Goal: Navigation & Orientation: Find specific page/section

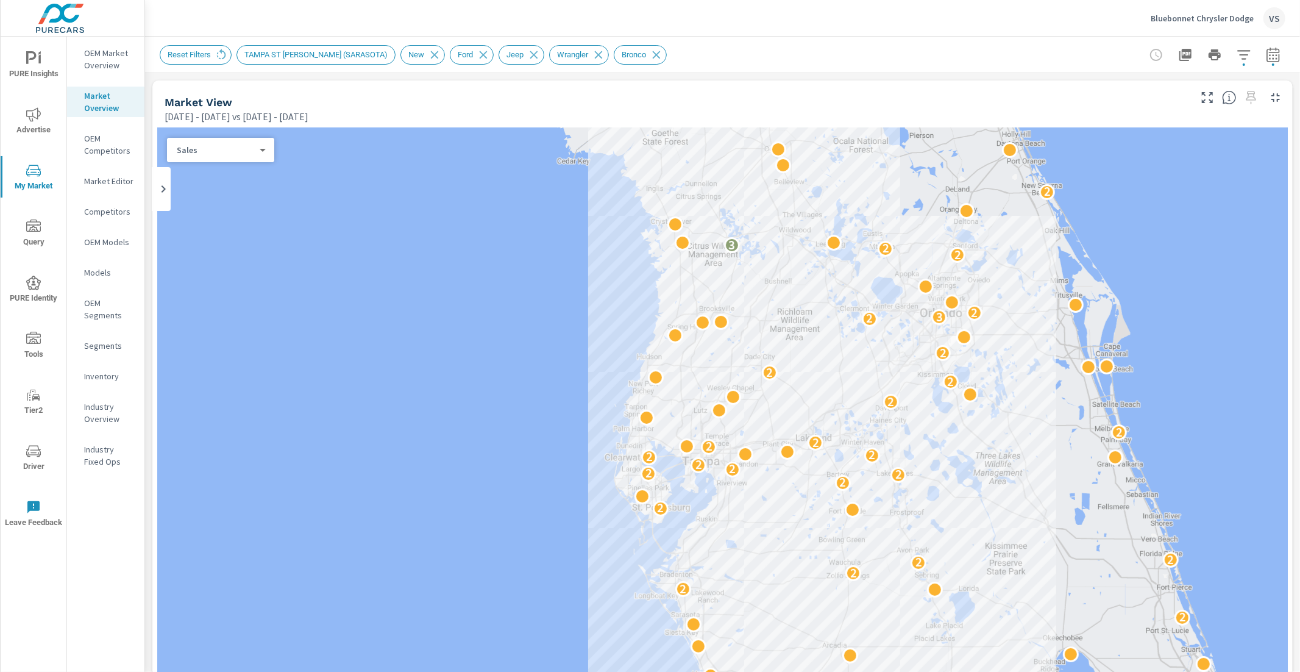
scroll to position [143, 0]
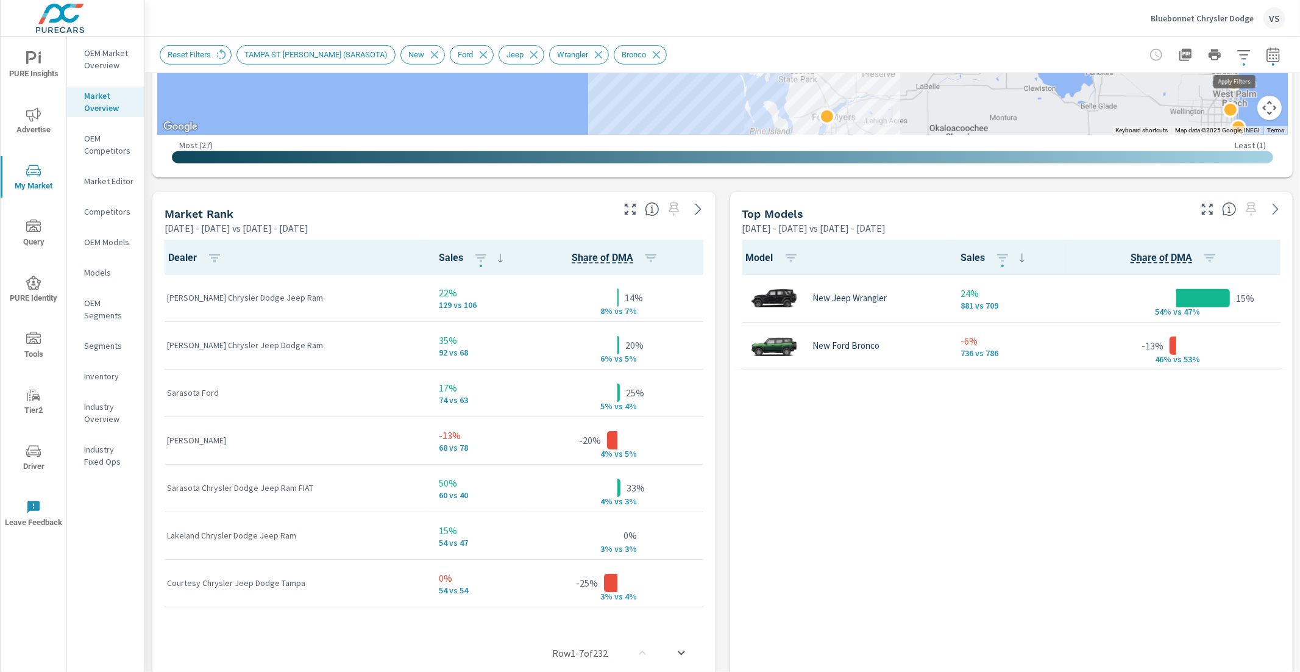
click at [1232, 46] on button "button" at bounding box center [1244, 55] width 24 height 24
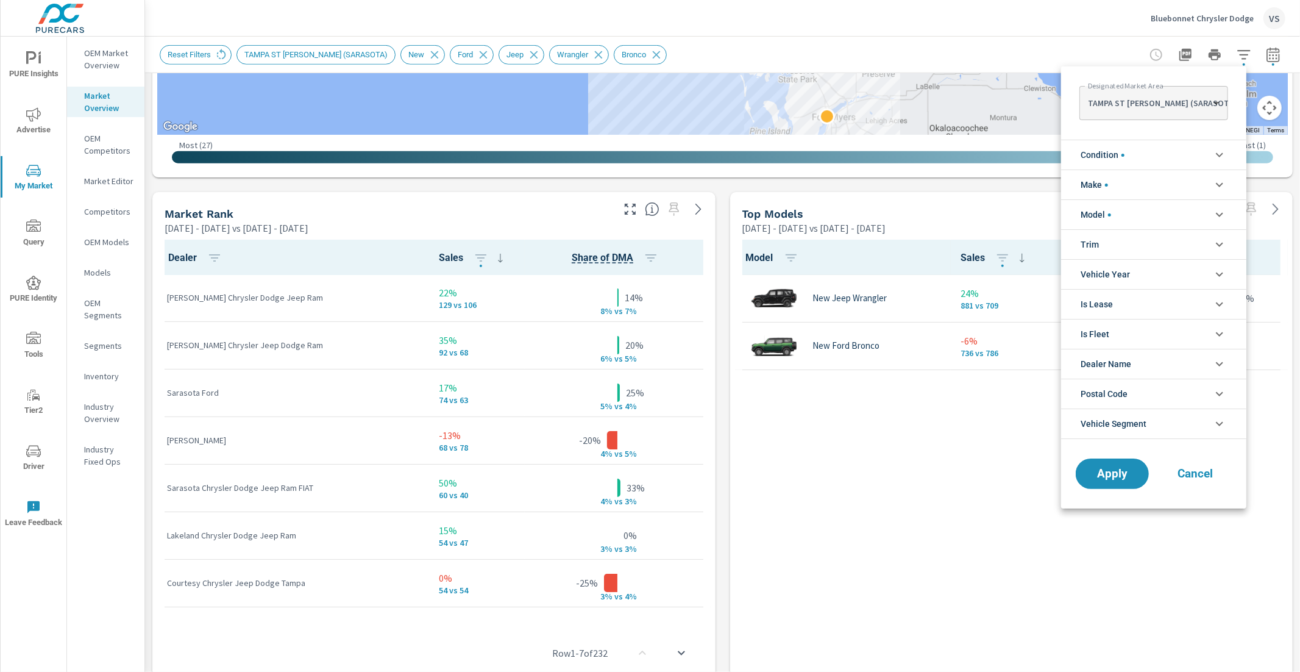
scroll to position [123, 0]
click at [1186, 105] on body "PURE Insights Advertise My Market Query PURE Identity Tools Tier2 Driver Leave …" at bounding box center [650, 336] width 1300 height 672
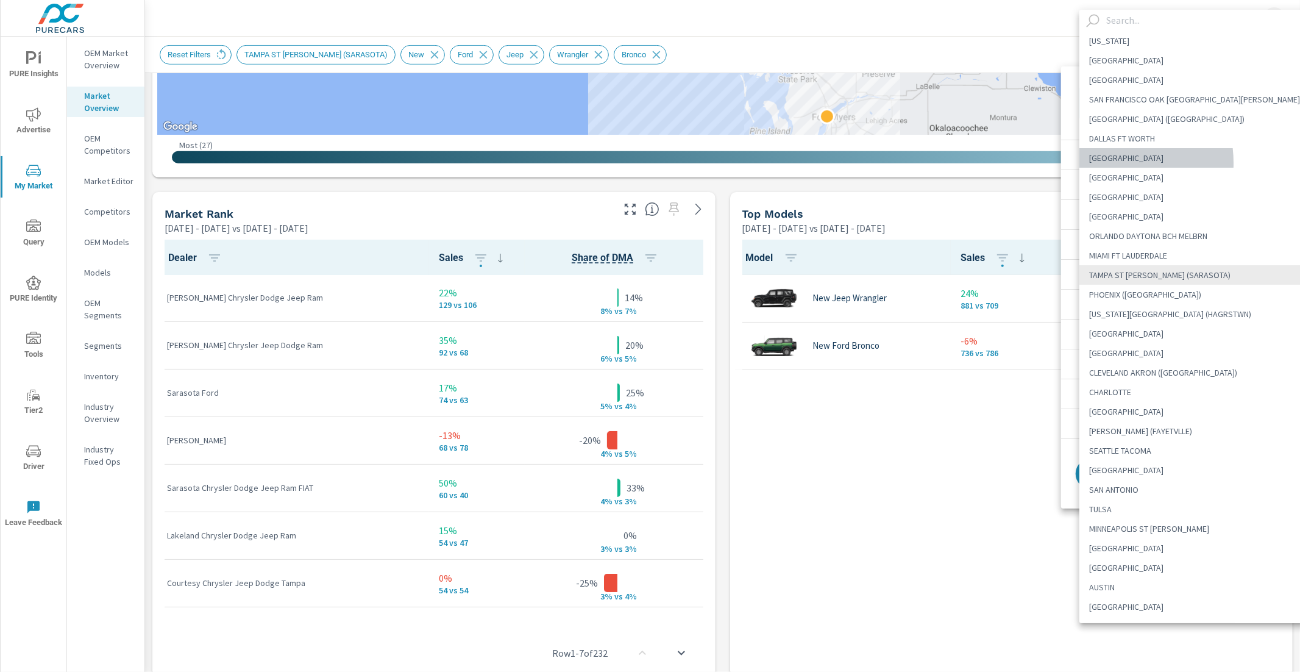
click at [1105, 163] on li "[GEOGRAPHIC_DATA]" at bounding box center [1199, 158] width 241 height 20
type Area "[GEOGRAPHIC_DATA]"
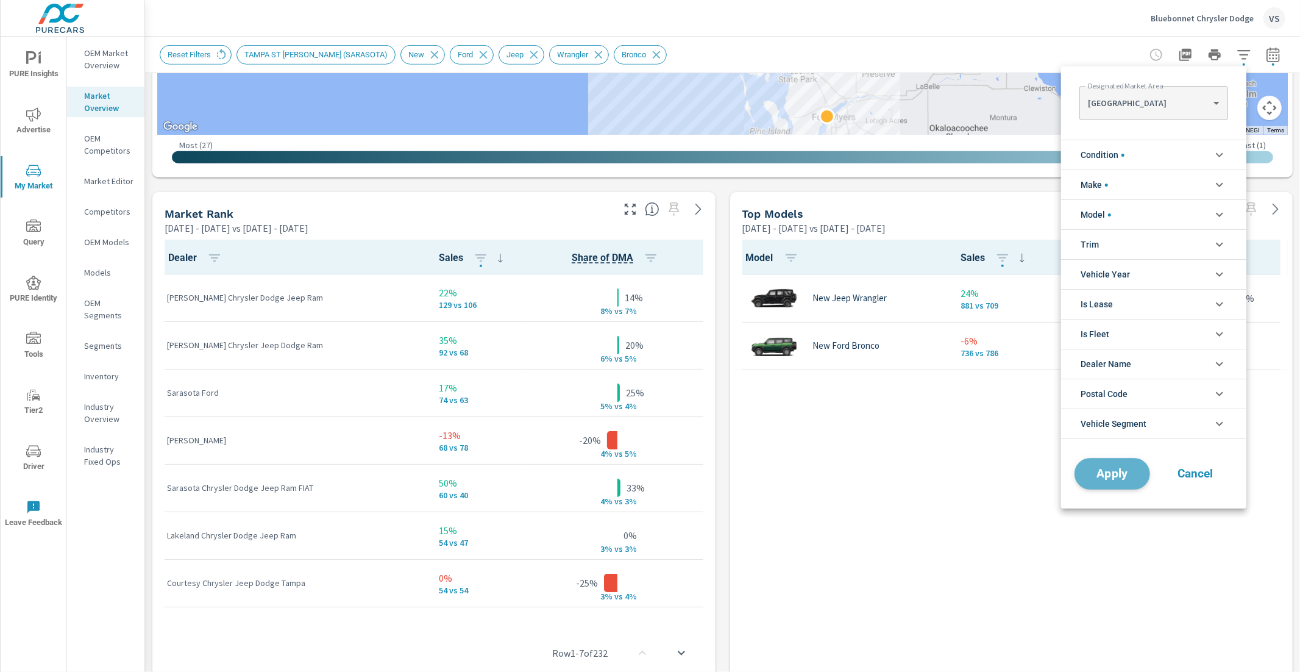
click at [1125, 470] on span "Apply" at bounding box center [1112, 474] width 50 height 12
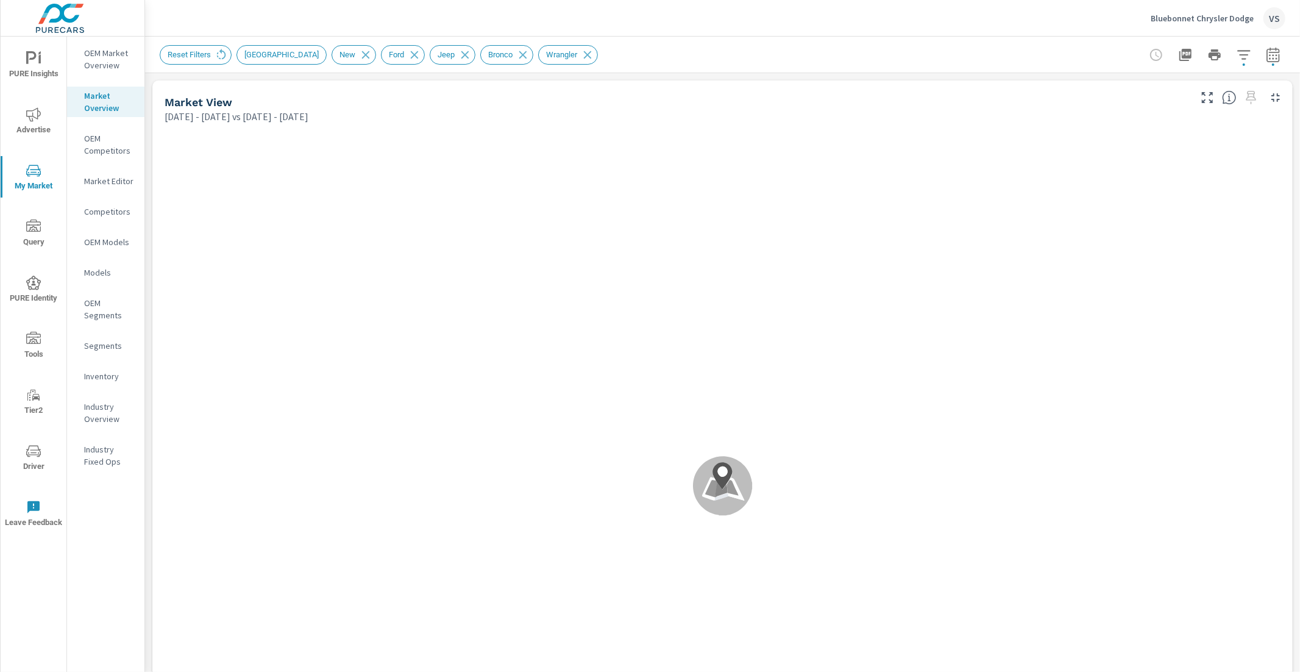
scroll to position [143, 0]
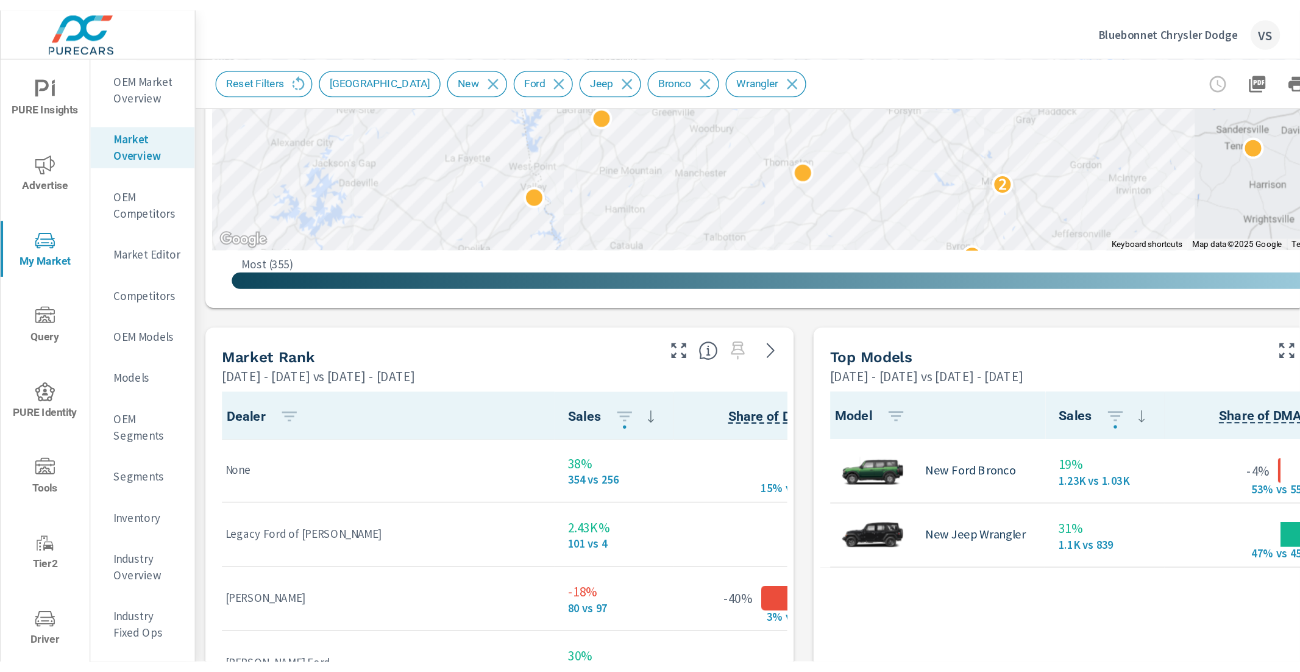
scroll to position [143, 0]
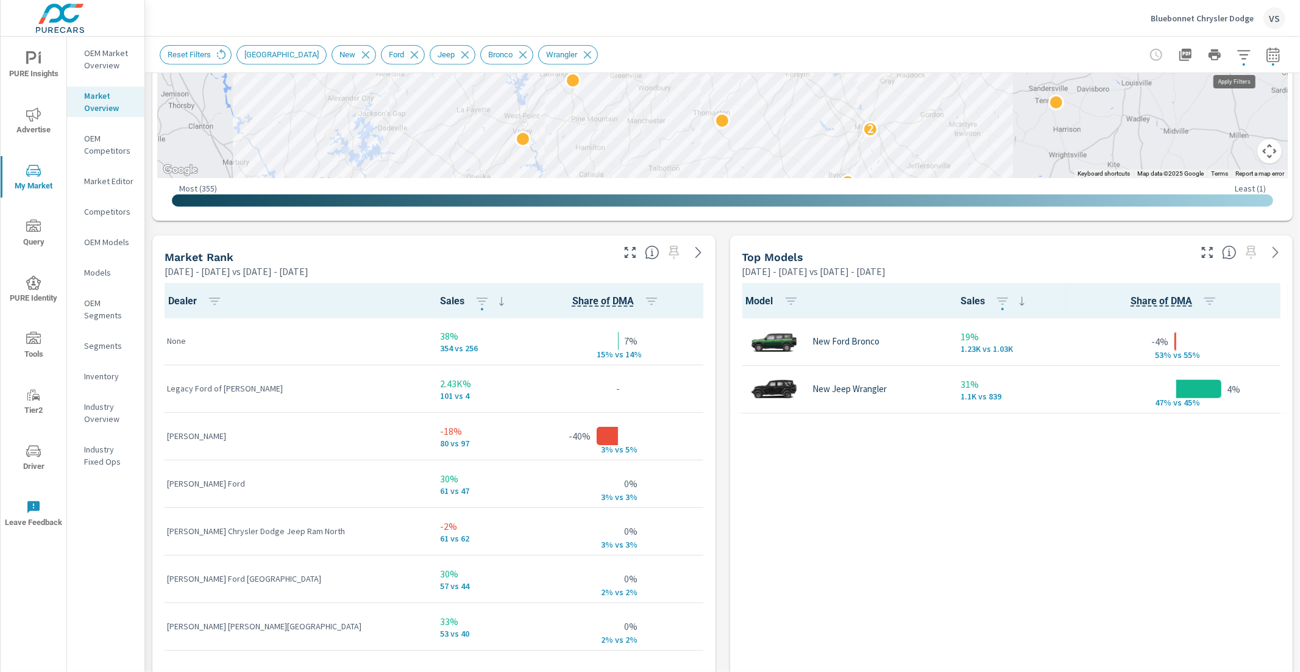
click at [1236, 54] on icon "button" at bounding box center [1243, 55] width 15 height 15
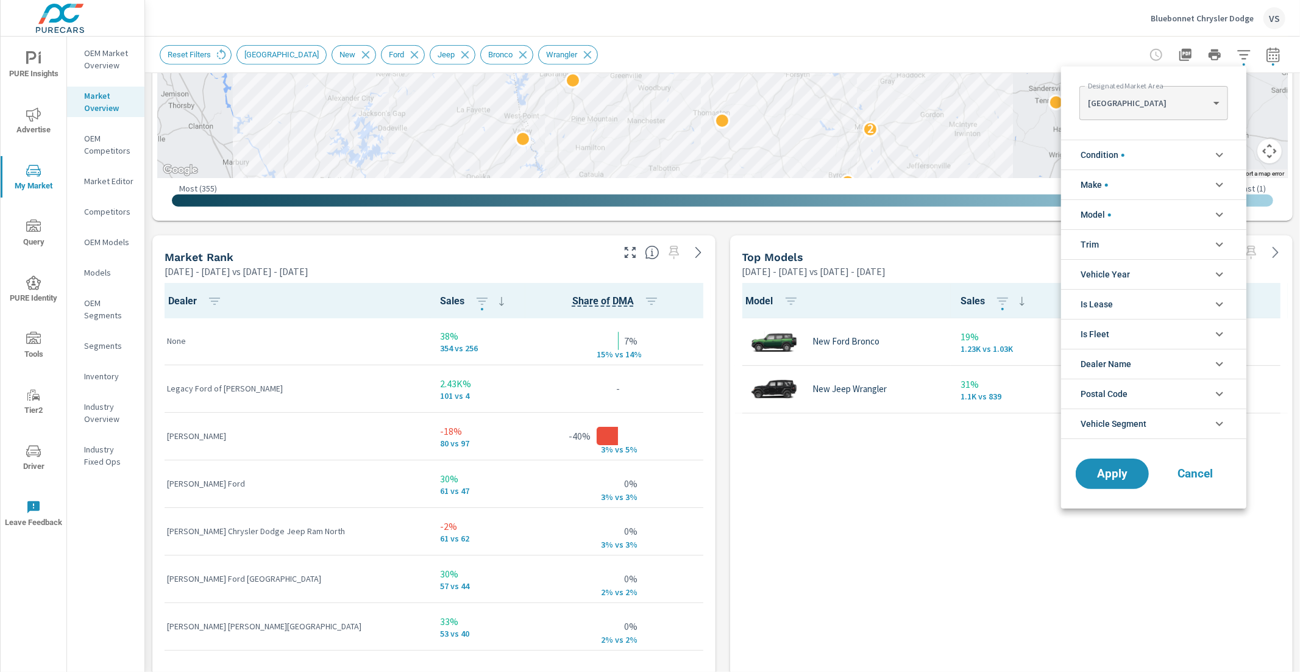
scroll to position [41, 0]
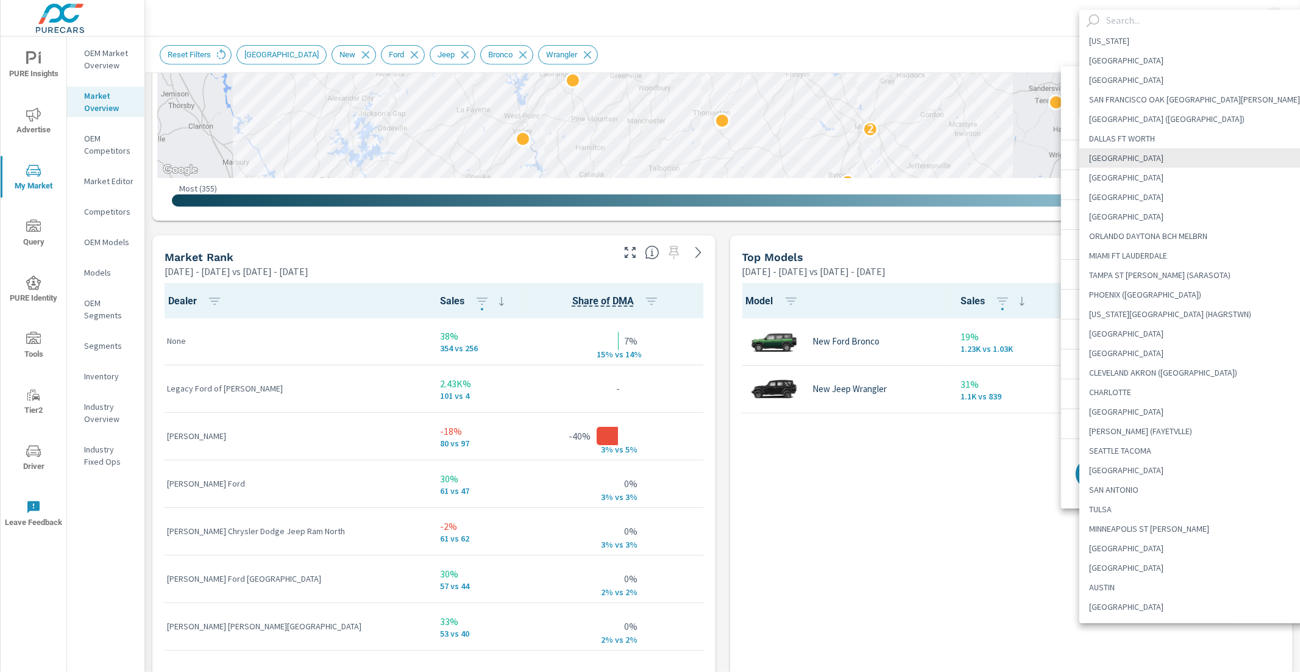
click at [1199, 93] on body "PURE Insights Advertise My Market Query PURE Identity Tools Tier2 Driver Leave …" at bounding box center [650, 336] width 1300 height 672
click at [1148, 252] on li "MIAMI FT LAUDERDALE" at bounding box center [1199, 256] width 241 height 20
type Area "MIAMI FT LAUDERDALE"
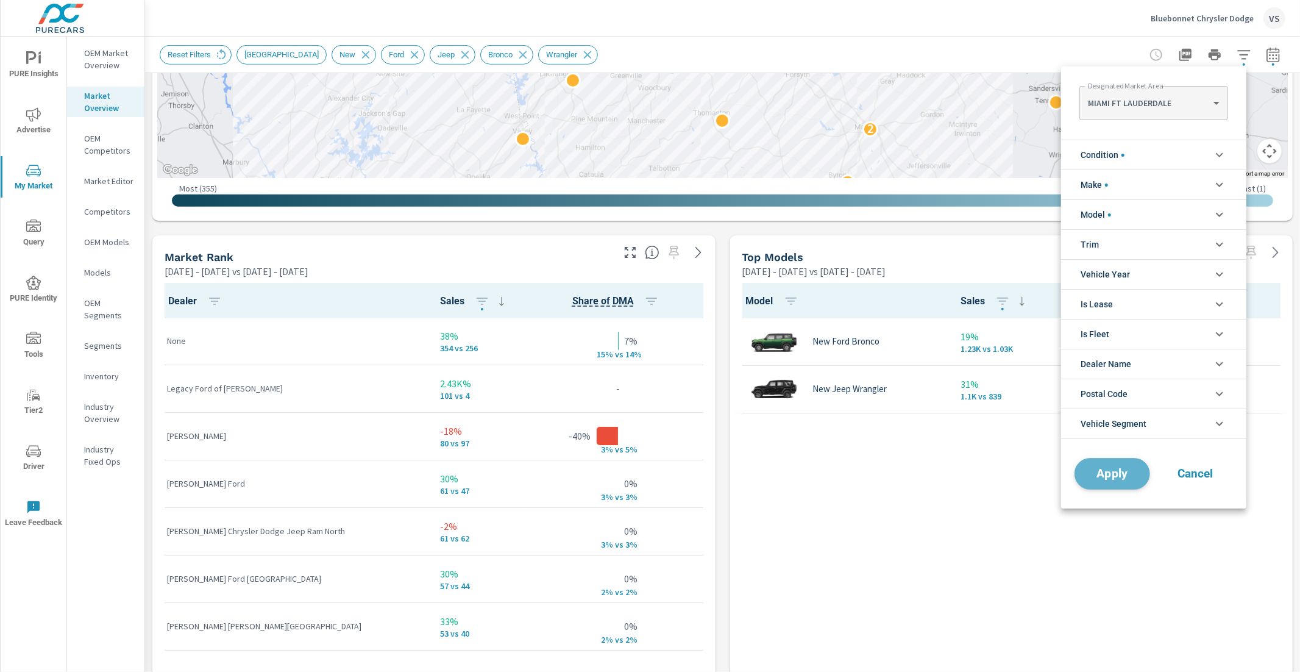
click at [1110, 487] on button "Apply" at bounding box center [1112, 474] width 76 height 32
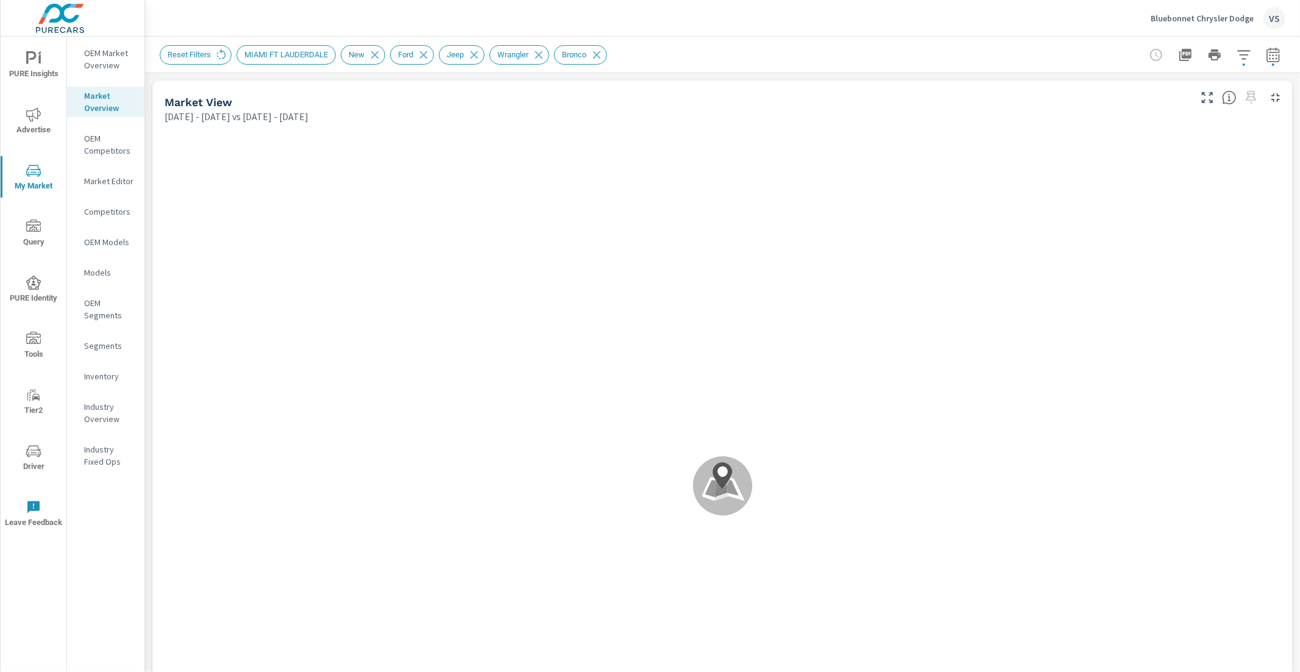
scroll to position [1, 0]
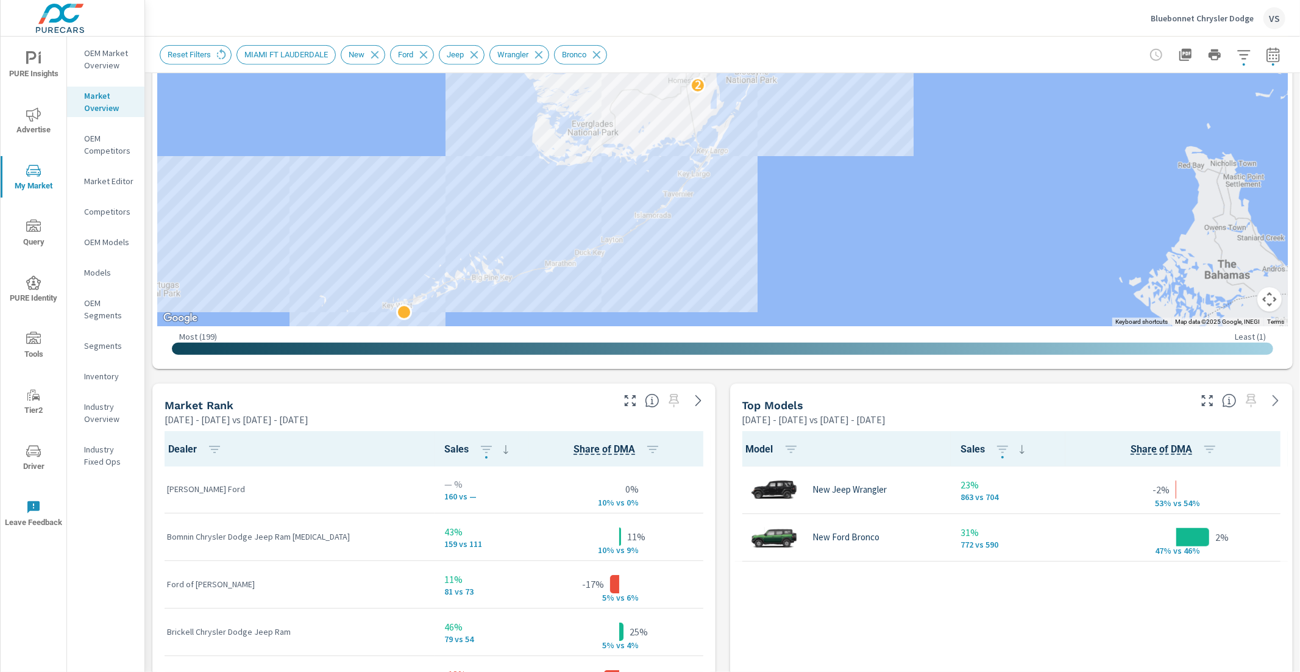
scroll to position [575, 0]
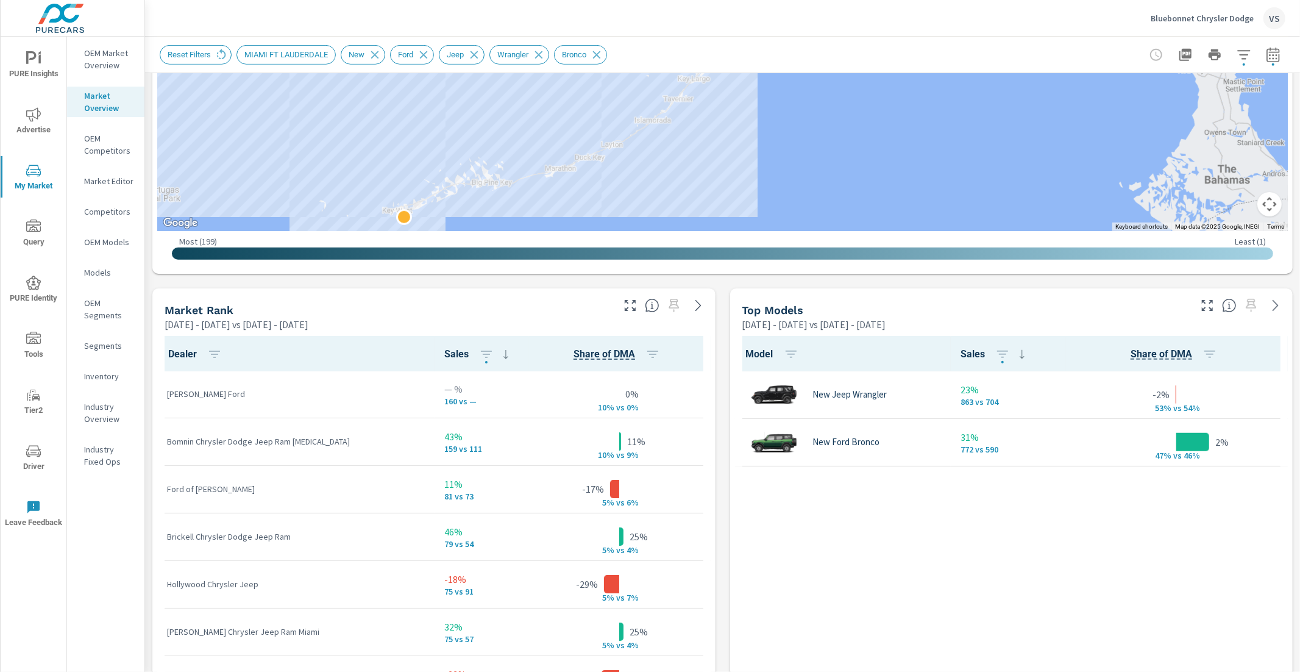
click at [1236, 60] on icon "button" at bounding box center [1243, 55] width 15 height 15
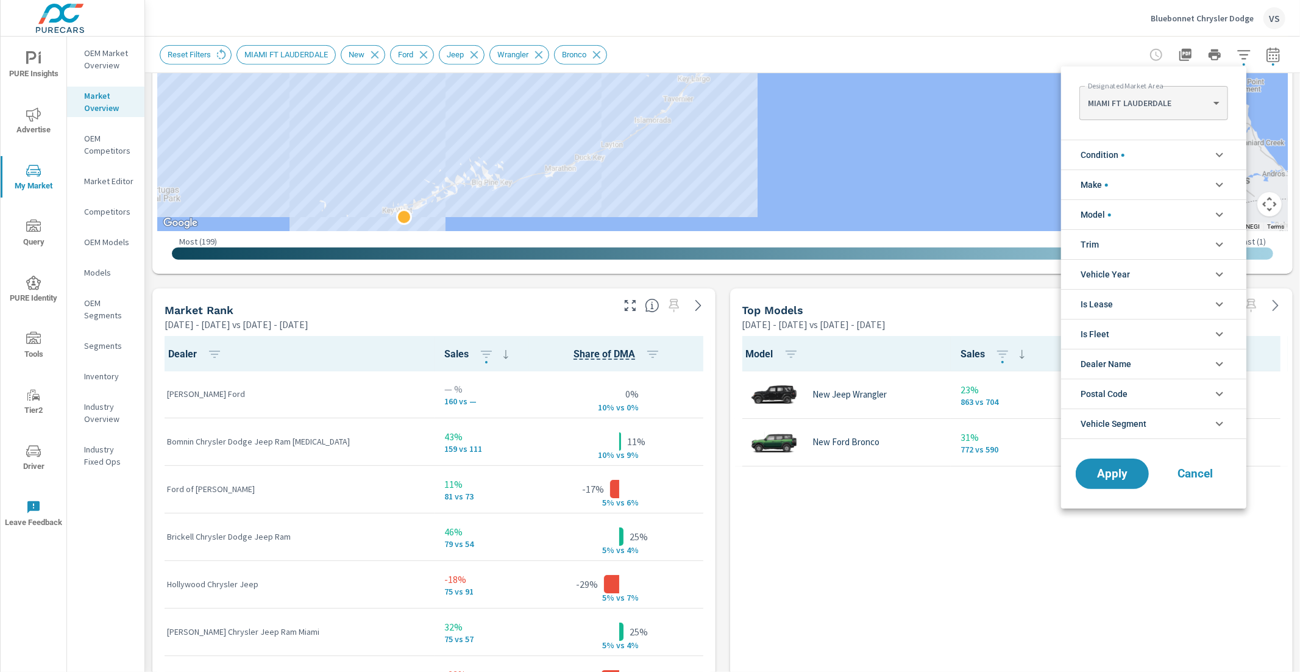
scroll to position [123, 0]
click at [1189, 103] on body "PURE Insights Advertise My Market Query PURE Identity Tools Tier2 Driver Leave …" at bounding box center [650, 336] width 1300 height 672
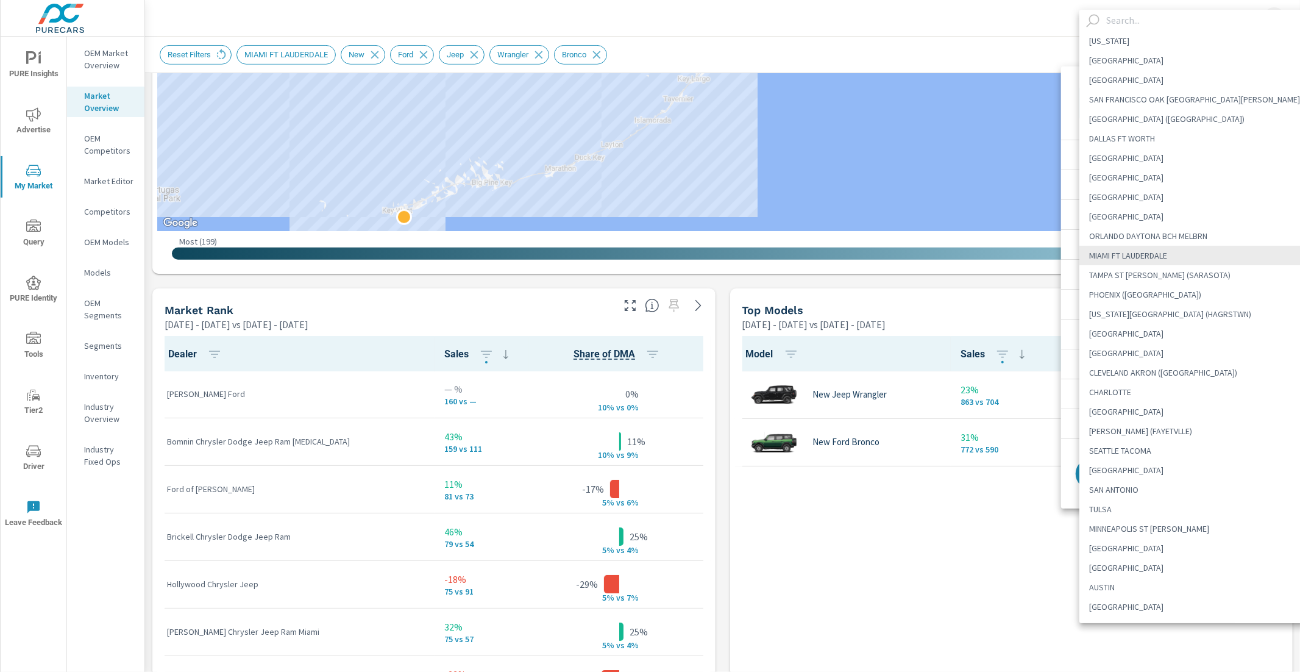
click at [1140, 27] on input "text" at bounding box center [1210, 20] width 219 height 21
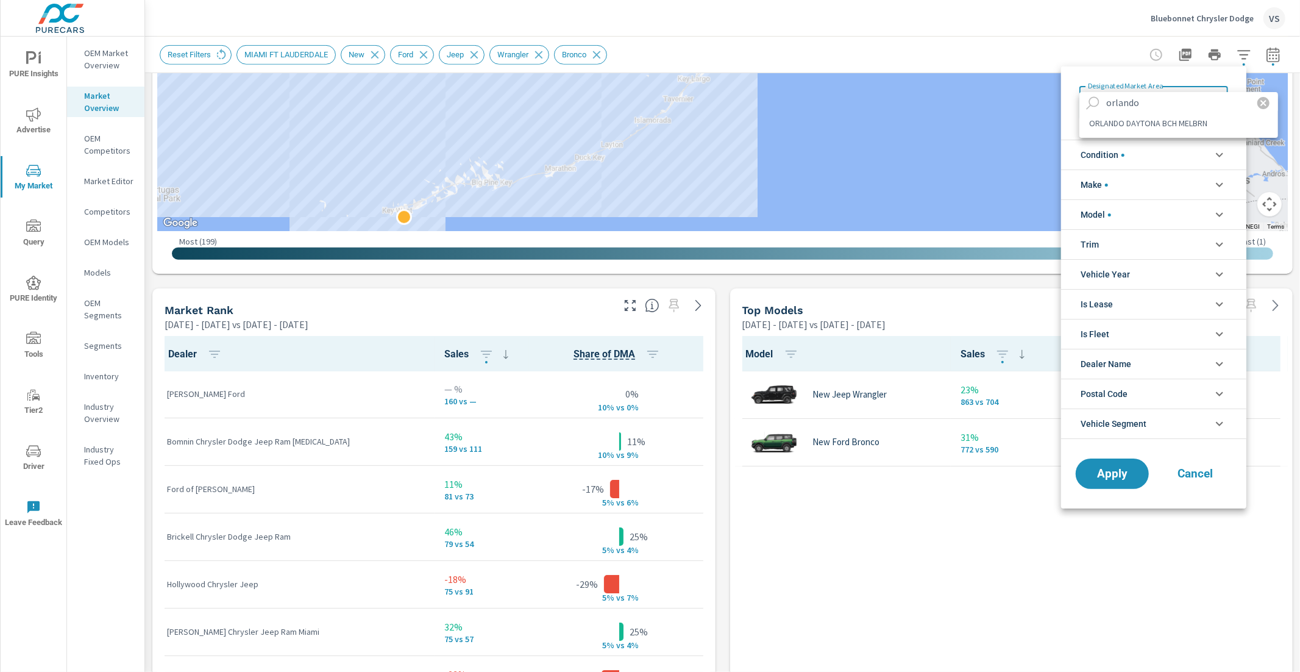
type input "orlando"
click at [1137, 124] on li "ORLANDO DAYTONA BCH MELBRN" at bounding box center [1178, 123] width 199 height 20
type Area "ORLANDO DAYTONA BCH MELBRN"
click at [1113, 465] on button "Apply" at bounding box center [1112, 474] width 76 height 32
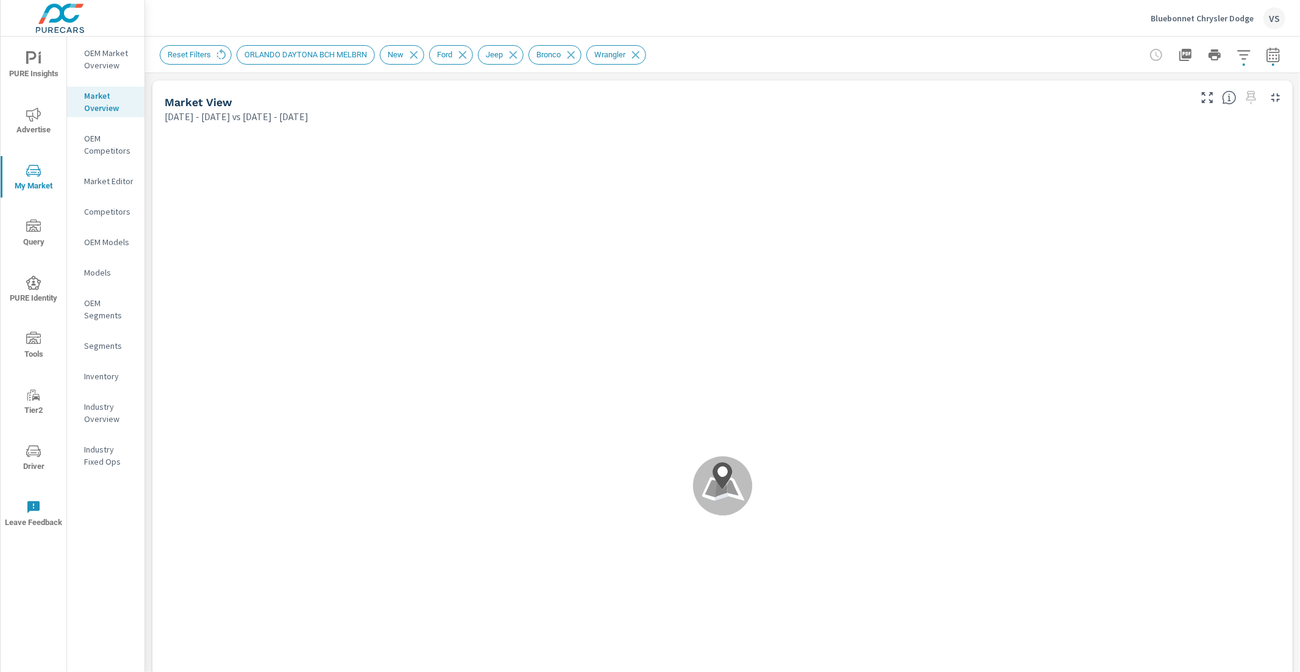
scroll to position [143, 0]
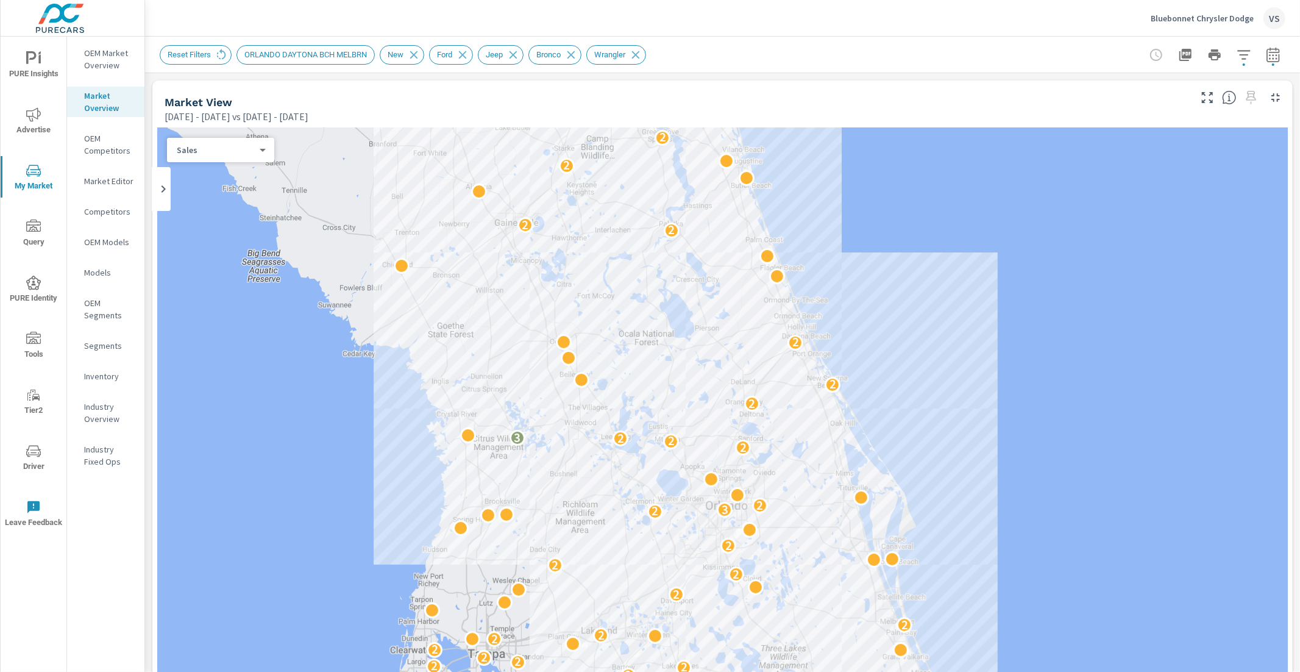
scroll to position [615, 0]
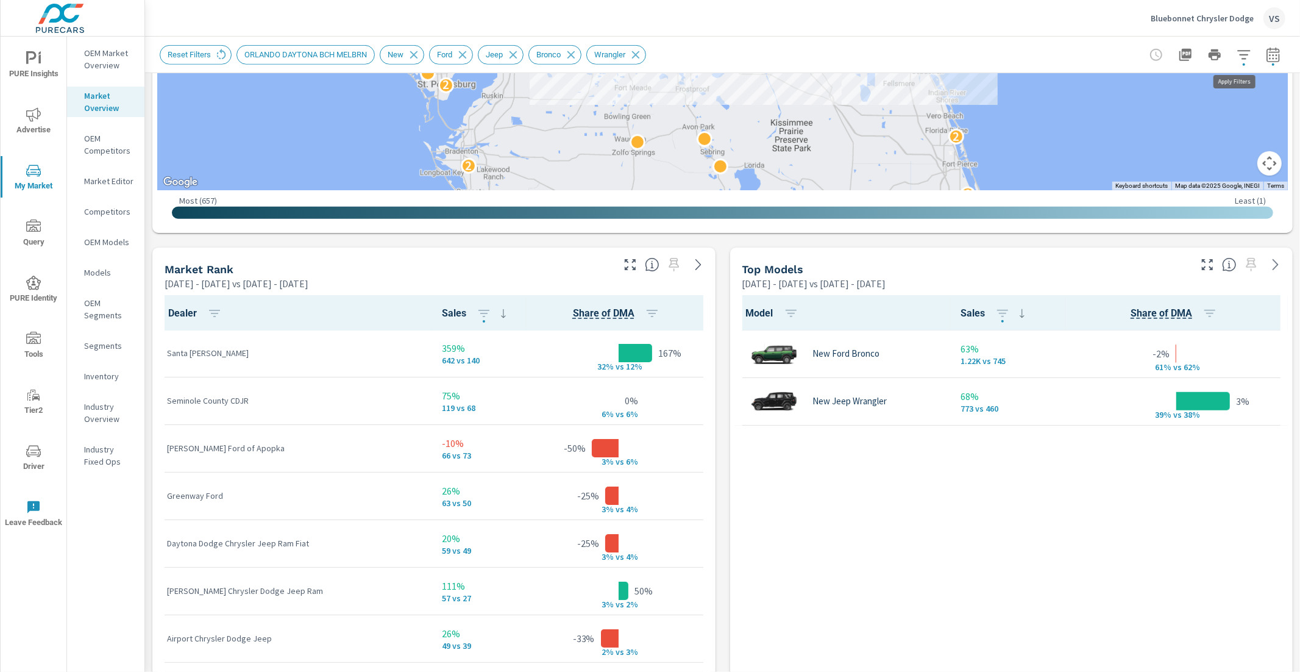
click at [1237, 59] on icon "button" at bounding box center [1243, 54] width 13 height 9
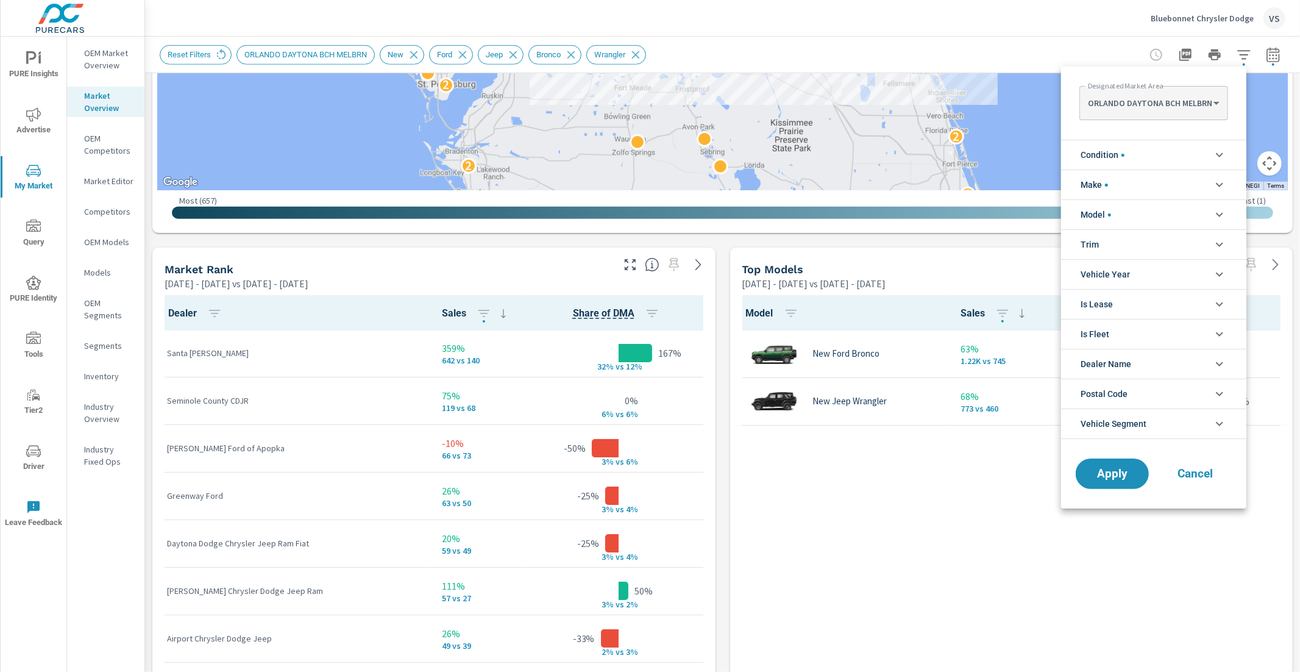
scroll to position [110, 0]
click at [1193, 92] on body "PURE Insights Advertise My Market Query PURE Identity Tools Tier2 Driver Leave …" at bounding box center [650, 336] width 1300 height 672
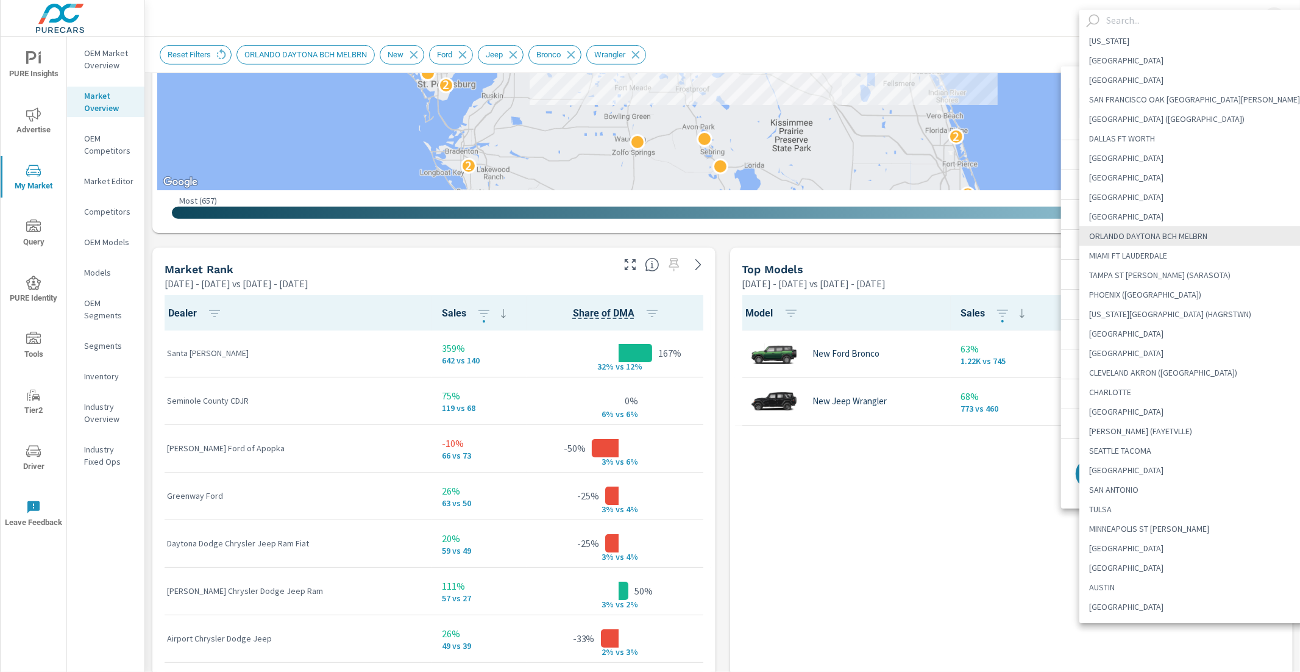
click at [1163, 25] on input "text" at bounding box center [1210, 20] width 219 height 21
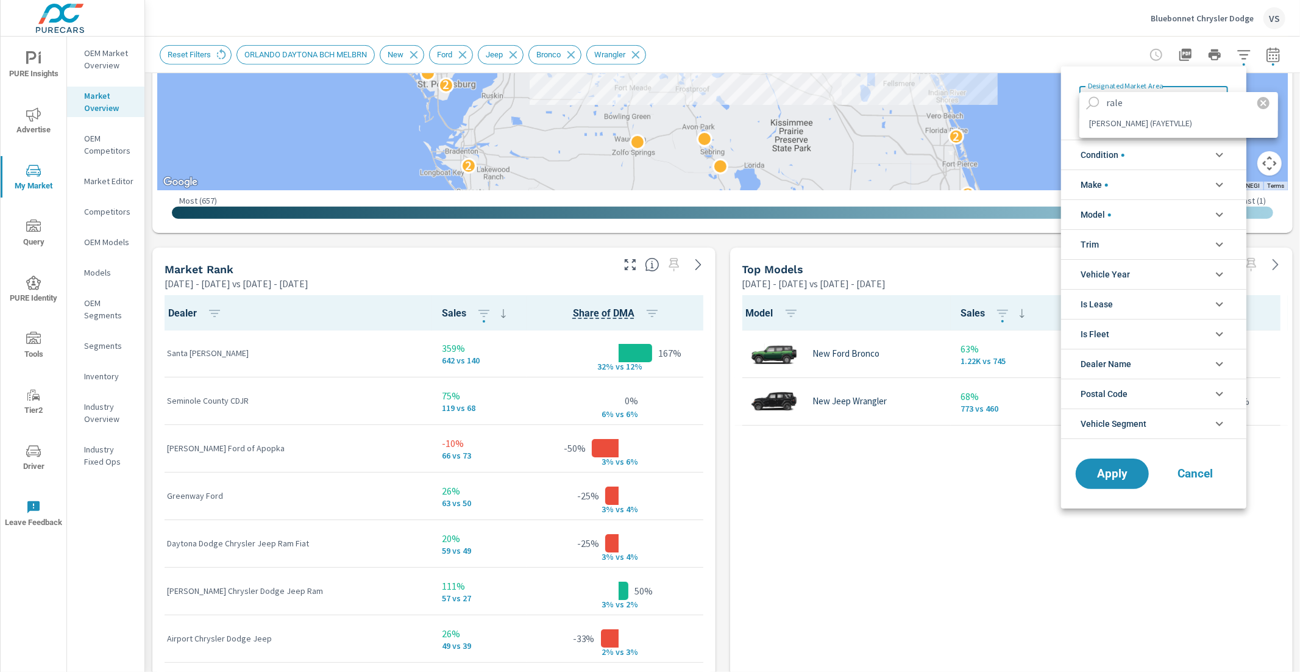
type input "rale"
click at [1138, 126] on li "[PERSON_NAME] (FAYETVLLE)" at bounding box center [1178, 123] width 199 height 20
type Area "[PERSON_NAME] (FAYETVLLE)"
click at [1109, 478] on span "Apply" at bounding box center [1112, 474] width 50 height 12
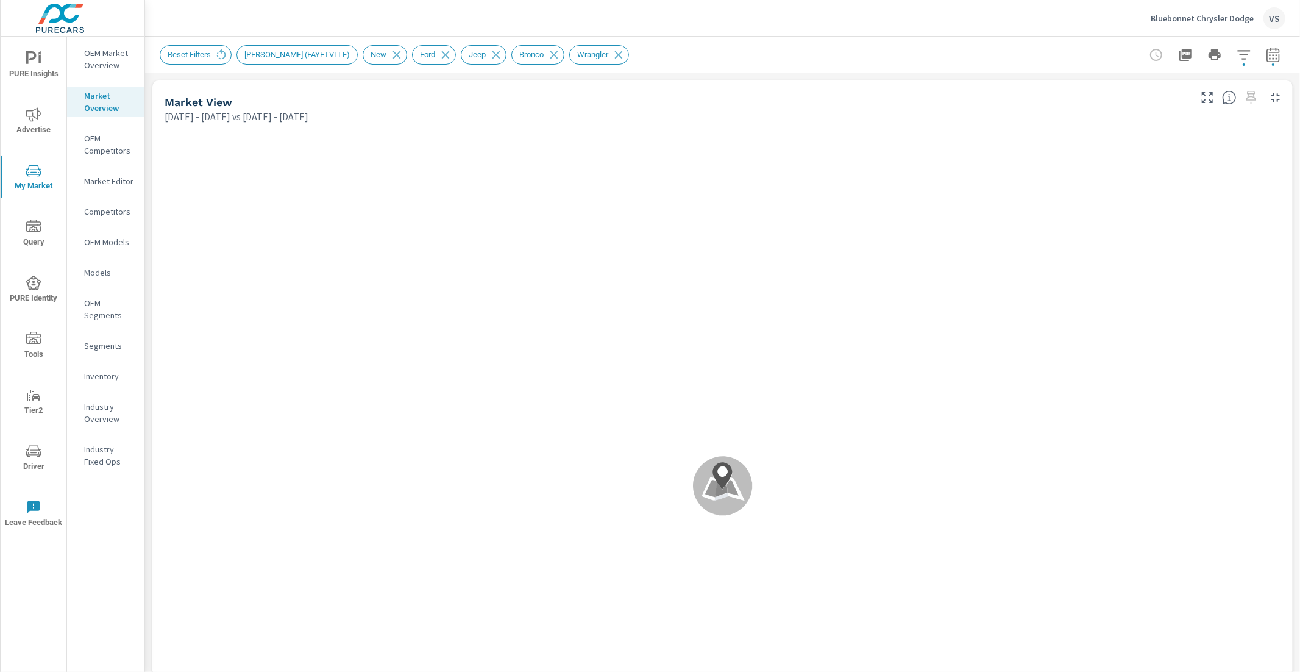
scroll to position [143, 0]
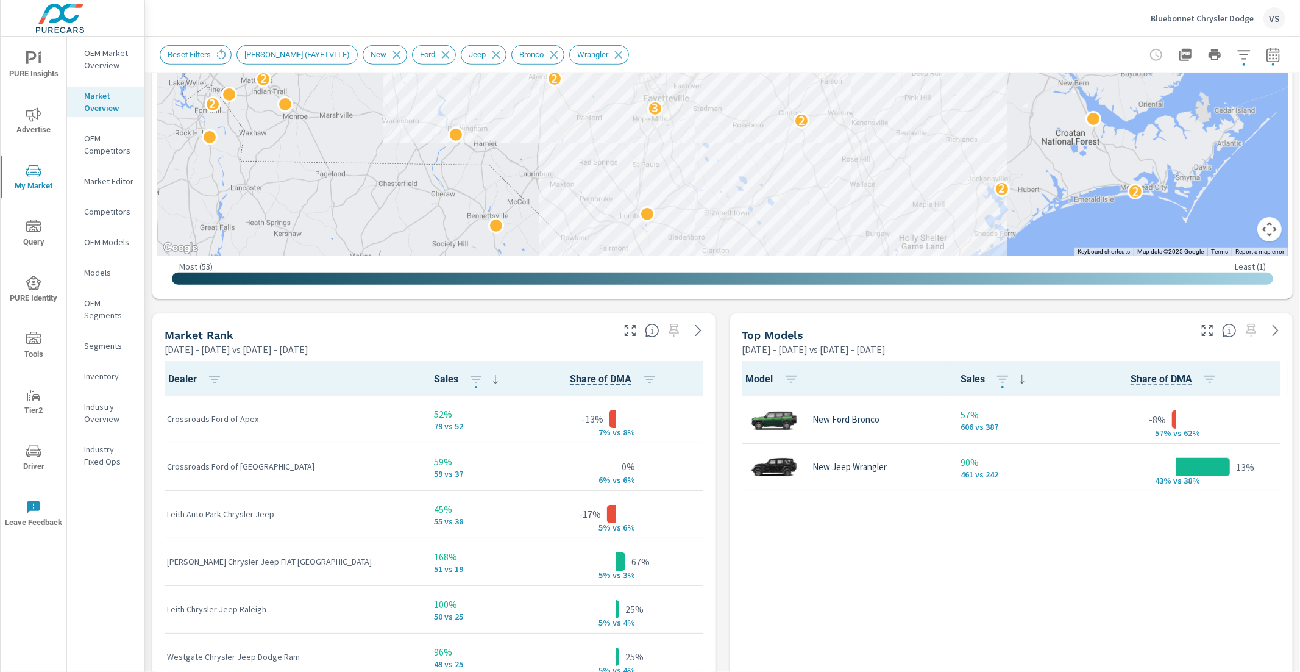
scroll to position [555, 0]
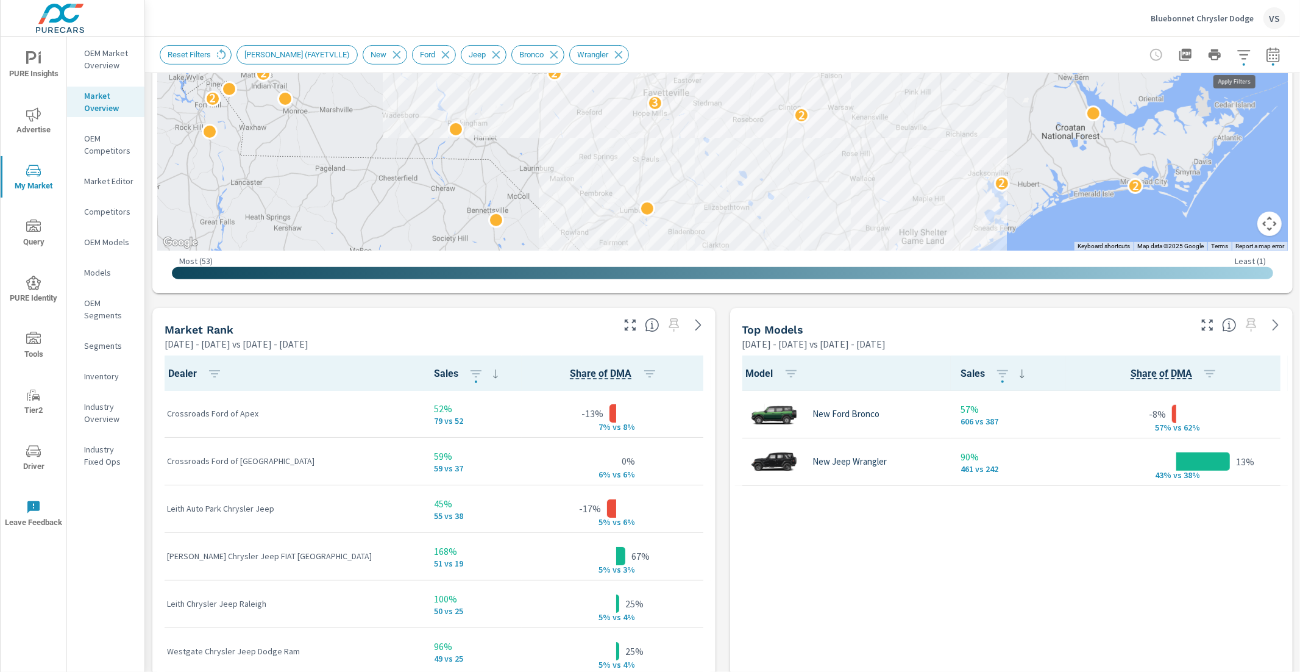
click at [1236, 56] on icon "button" at bounding box center [1243, 55] width 15 height 15
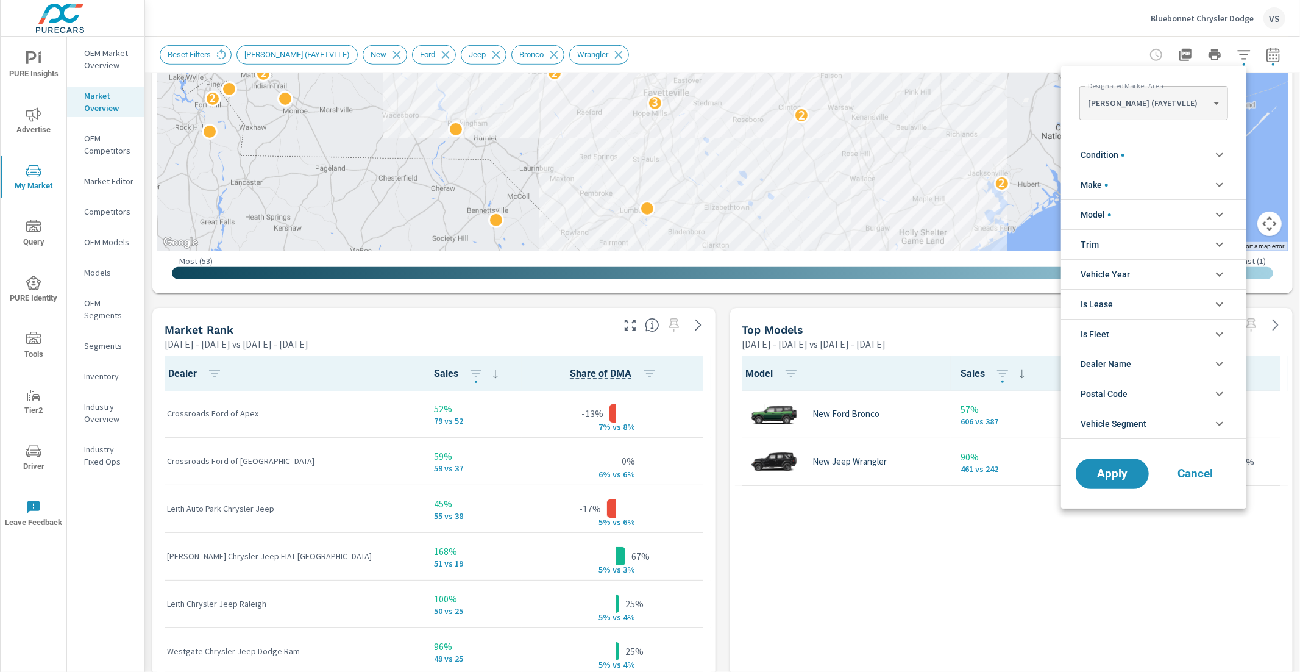
scroll to position [123, 0]
click at [1191, 101] on body "PURE Insights Advertise My Market Query PURE Identity Tools Tier2 Driver Leave …" at bounding box center [650, 336] width 1300 height 672
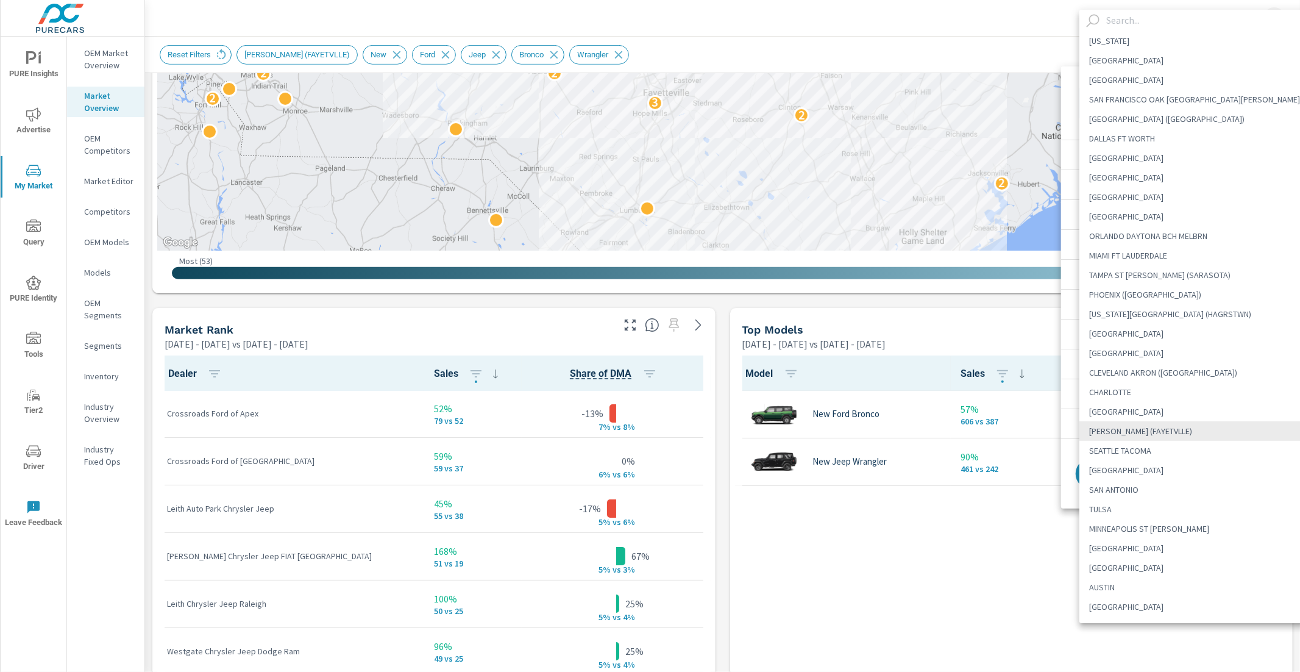
click at [1118, 397] on li "CHARLOTTE" at bounding box center [1199, 392] width 241 height 20
type Area "CHARLOTTE"
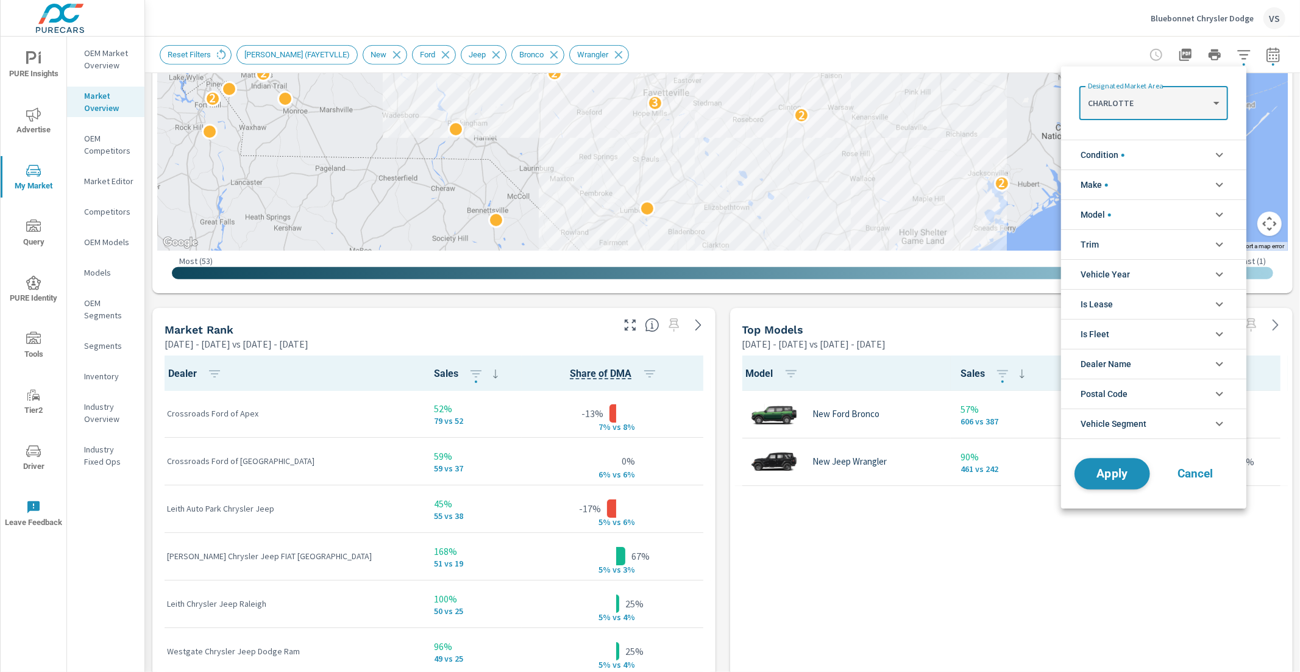
click at [1105, 473] on span "Apply" at bounding box center [1112, 474] width 50 height 12
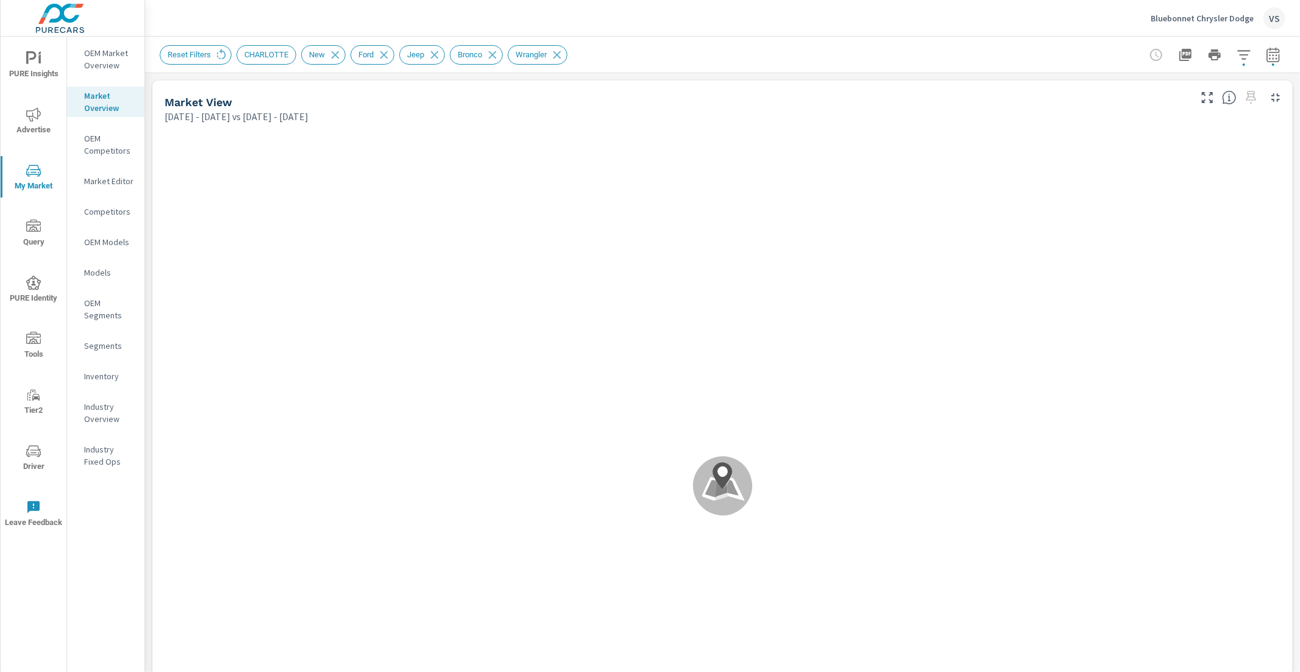
scroll to position [143, 0]
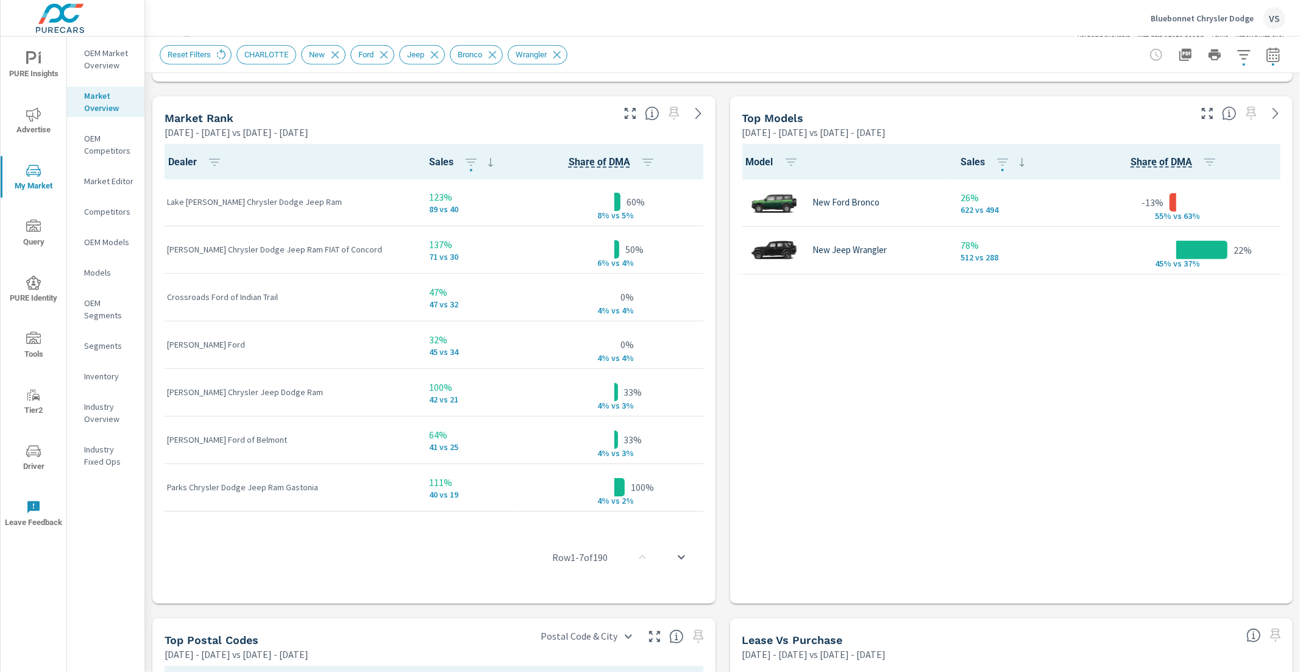
scroll to position [655, 0]
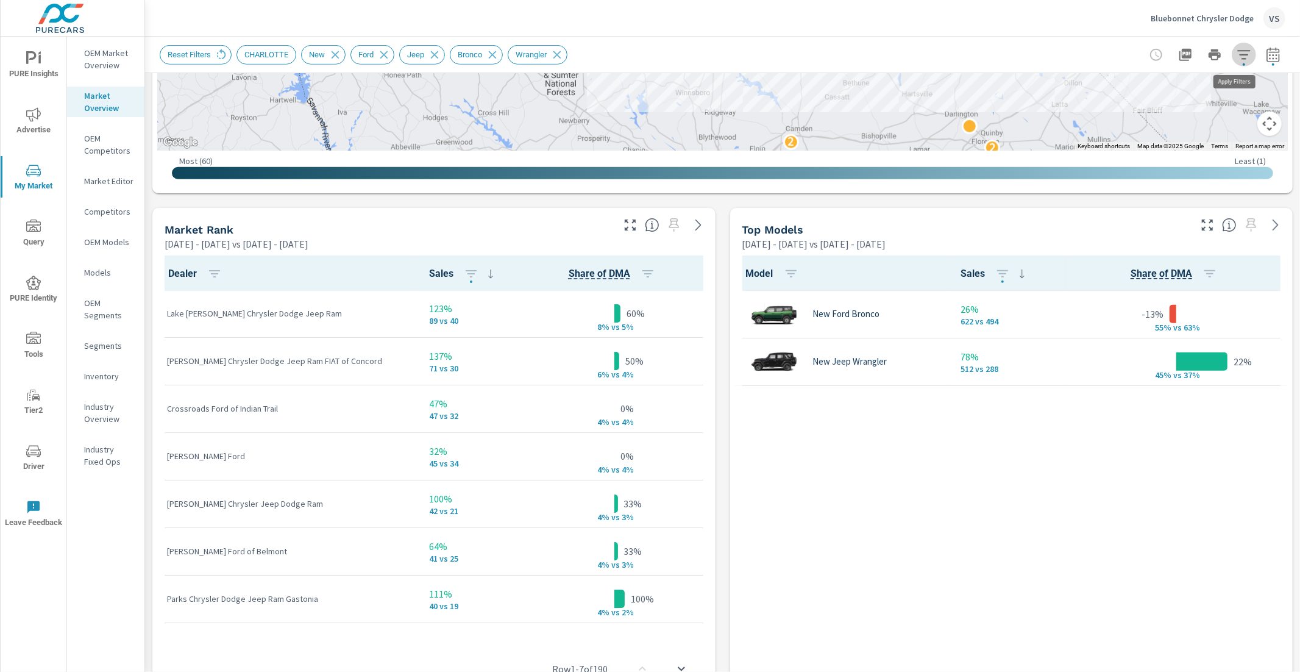
click at [1236, 52] on icon "button" at bounding box center [1243, 55] width 15 height 15
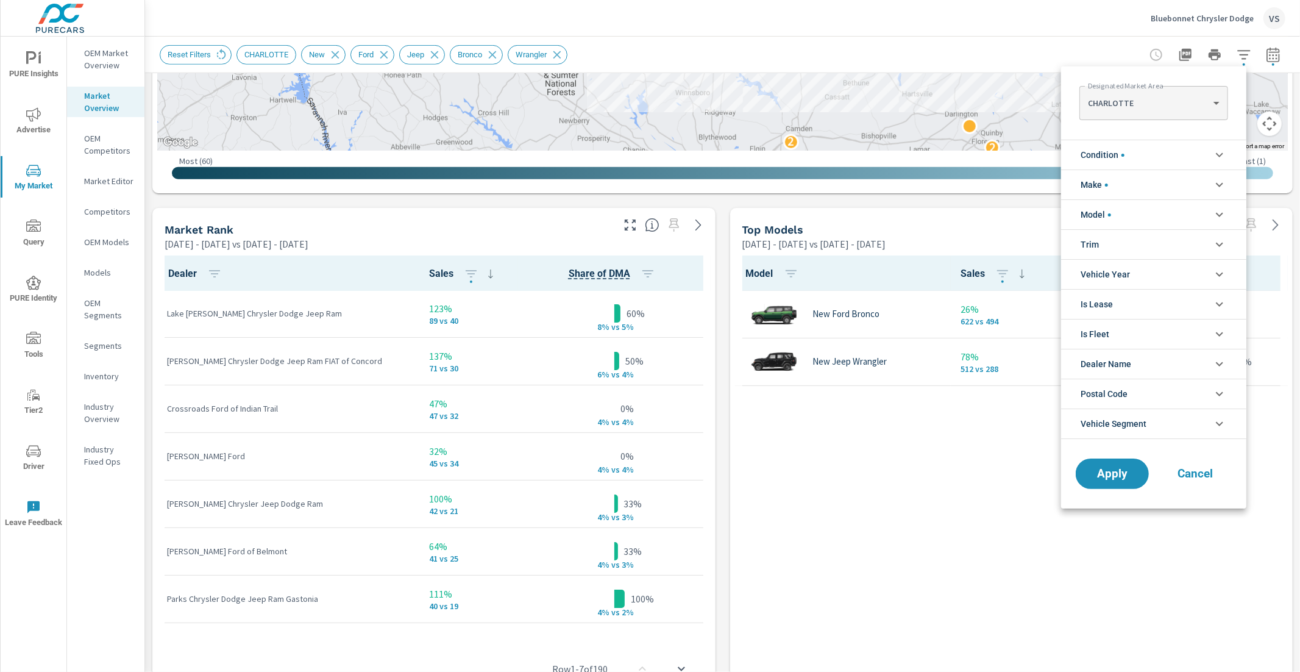
scroll to position [41, 0]
click at [1168, 102] on body "PURE Insights Advertise My Market Query PURE Identity Tools Tier2 Driver Leave …" at bounding box center [650, 336] width 1300 height 672
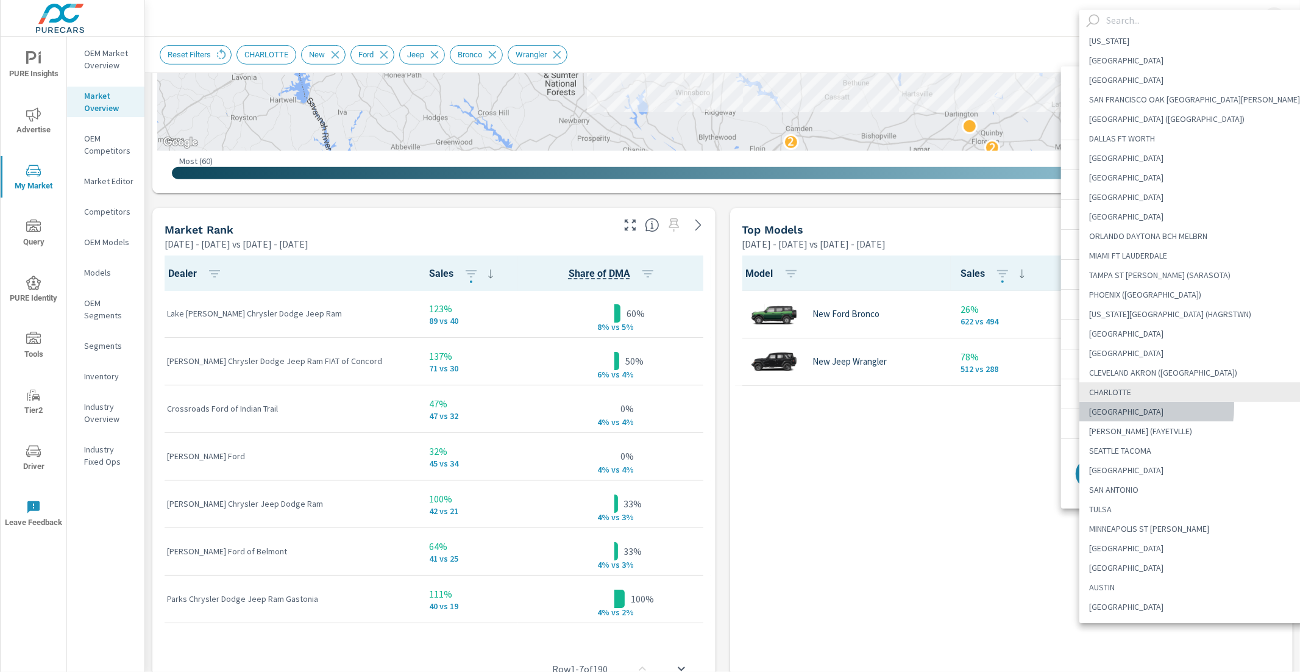
click at [1119, 406] on li "[GEOGRAPHIC_DATA]" at bounding box center [1199, 412] width 241 height 20
type Area "[GEOGRAPHIC_DATA]"
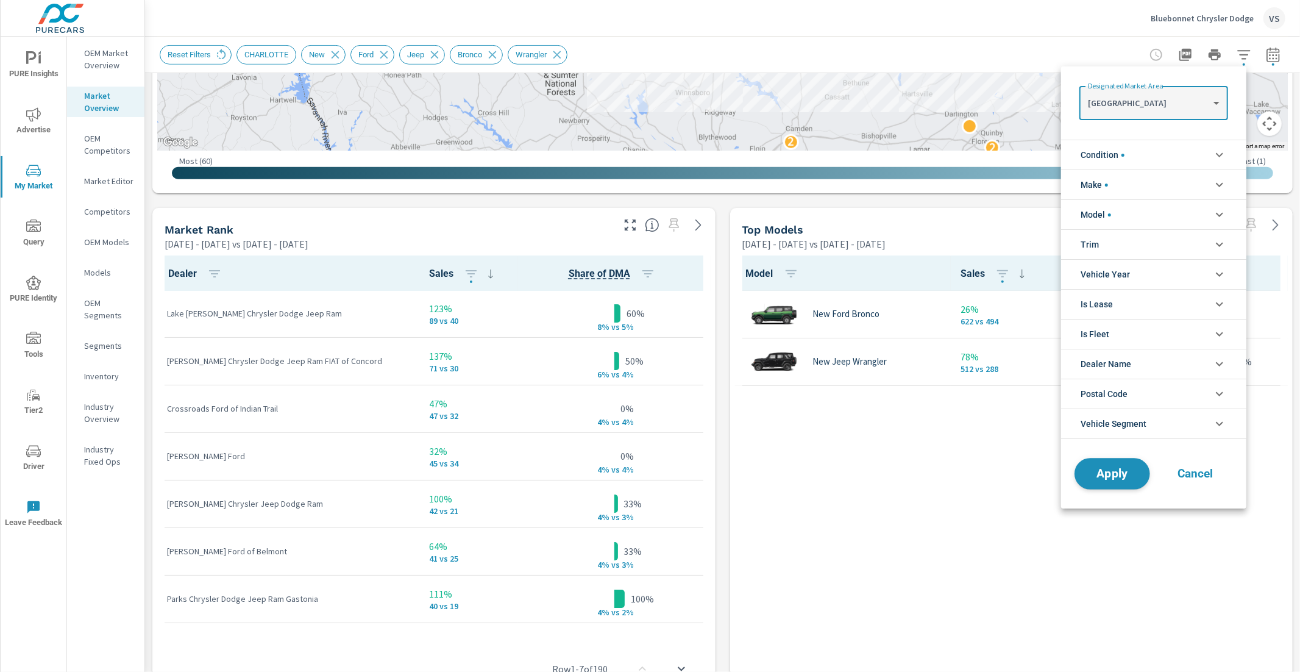
click at [1114, 474] on span "Apply" at bounding box center [1112, 474] width 50 height 12
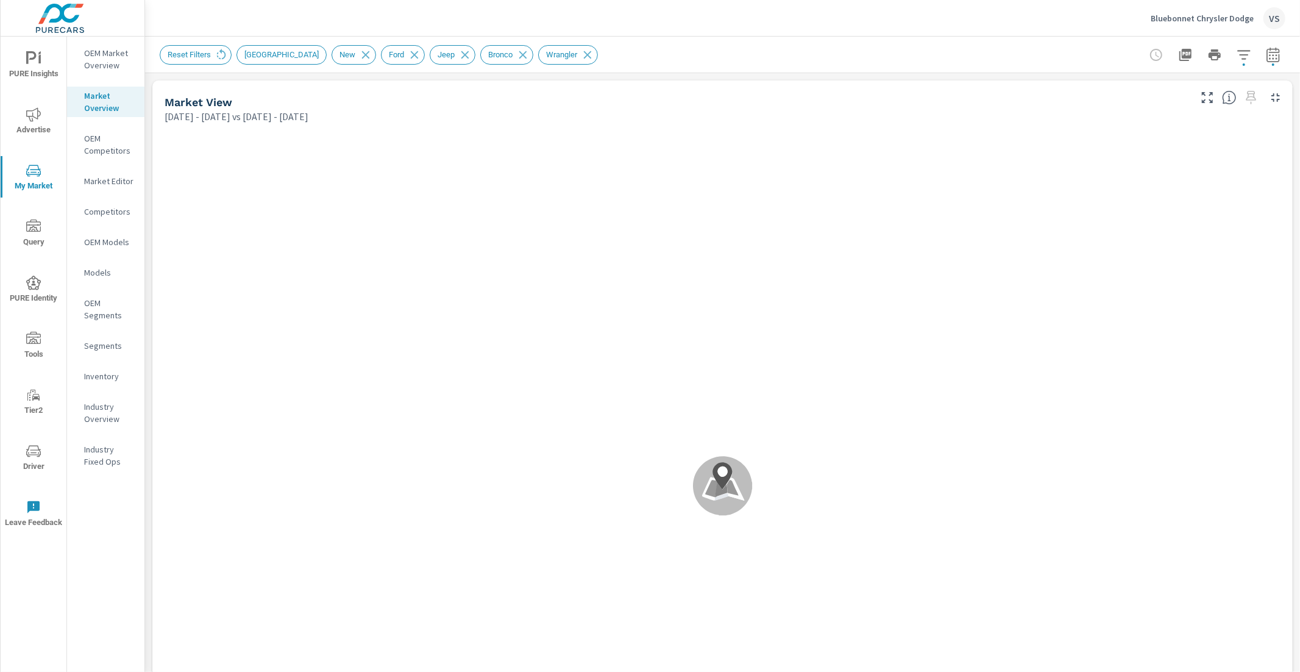
scroll to position [143, 0]
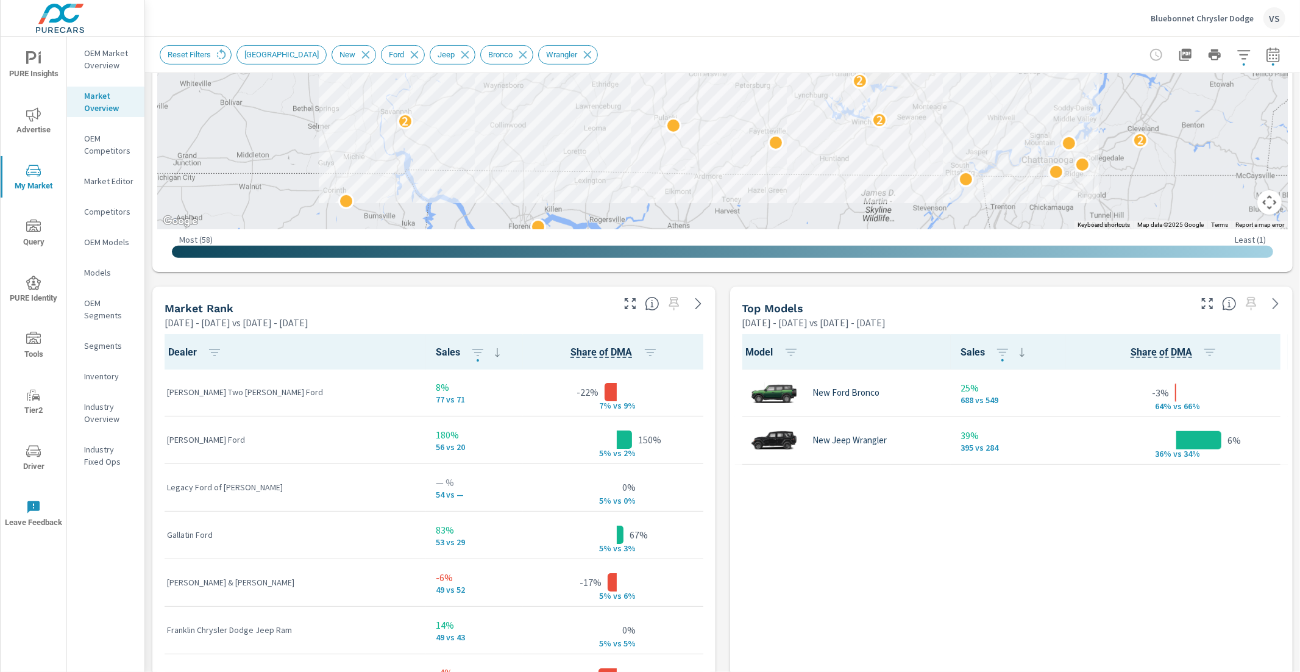
scroll to position [581, 0]
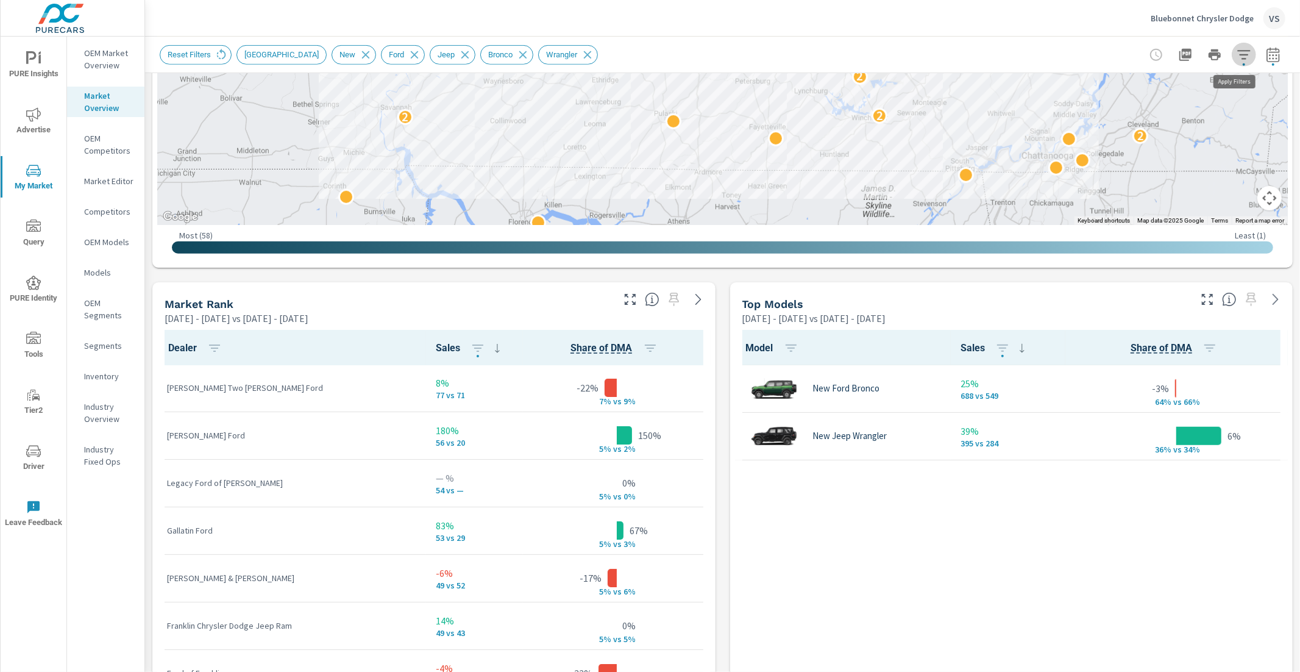
click at [1236, 55] on icon "button" at bounding box center [1243, 55] width 15 height 15
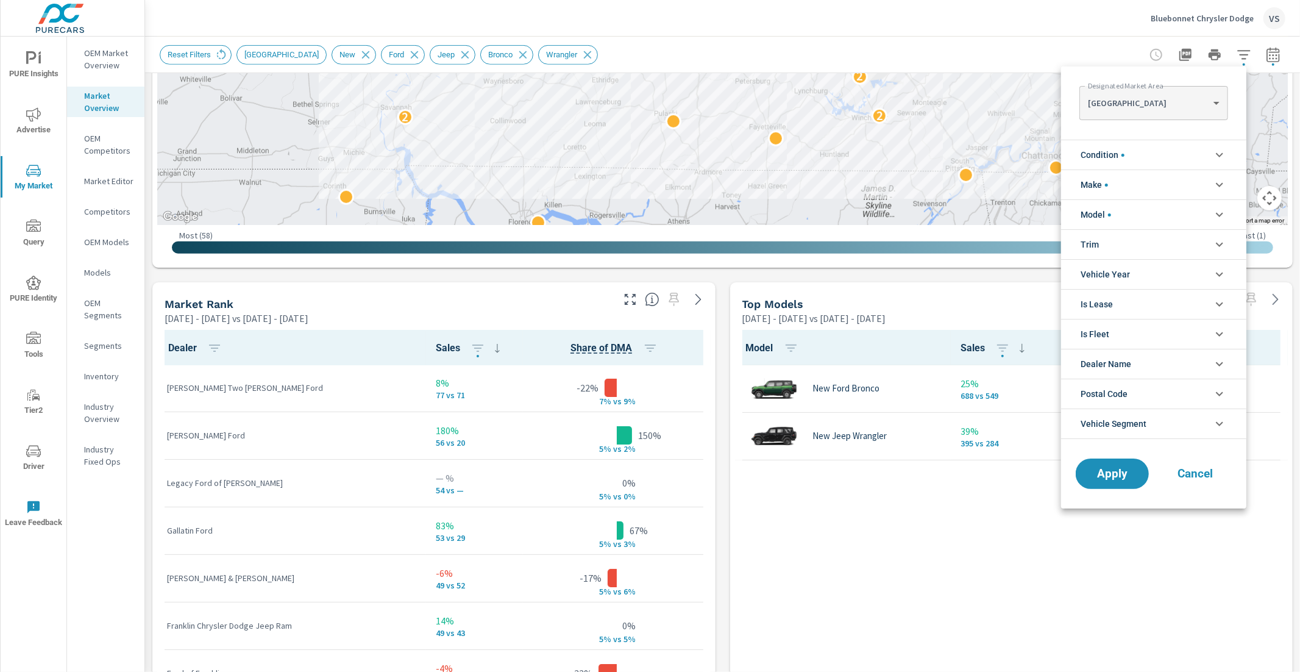
scroll to position [123, 0]
click at [1182, 104] on body "PURE Insights Advertise My Market Query PURE Identity Tools Tier2 Driver Leave …" at bounding box center [650, 336] width 1300 height 672
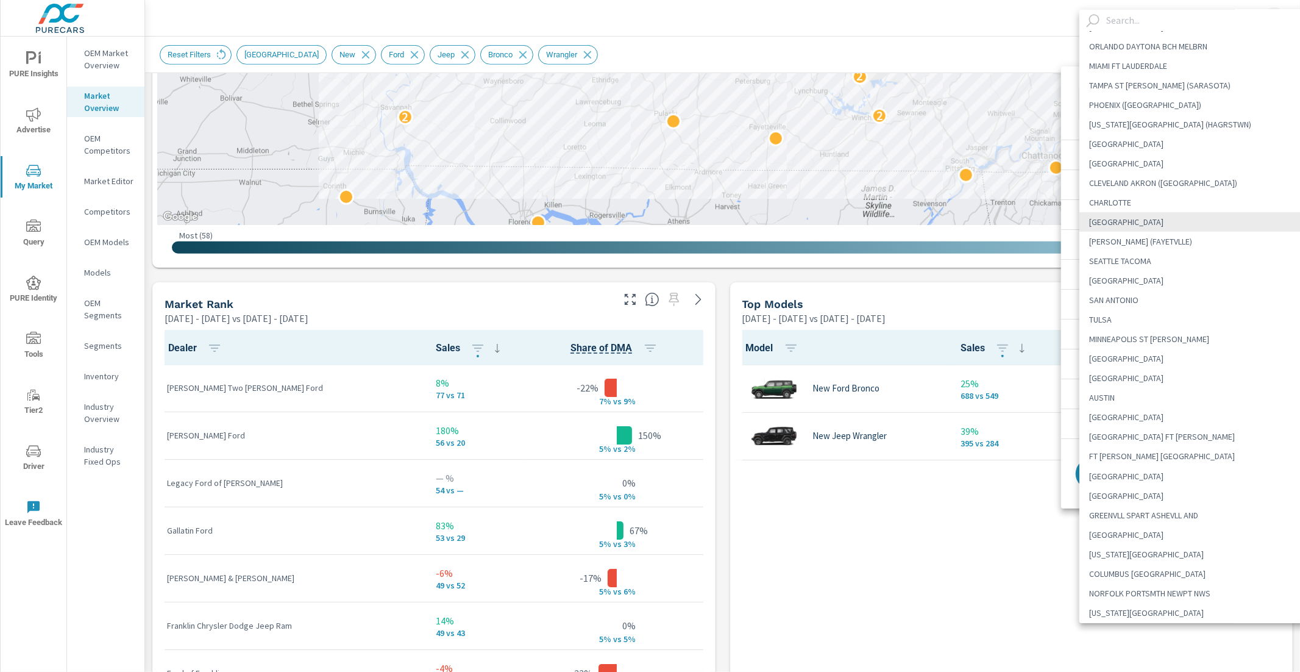
scroll to position [201, 0]
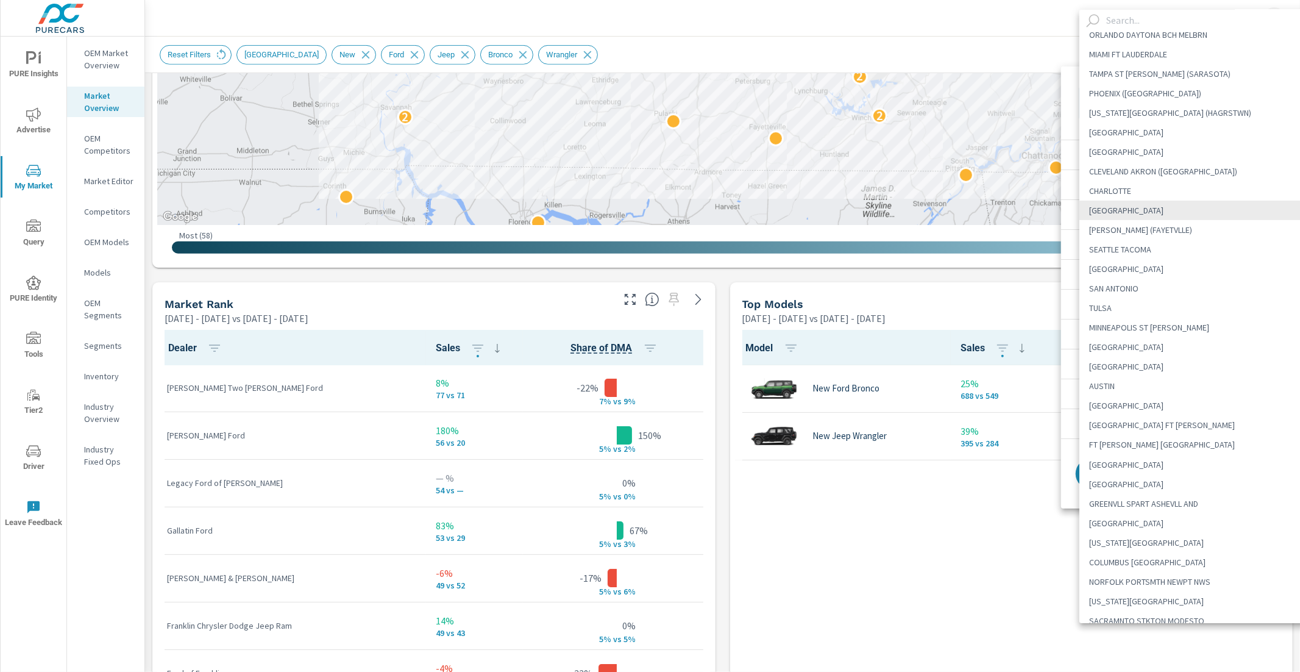
click at [1161, 425] on li "[GEOGRAPHIC_DATA] FT [PERSON_NAME]" at bounding box center [1199, 425] width 241 height 20
type Area "[GEOGRAPHIC_DATA] FT [PERSON_NAME]"
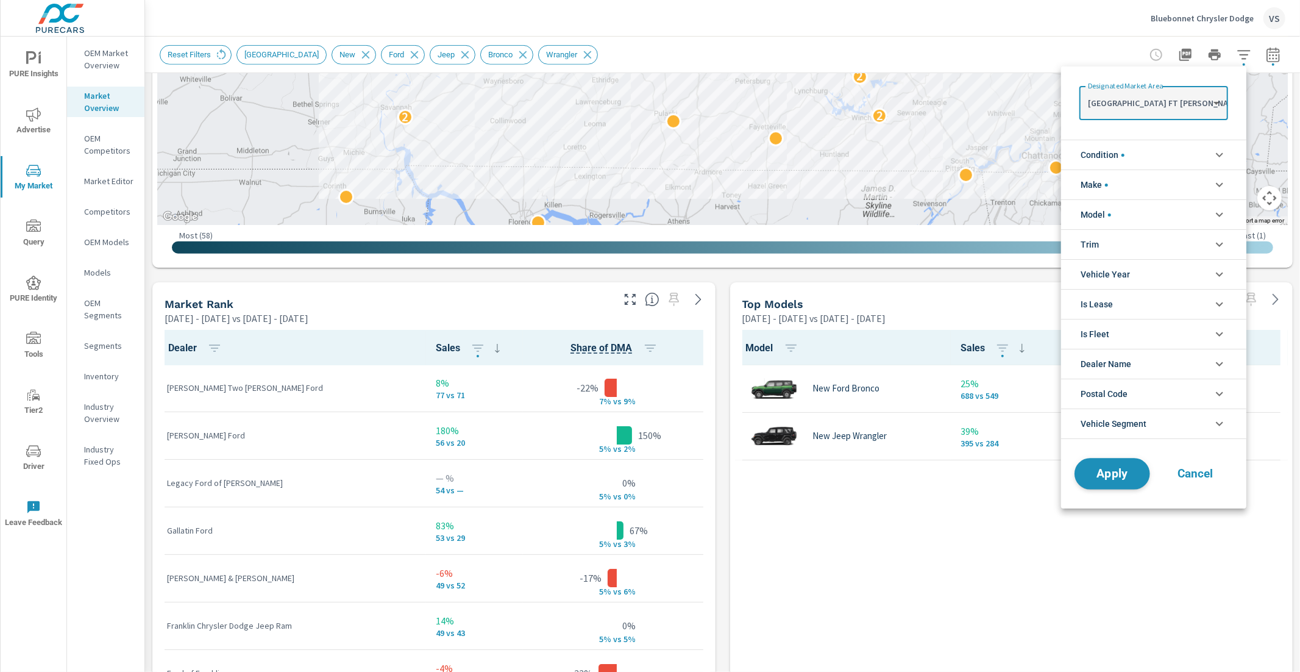
click at [1101, 485] on button "Apply" at bounding box center [1112, 474] width 76 height 32
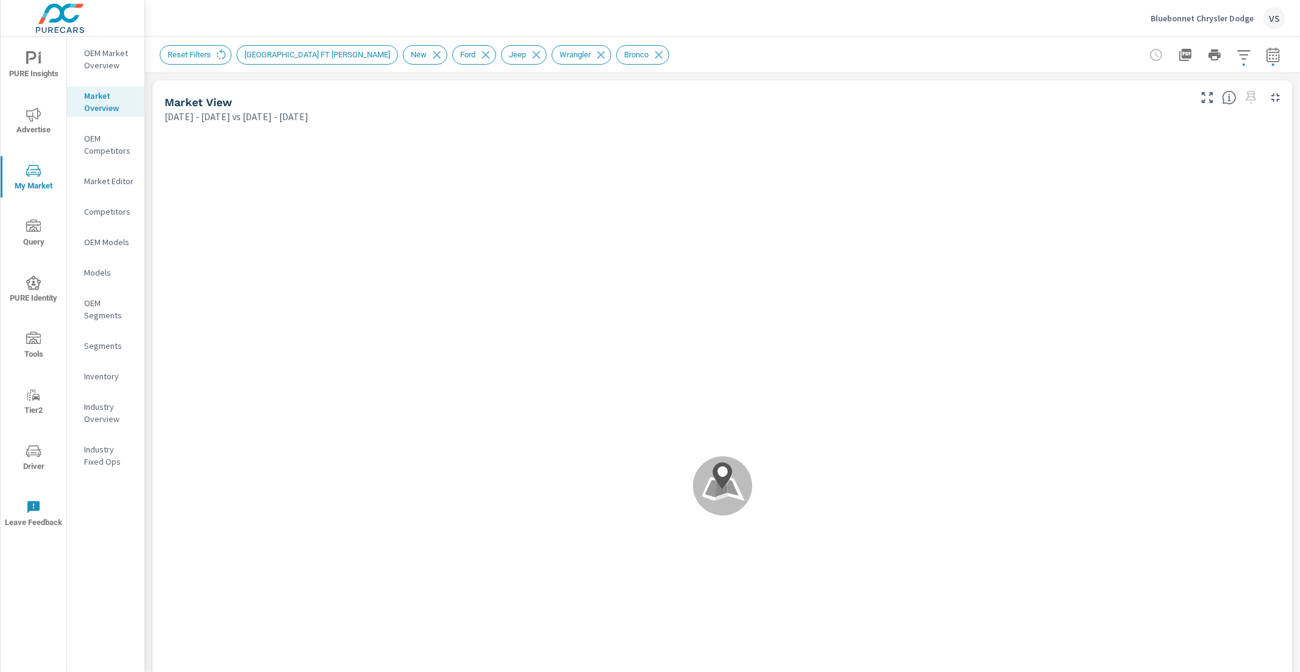
scroll to position [143, 0]
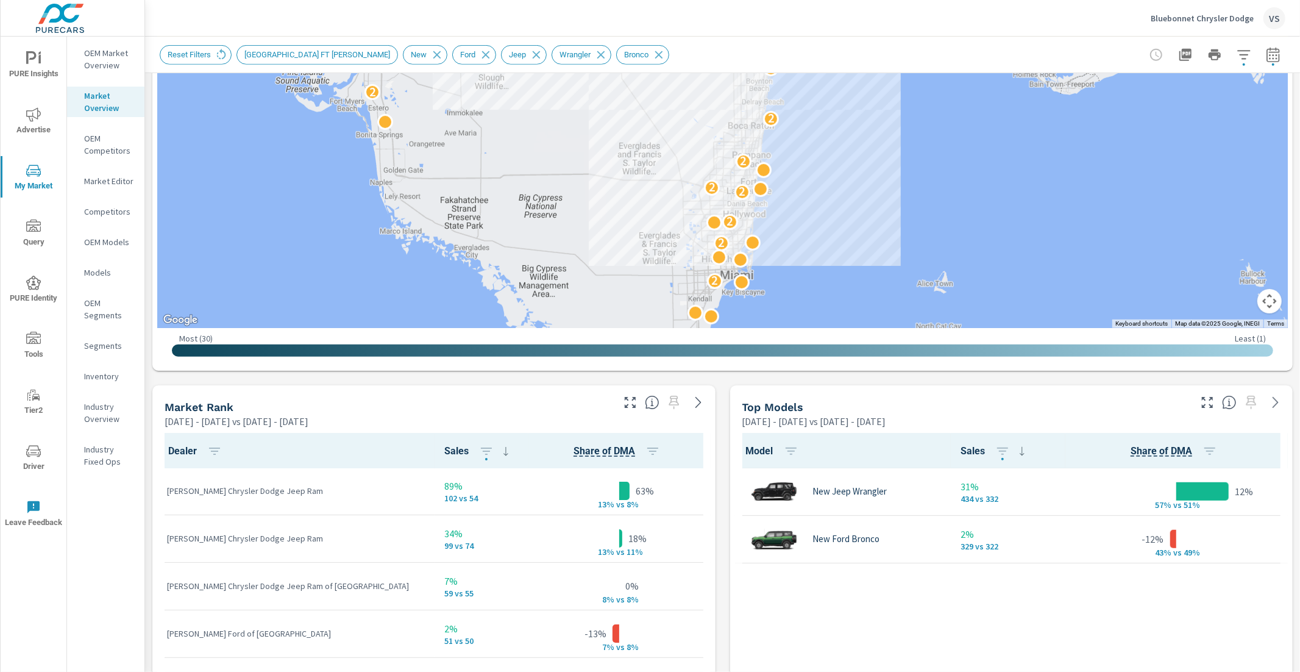
scroll to position [478, 0]
click at [1236, 56] on icon "button" at bounding box center [1243, 55] width 15 height 15
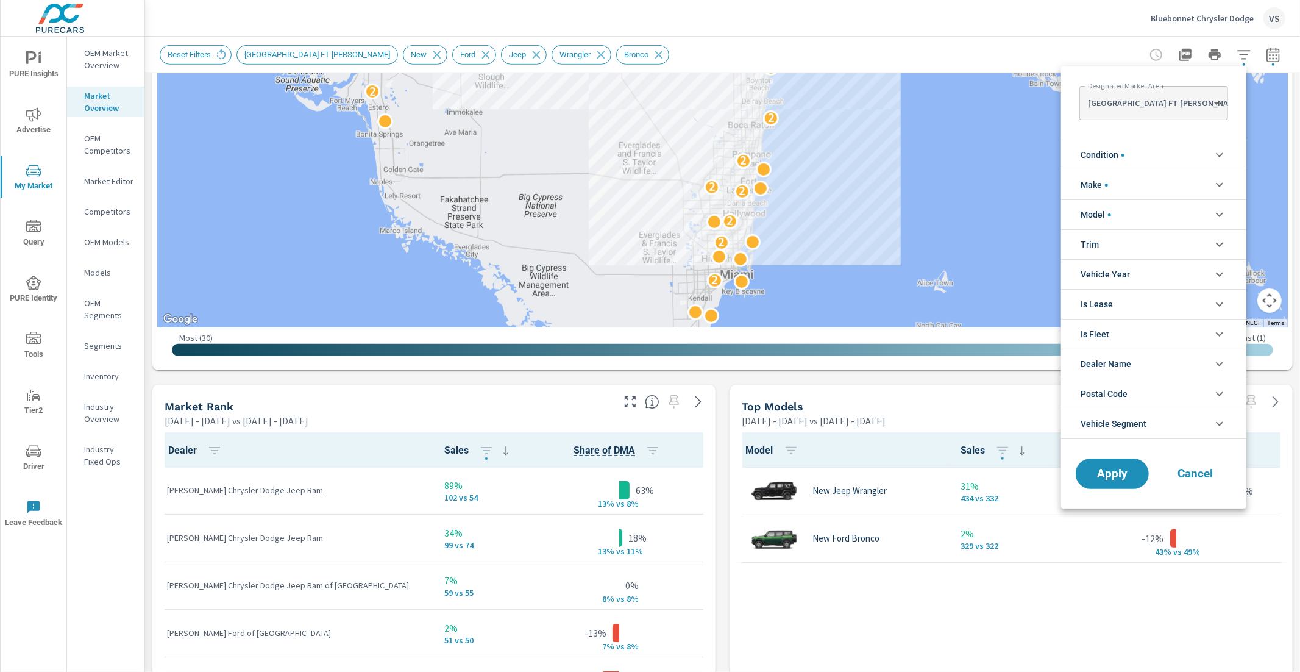
scroll to position [123, 0]
click at [1182, 97] on body "PURE Insights Advertise My Market Query PURE Identity Tools Tier2 Driver Leave …" at bounding box center [650, 336] width 1300 height 672
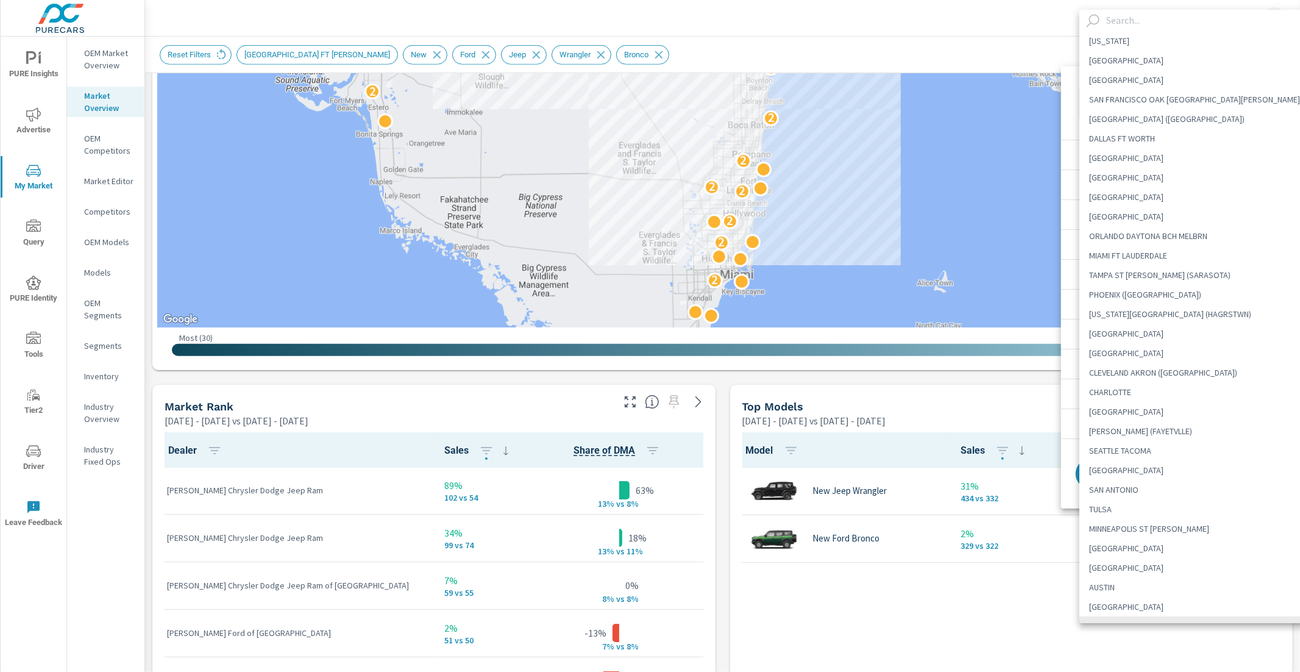
scroll to position [12, 0]
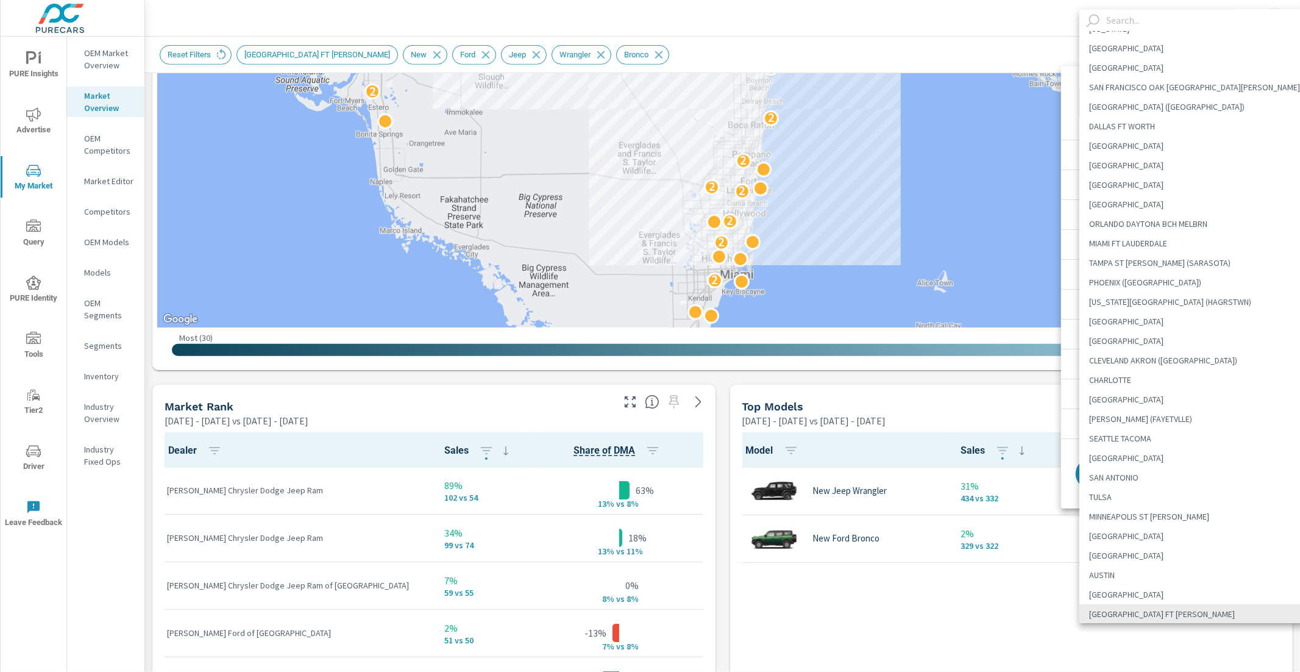
click at [1161, 23] on input "text" at bounding box center [1210, 20] width 219 height 21
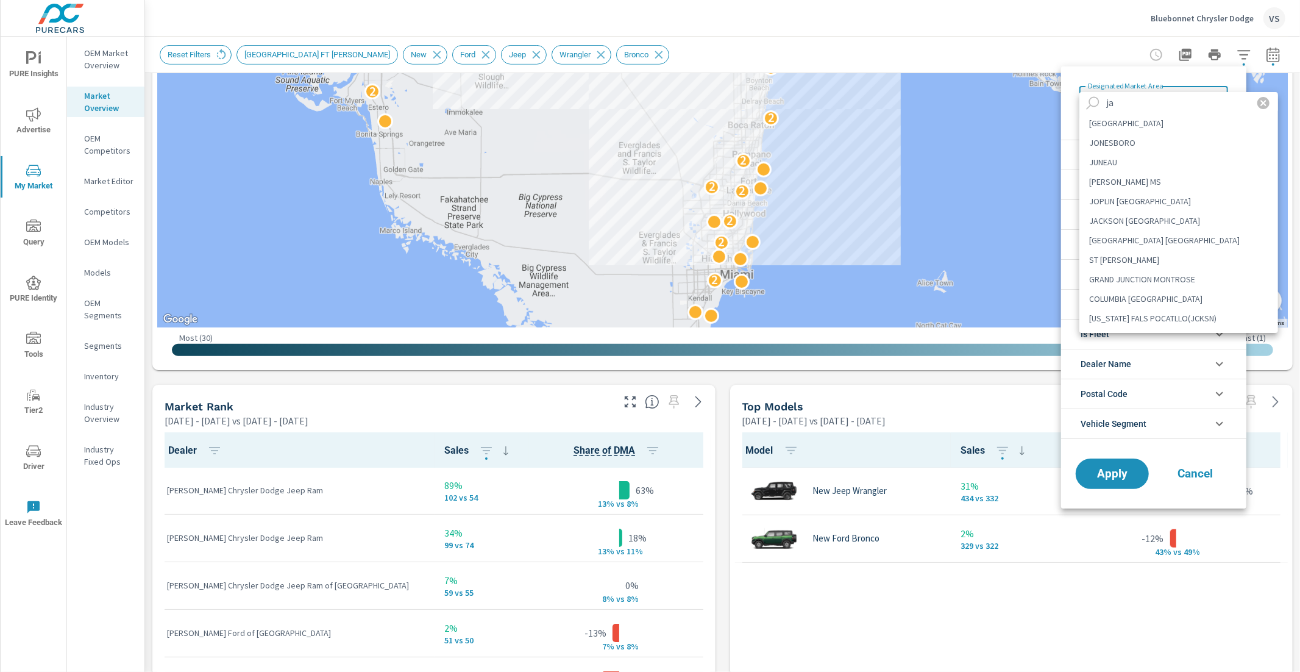
scroll to position [0, 0]
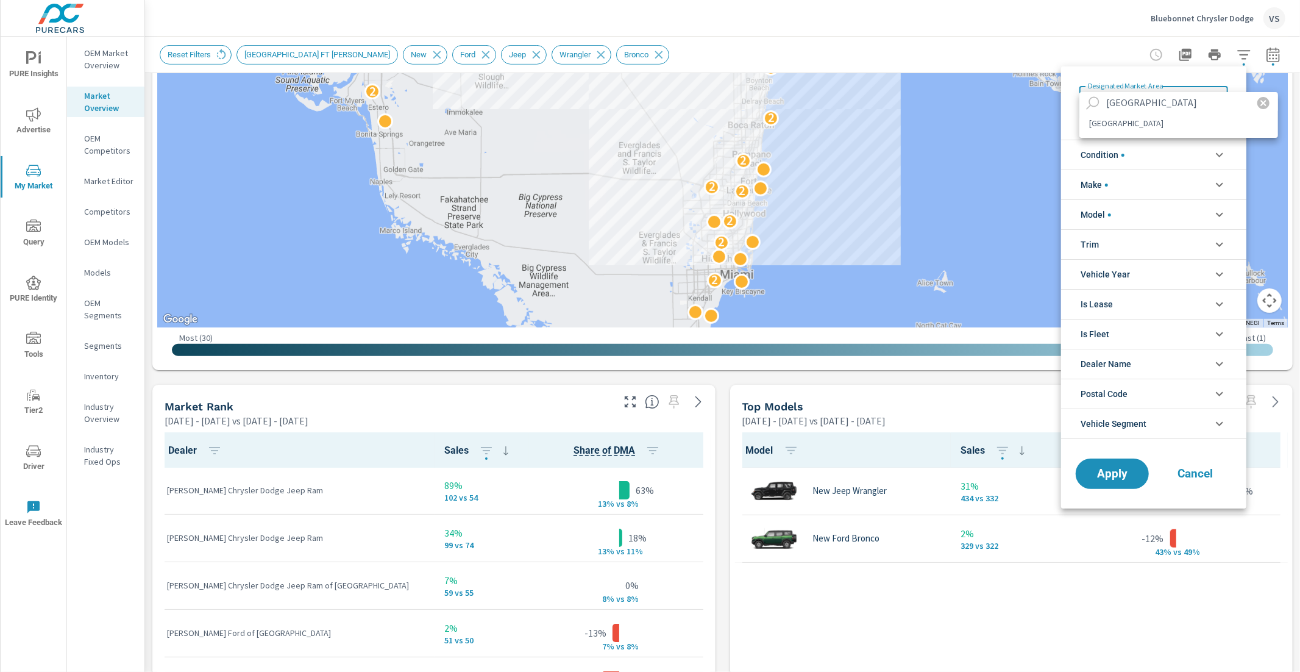
type input "[GEOGRAPHIC_DATA]"
click at [1155, 120] on li "[GEOGRAPHIC_DATA]" at bounding box center [1178, 123] width 199 height 20
type Area "[GEOGRAPHIC_DATA]"
click at [1113, 473] on span "Apply" at bounding box center [1112, 474] width 50 height 12
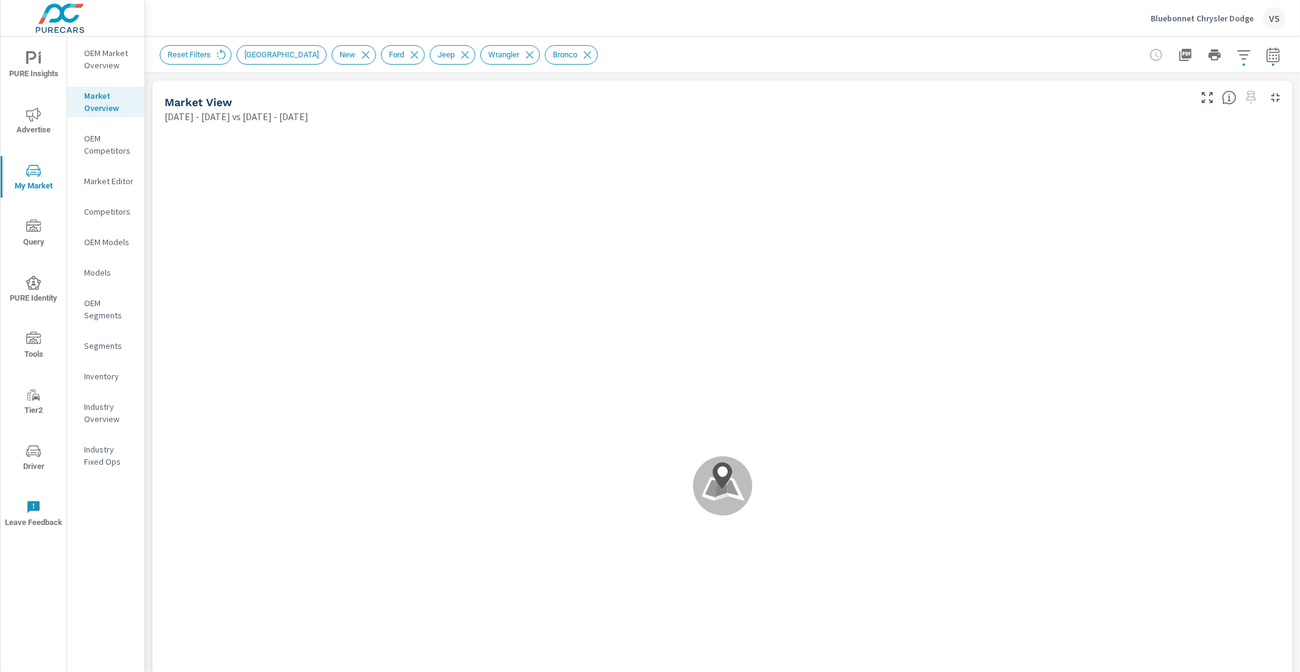
scroll to position [143, 0]
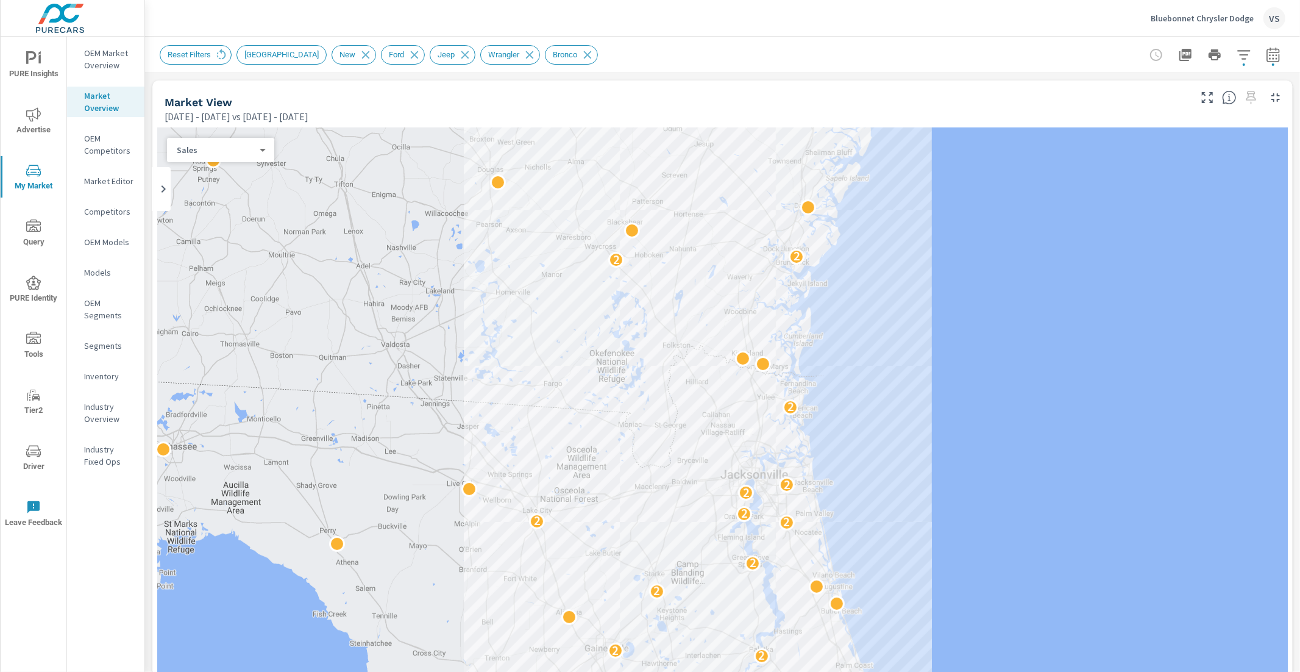
scroll to position [593, 0]
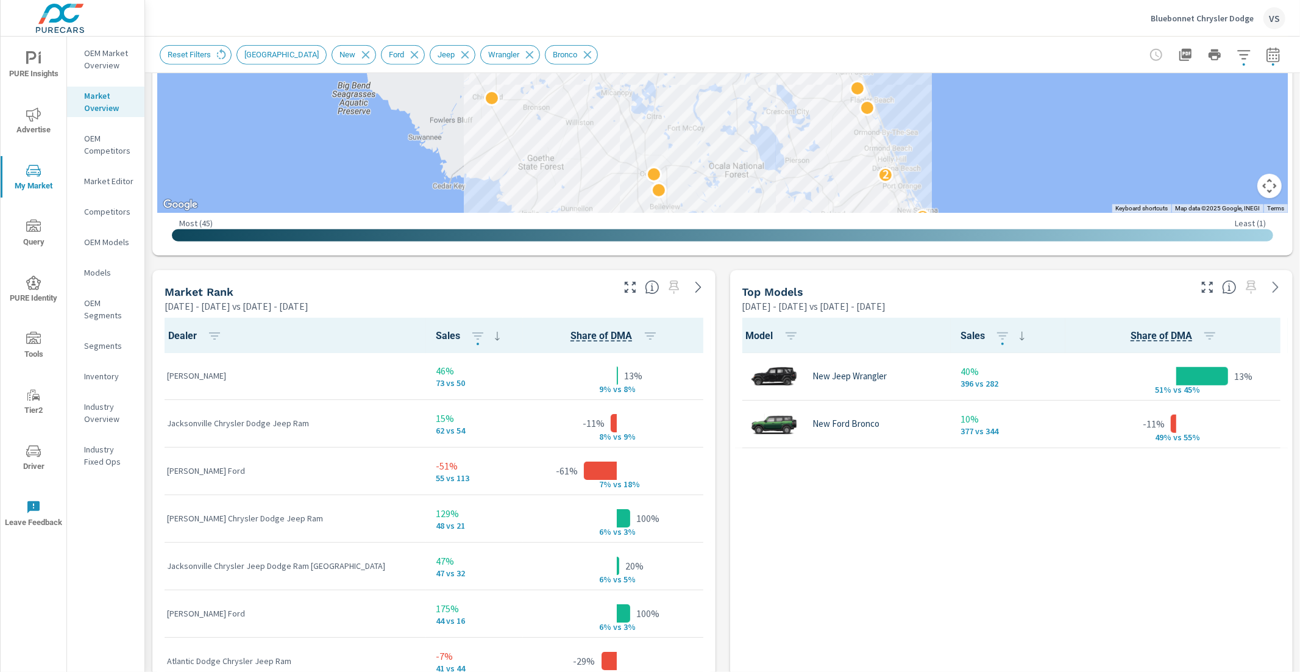
click at [1243, 49] on button "button" at bounding box center [1244, 55] width 24 height 24
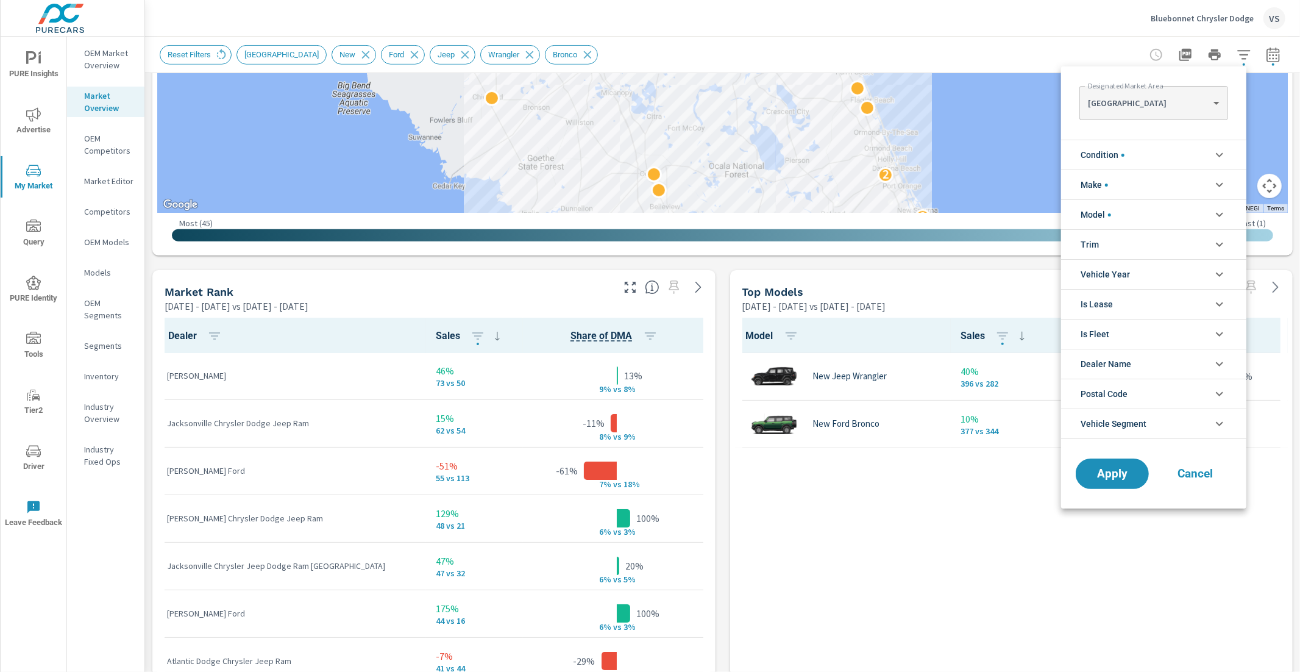
scroll to position [123, 0]
click at [1177, 126] on div "Designated Market Area [GEOGRAPHIC_DATA] [GEOGRAPHIC_DATA] ​" at bounding box center [1153, 100] width 185 height 68
click at [1176, 113] on body "PURE Insights Advertise My Market Query PURE Identity Tools Tier2 Driver Leave …" at bounding box center [650, 336] width 1300 height 672
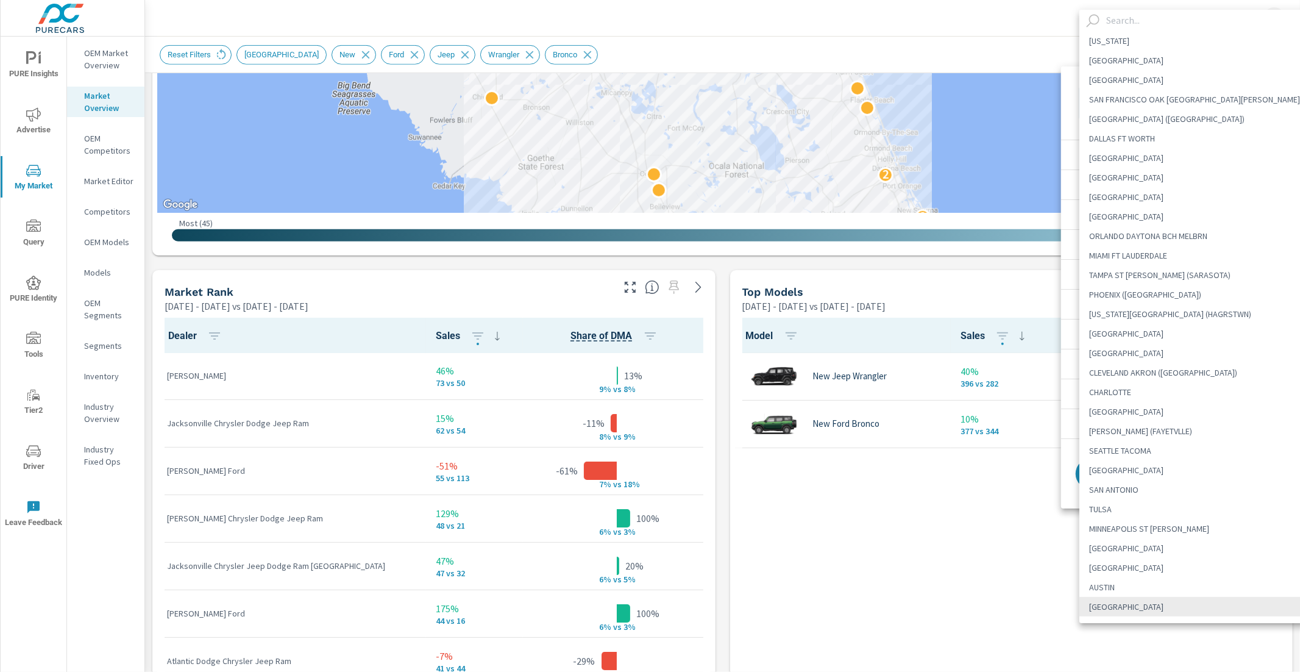
click at [1158, 18] on input "text" at bounding box center [1210, 20] width 219 height 21
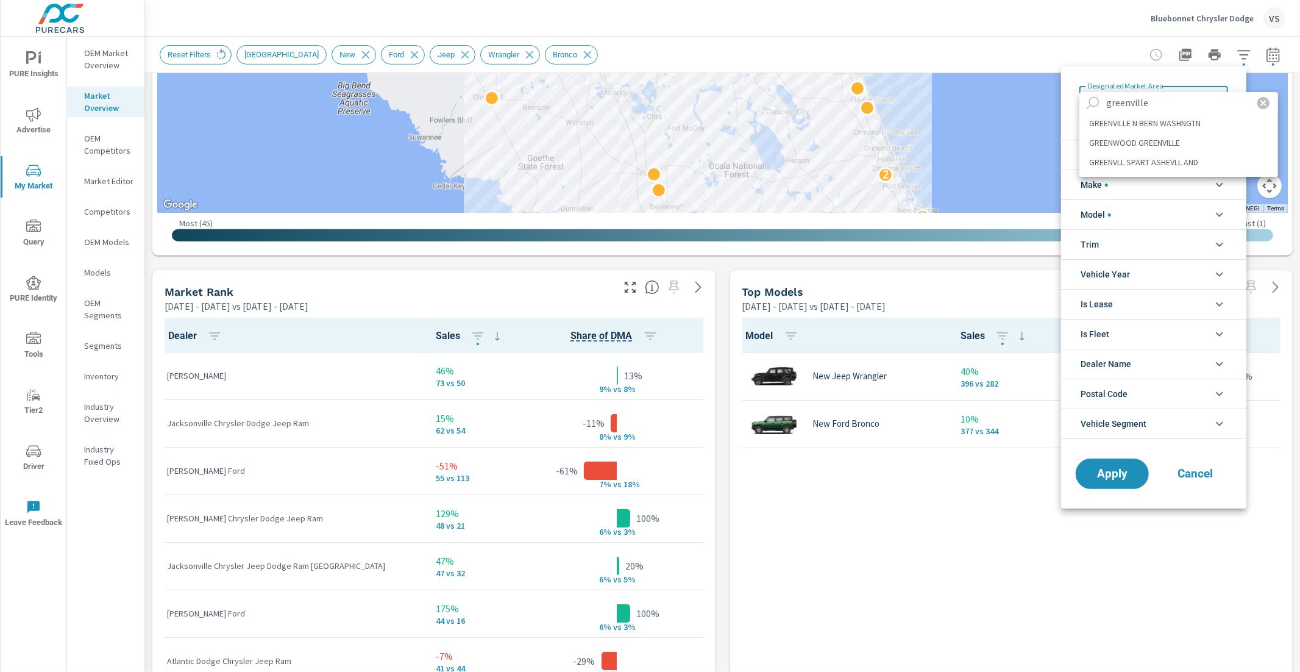
type input "greenville"
click at [1158, 159] on li "GREENVLL SPART ASHEVLL AND" at bounding box center [1178, 162] width 199 height 20
type Area "GREENVLL SPART ASHEVLL AND"
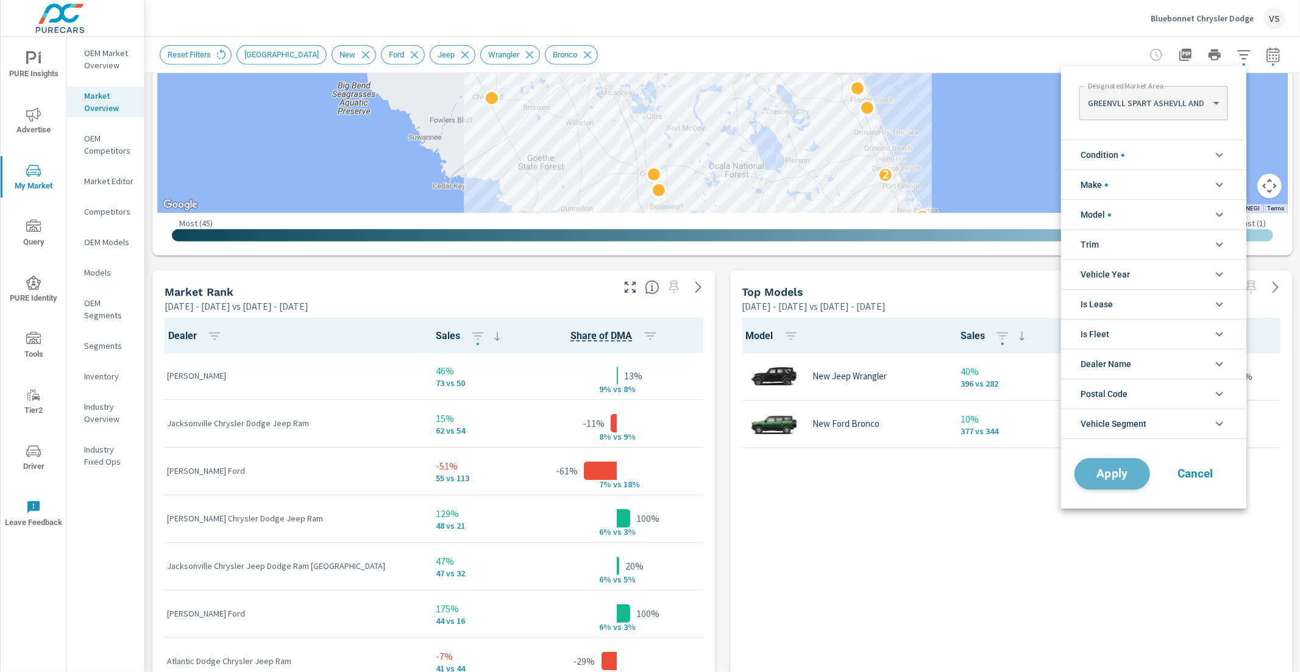
click at [1102, 476] on span "Apply" at bounding box center [1112, 474] width 50 height 12
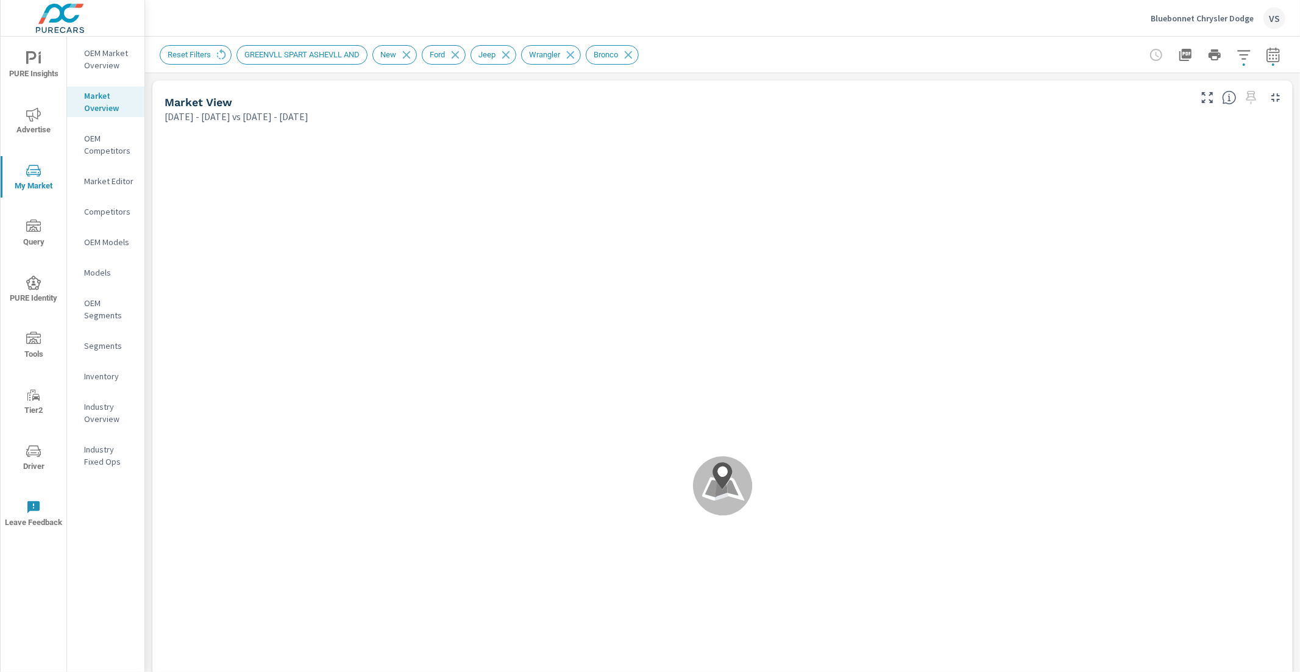
scroll to position [143, 0]
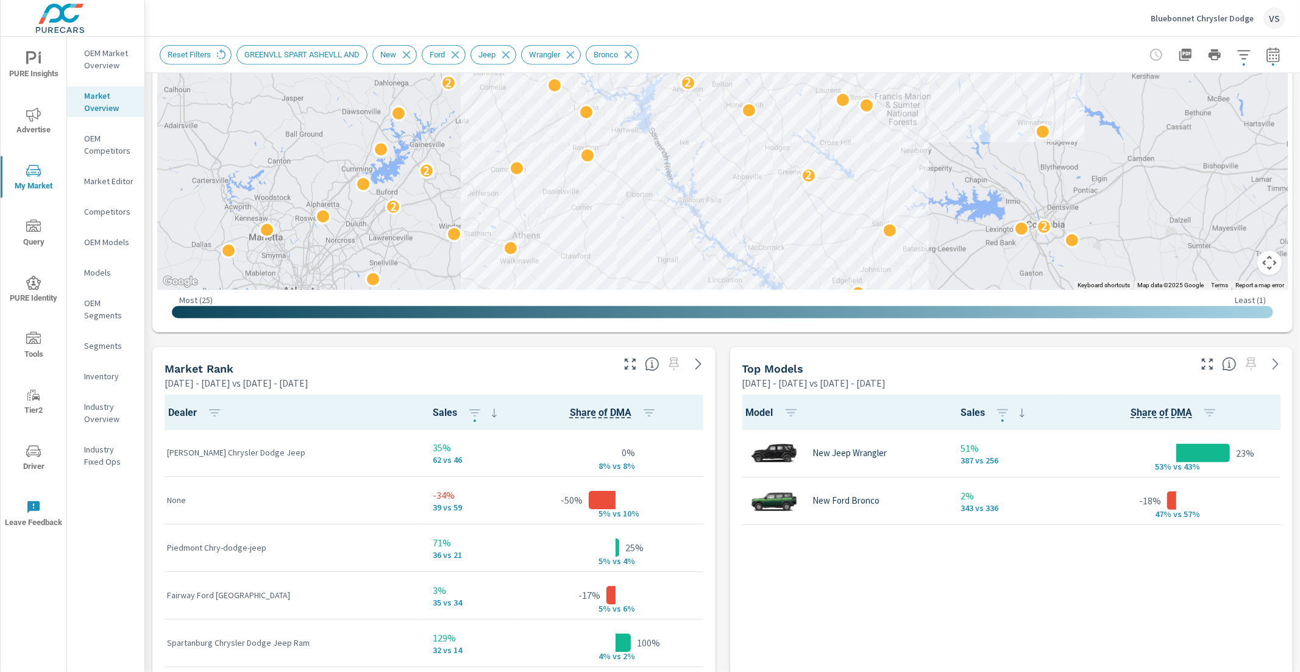
scroll to position [564, 0]
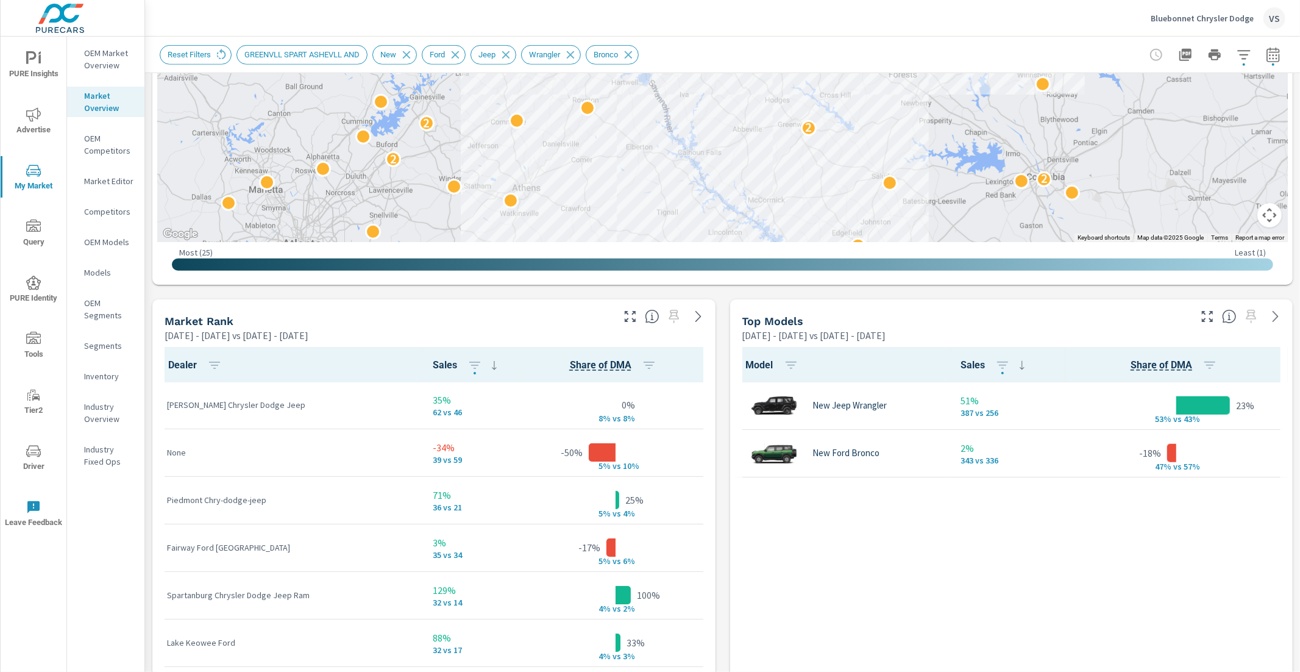
click at [1236, 52] on icon "button" at bounding box center [1243, 55] width 15 height 15
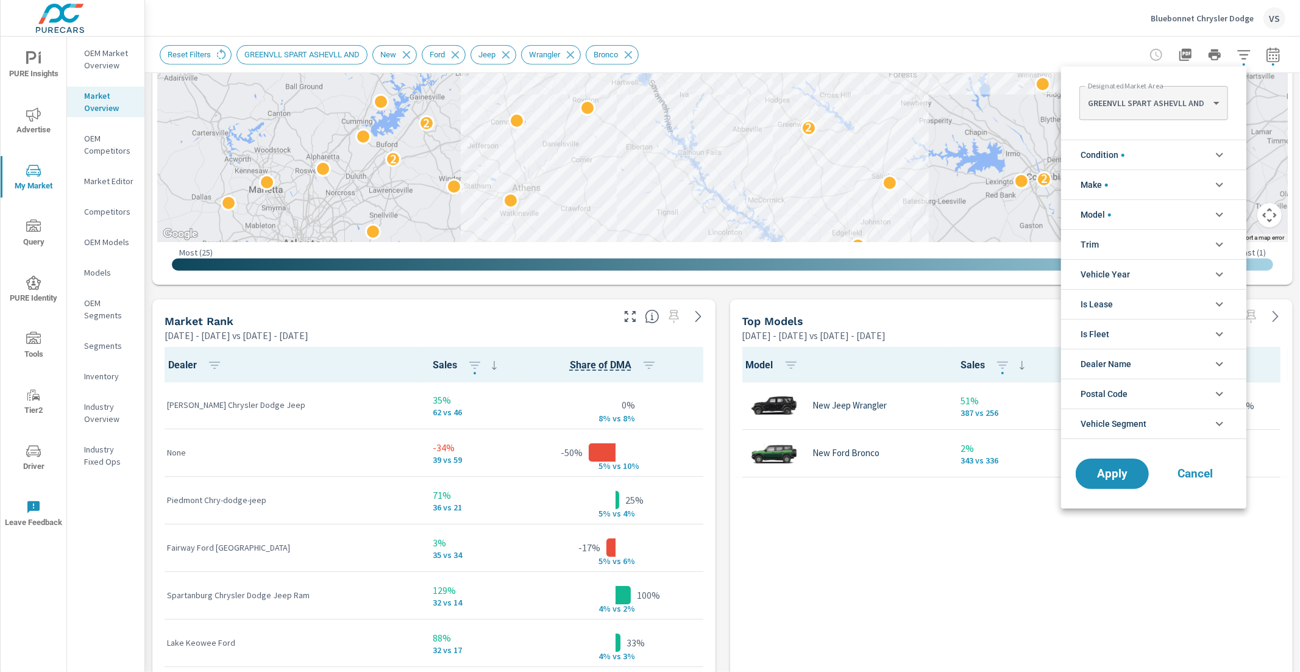
scroll to position [41, 0]
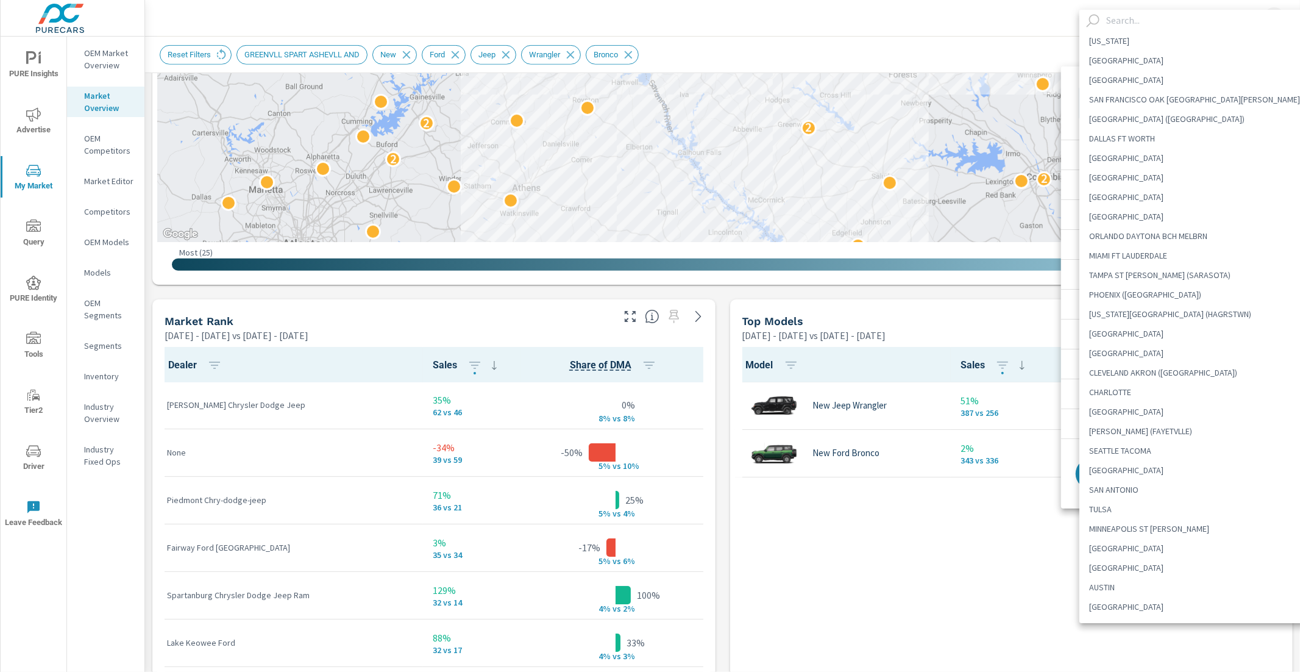
click at [1197, 98] on body "PURE Insights Advertise My Market Query PURE Identity Tools Tier2 Driver Leave …" at bounding box center [650, 336] width 1300 height 672
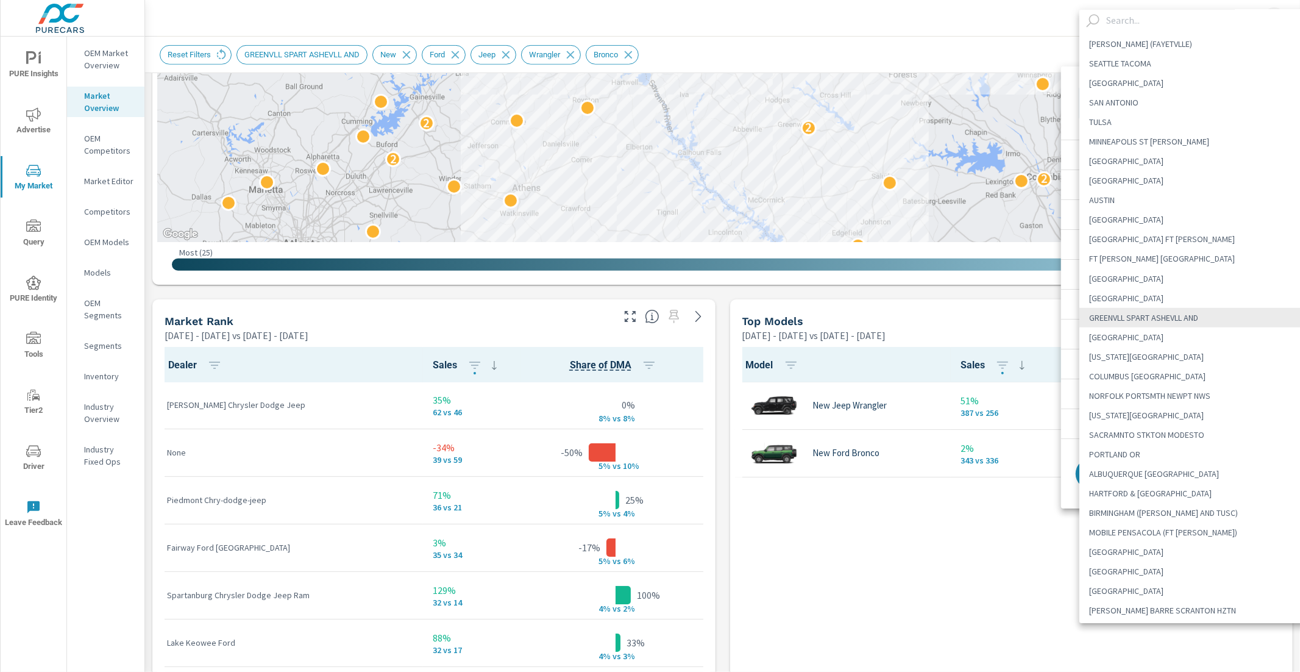
click at [1168, 24] on input "text" at bounding box center [1210, 20] width 219 height 21
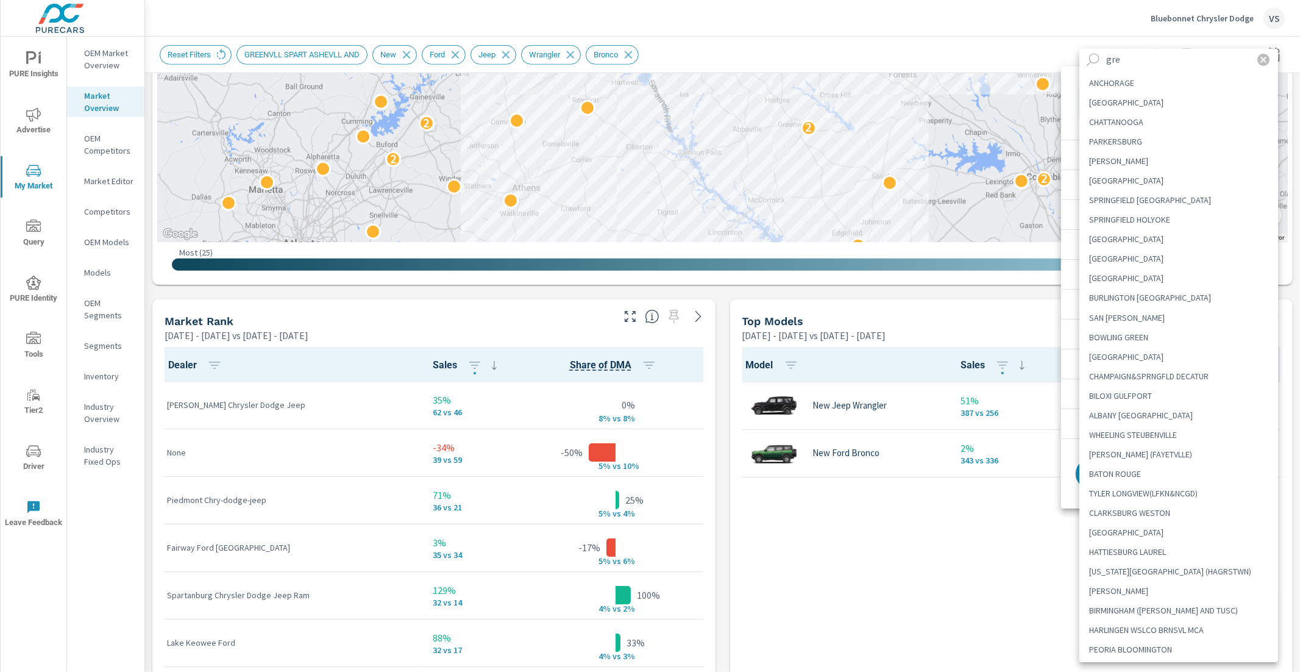
scroll to position [0, 0]
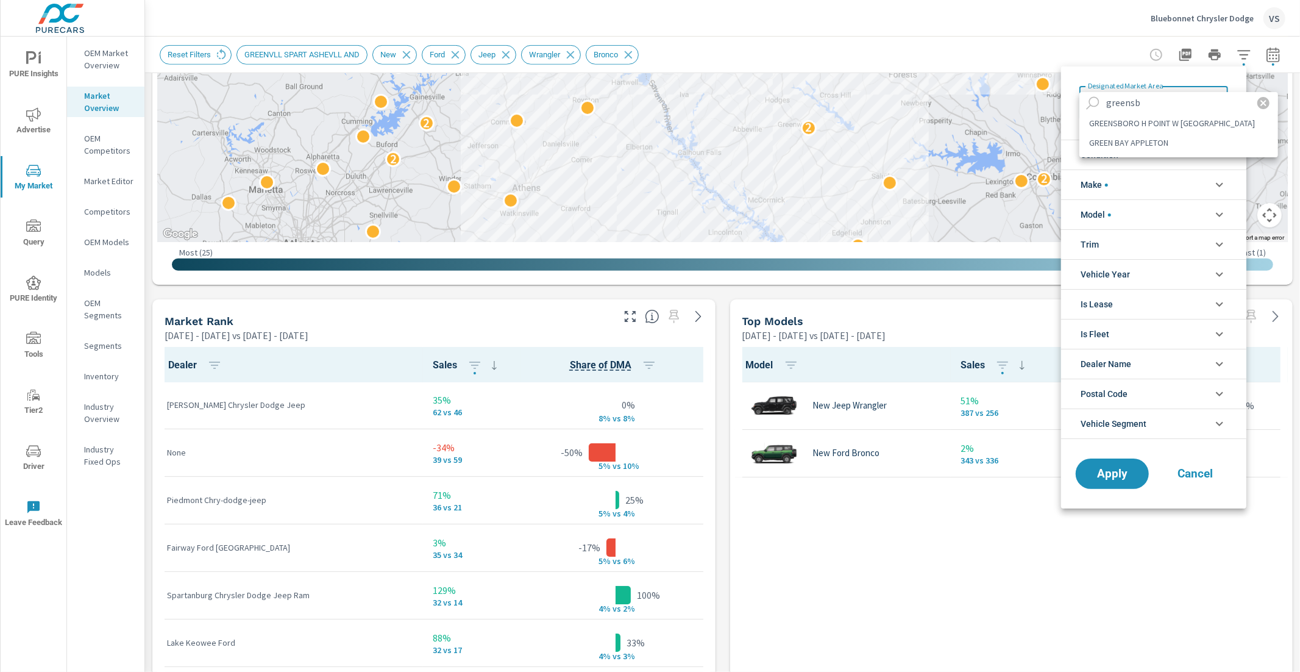
type input "greensb"
click at [1156, 122] on li "GREENSBORO H POINT W [GEOGRAPHIC_DATA]" at bounding box center [1178, 123] width 199 height 20
type Area "GREENSBORO H POINT W [GEOGRAPHIC_DATA]"
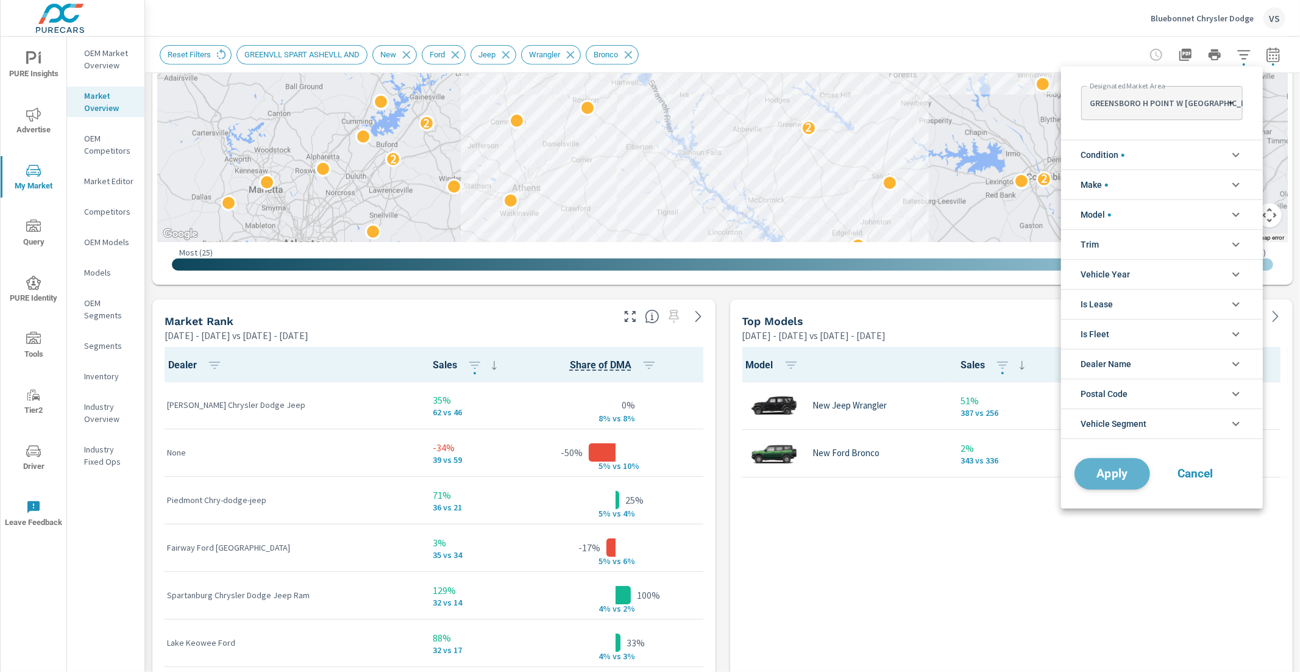
click at [1096, 465] on button "Apply" at bounding box center [1112, 474] width 76 height 32
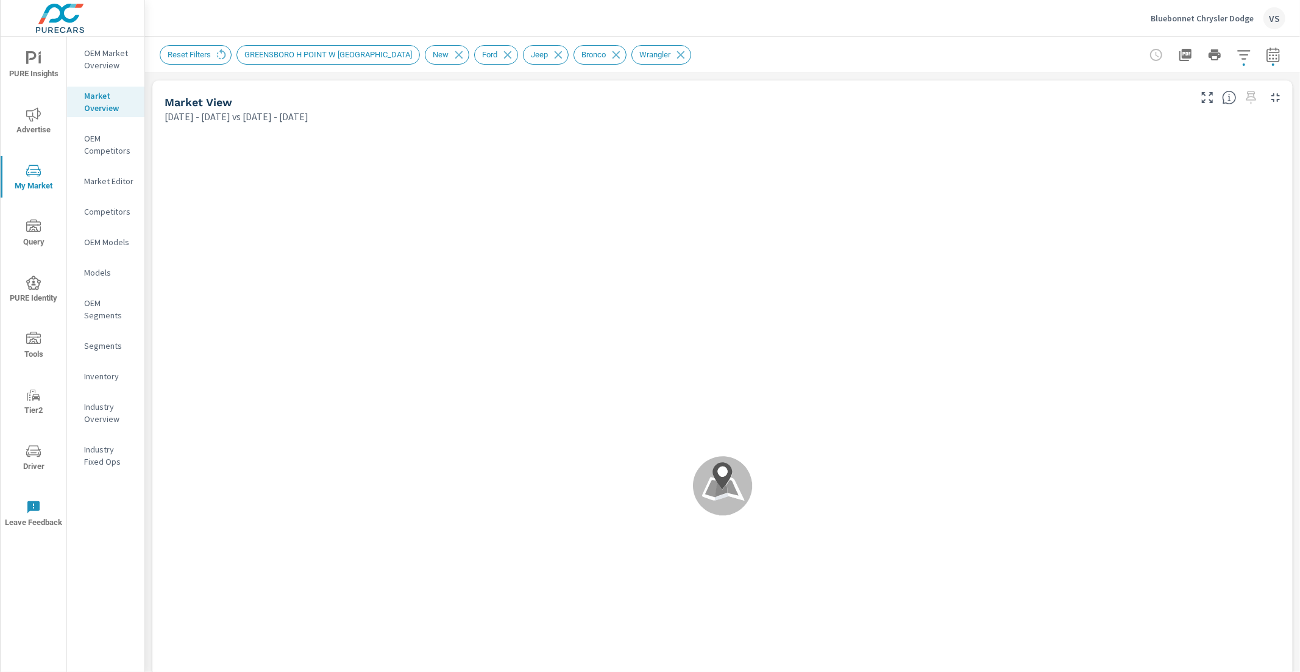
scroll to position [143, 0]
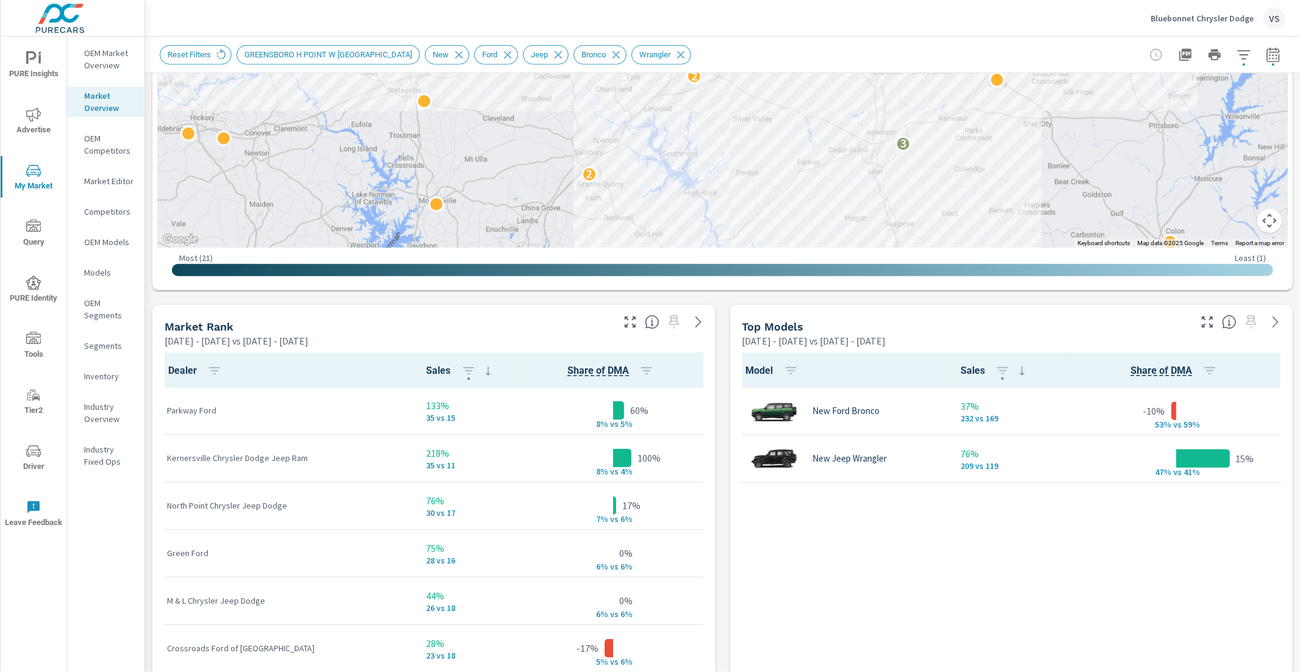
scroll to position [583, 0]
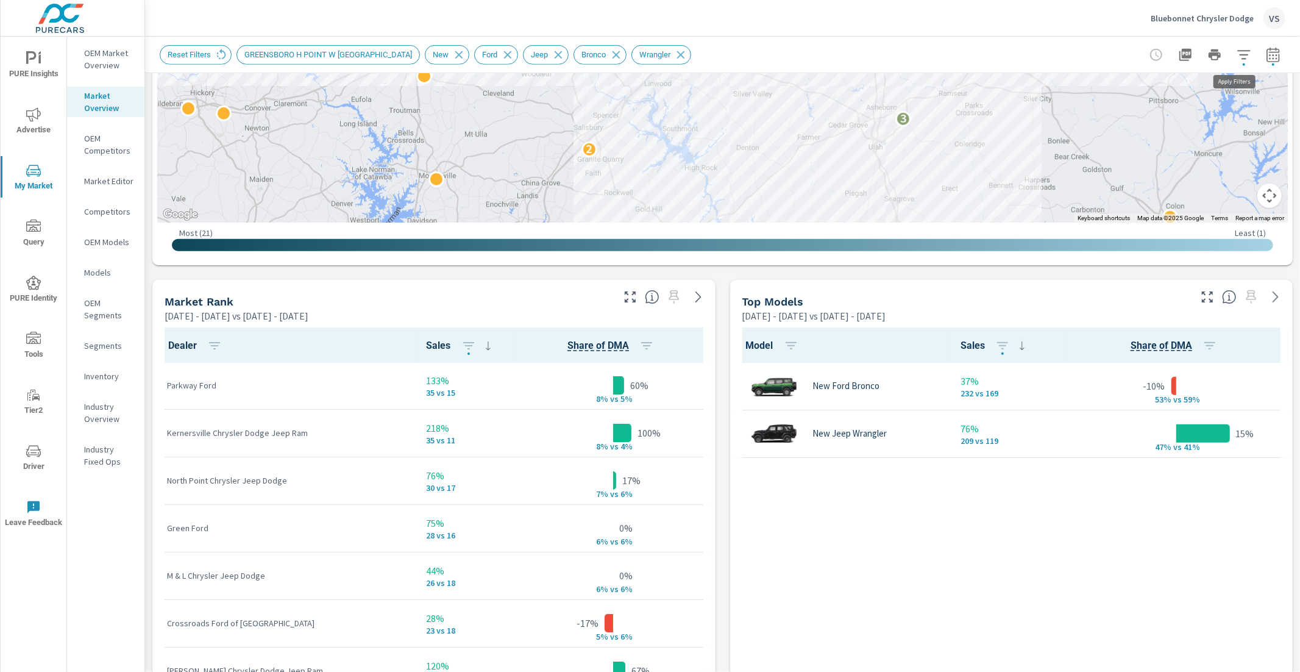
click at [1237, 55] on icon "button" at bounding box center [1243, 55] width 15 height 15
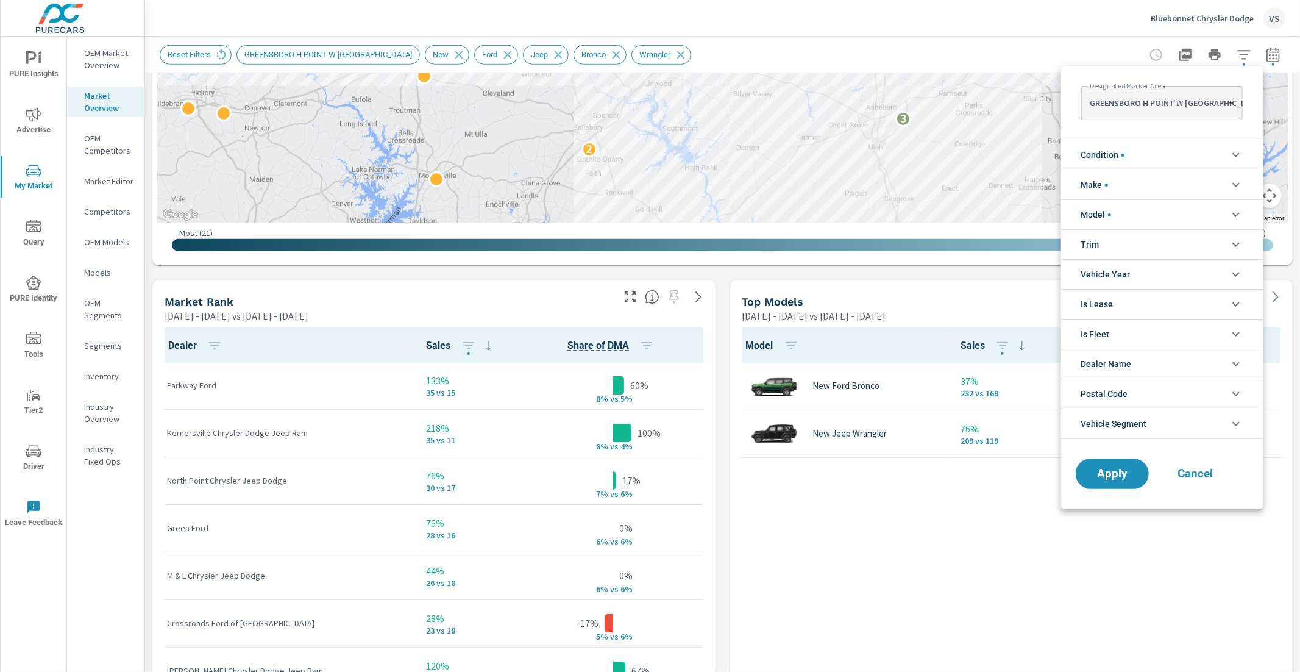
scroll to position [41, 0]
click at [1200, 105] on body "PURE Insights Advertise My Market Query PURE Identity Tools Tier2 Driver Leave …" at bounding box center [650, 336] width 1300 height 672
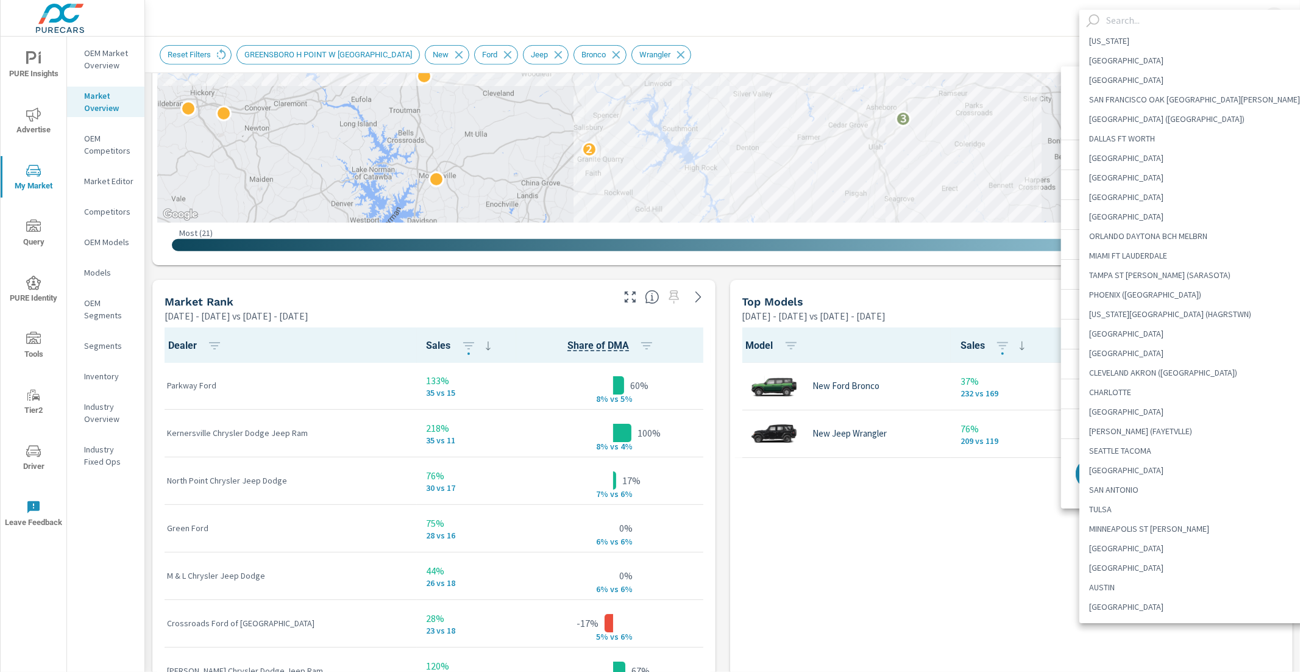
scroll to position [738, 0]
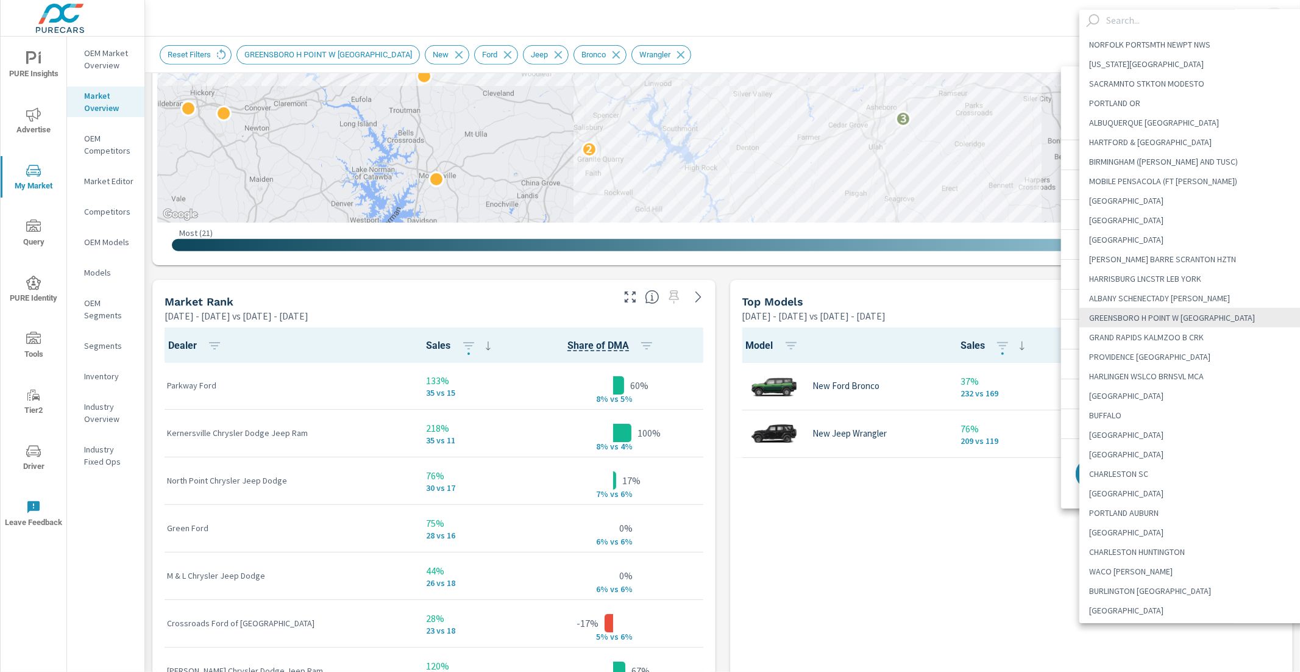
click at [1139, 27] on input "text" at bounding box center [1210, 20] width 219 height 21
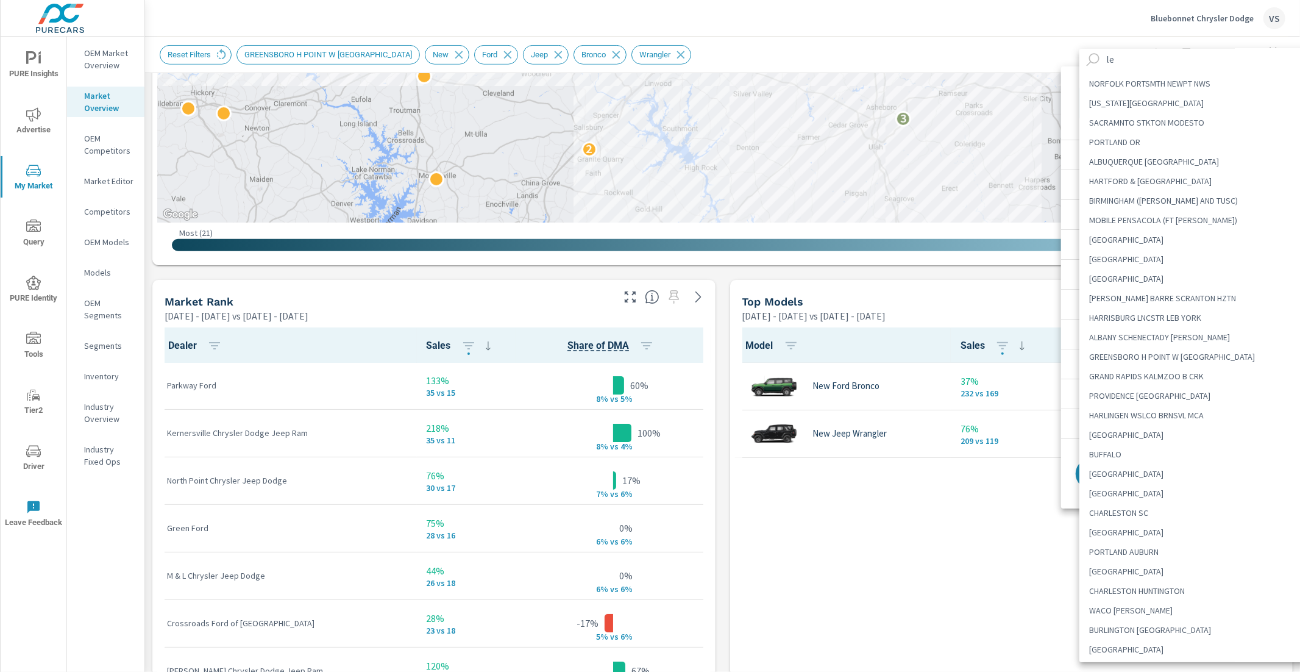
scroll to position [0, 0]
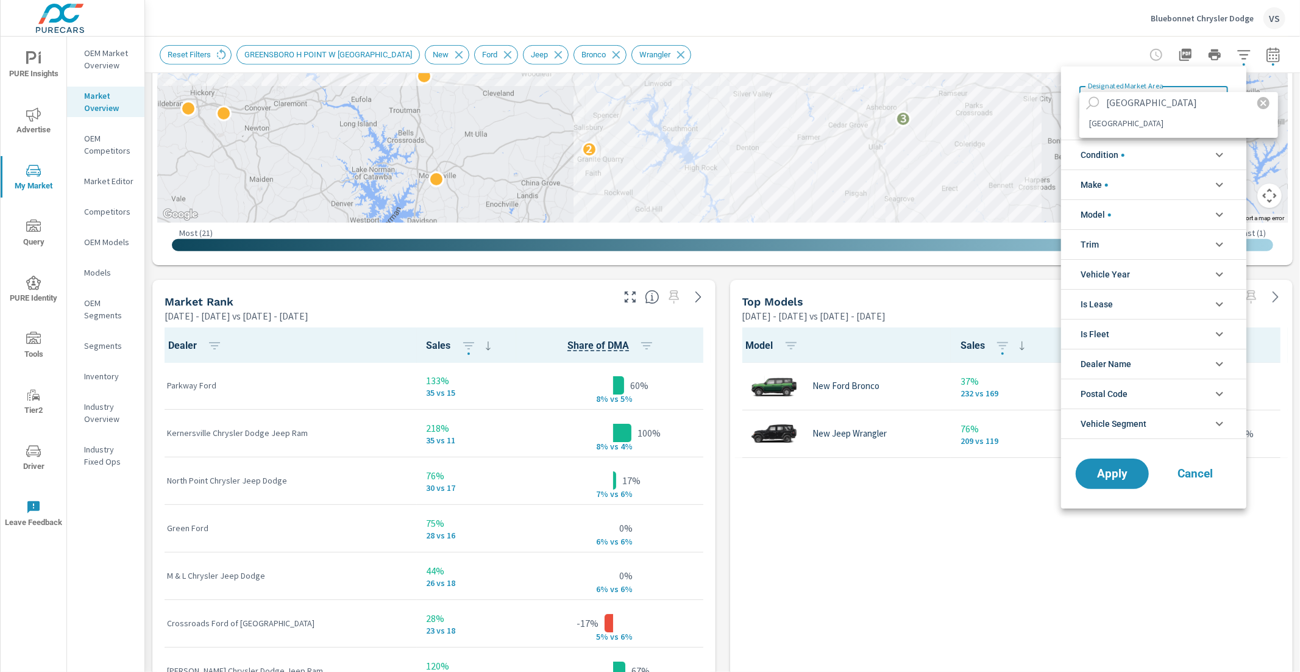
type input "[GEOGRAPHIC_DATA]"
click at [1128, 119] on li "[GEOGRAPHIC_DATA]" at bounding box center [1178, 123] width 199 height 20
type Area "[GEOGRAPHIC_DATA]"
click at [1105, 486] on button "Apply" at bounding box center [1112, 474] width 76 height 32
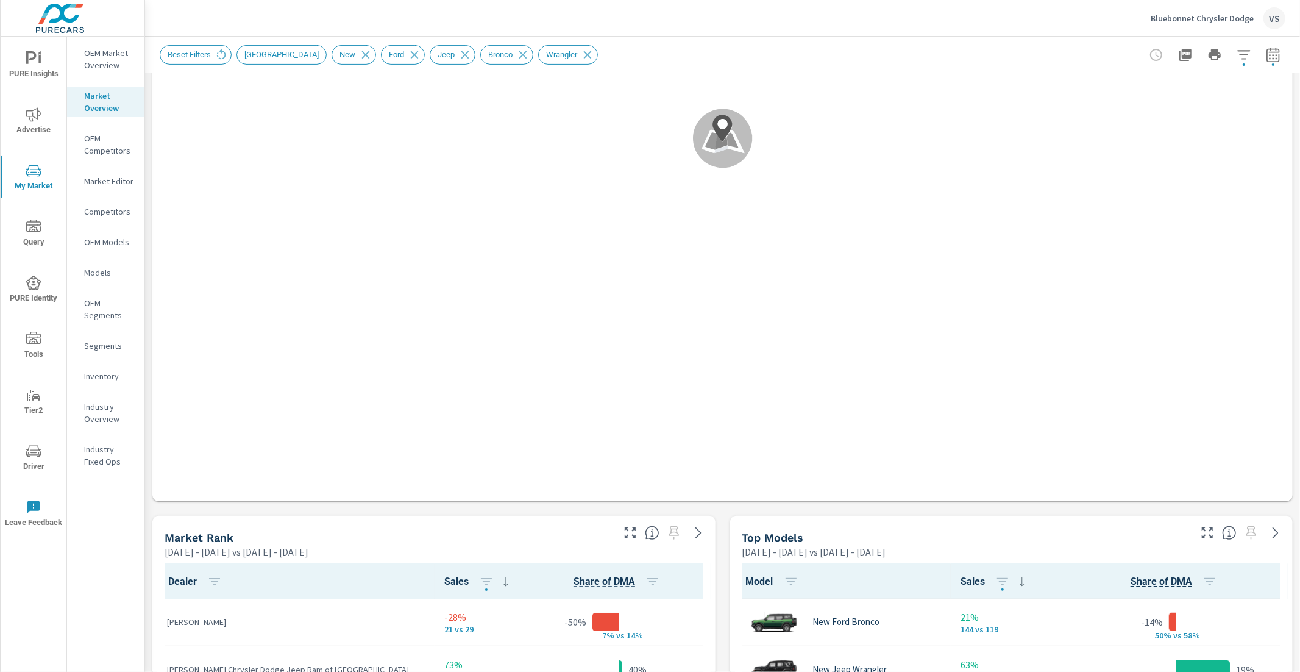
scroll to position [349, 0]
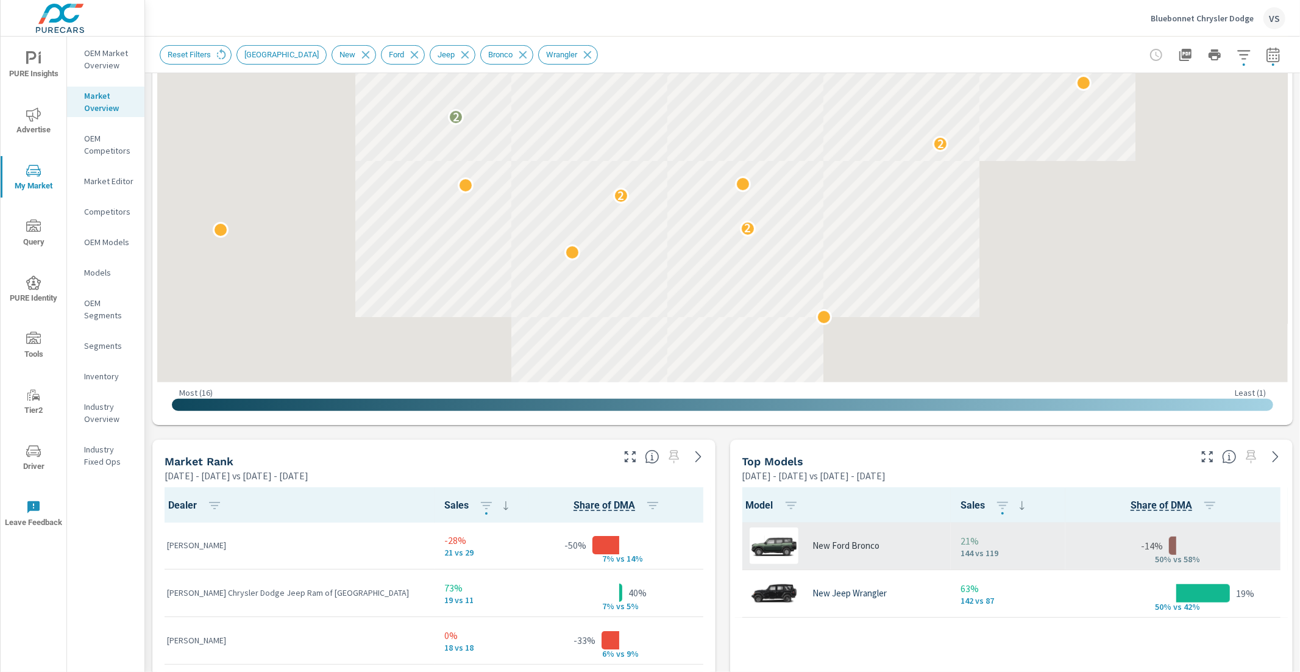
scroll to position [637, 0]
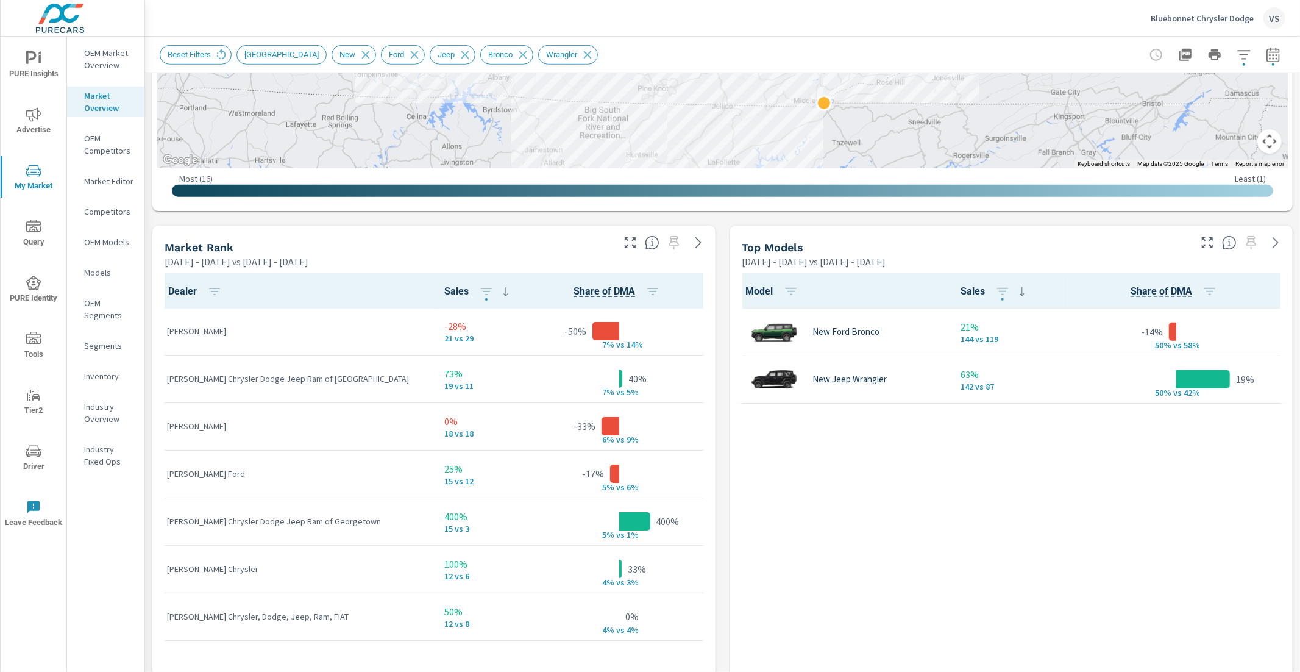
click at [1237, 54] on icon "button" at bounding box center [1243, 54] width 13 height 9
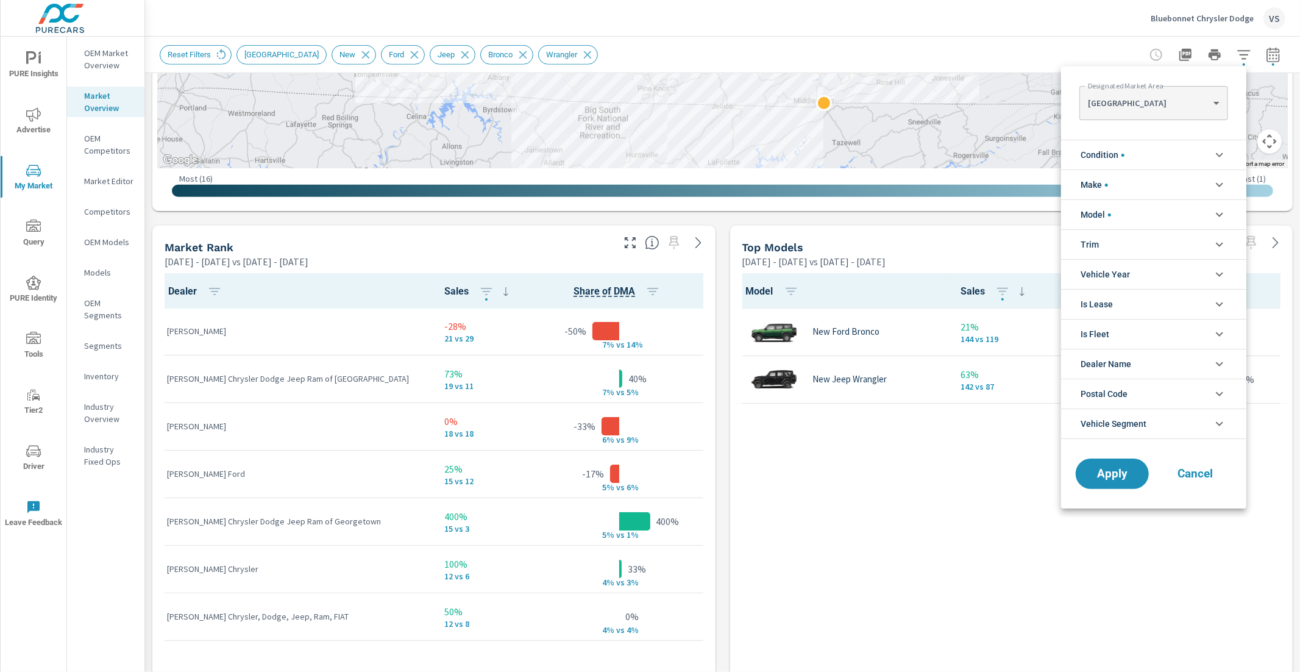
click at [1232, 54] on body "PURE Insights Advertise My Market Query PURE Identity Tools Tier2 Driver Leave …" at bounding box center [650, 336] width 1300 height 672
click at [1171, 103] on body "PURE Insights Advertise My Market Query PURE Identity Tools Tier2 Driver Leave …" at bounding box center [650, 336] width 1300 height 672
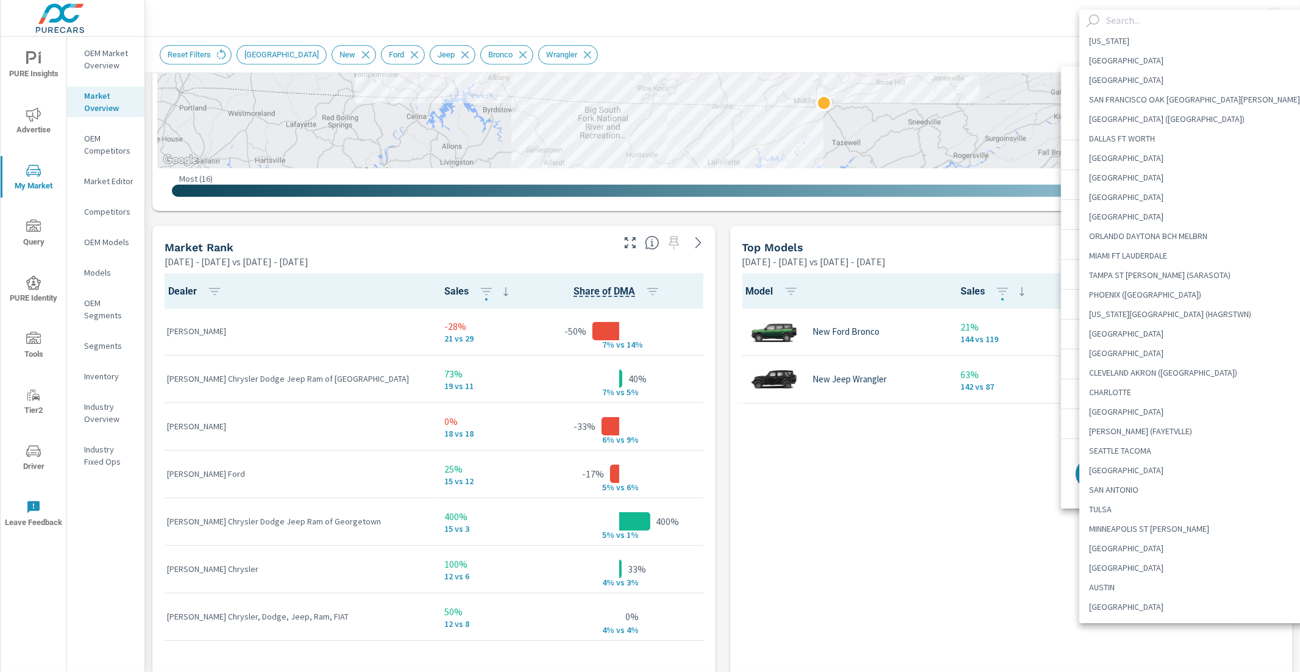
scroll to position [1166, 0]
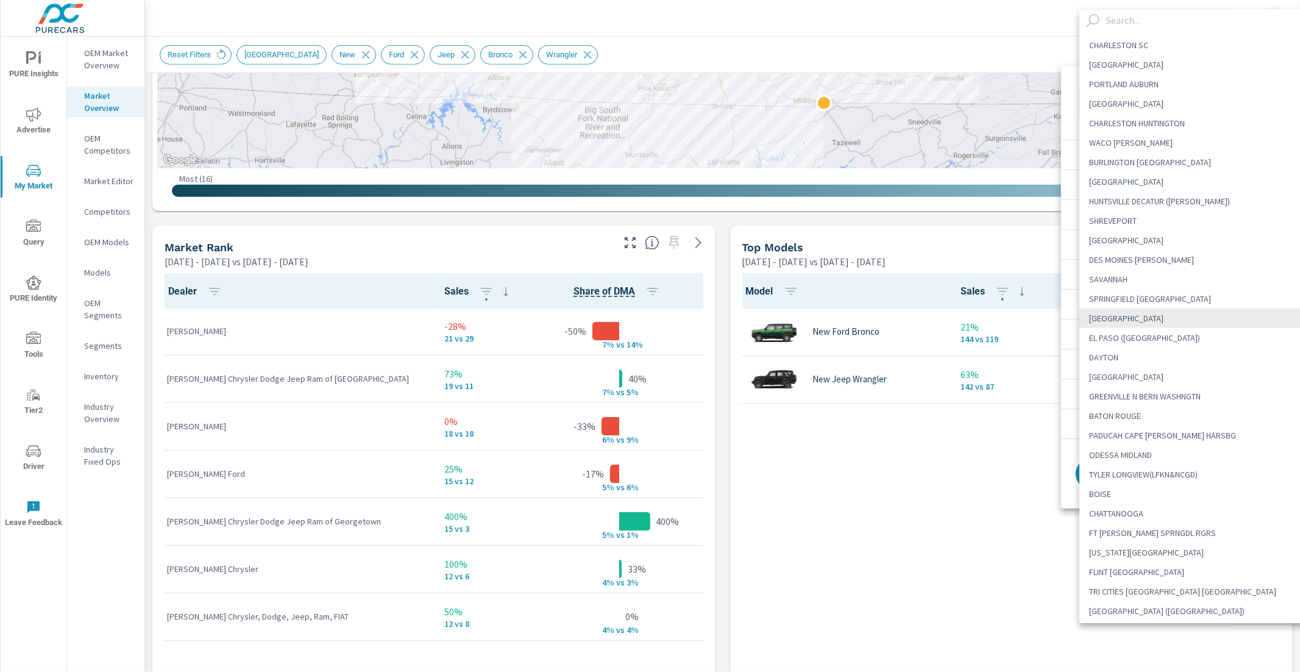
click at [1140, 21] on input "text" at bounding box center [1210, 20] width 219 height 21
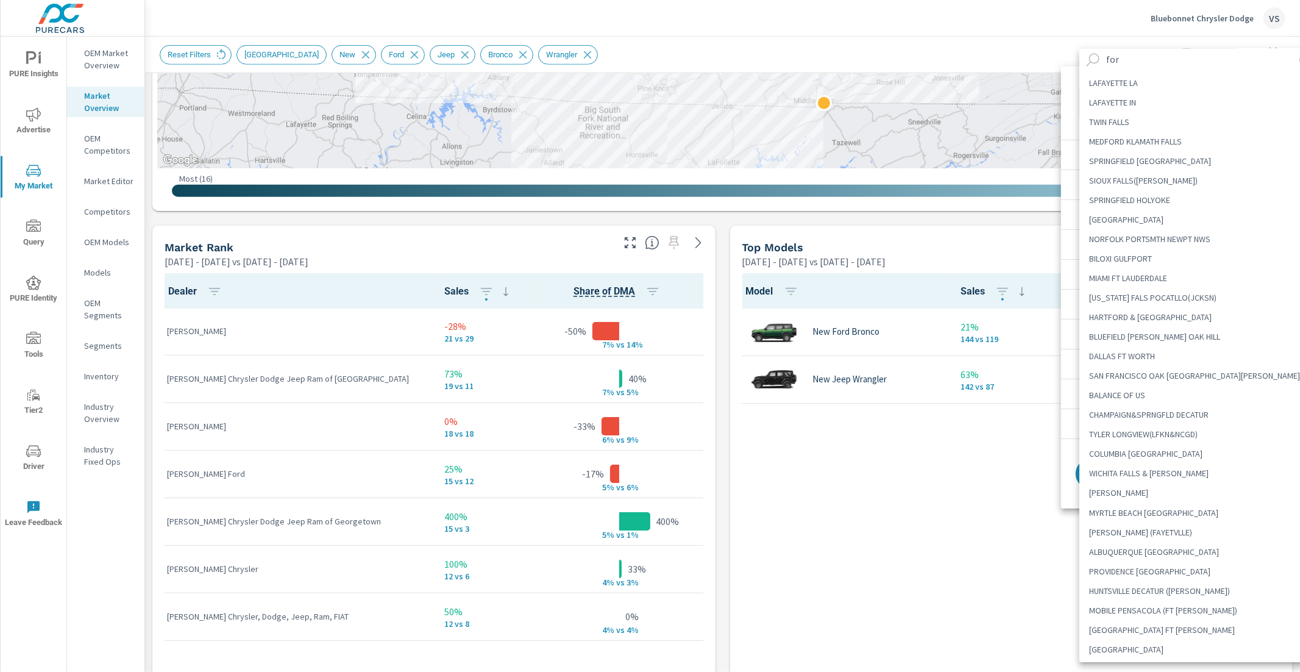
scroll to position [0, 0]
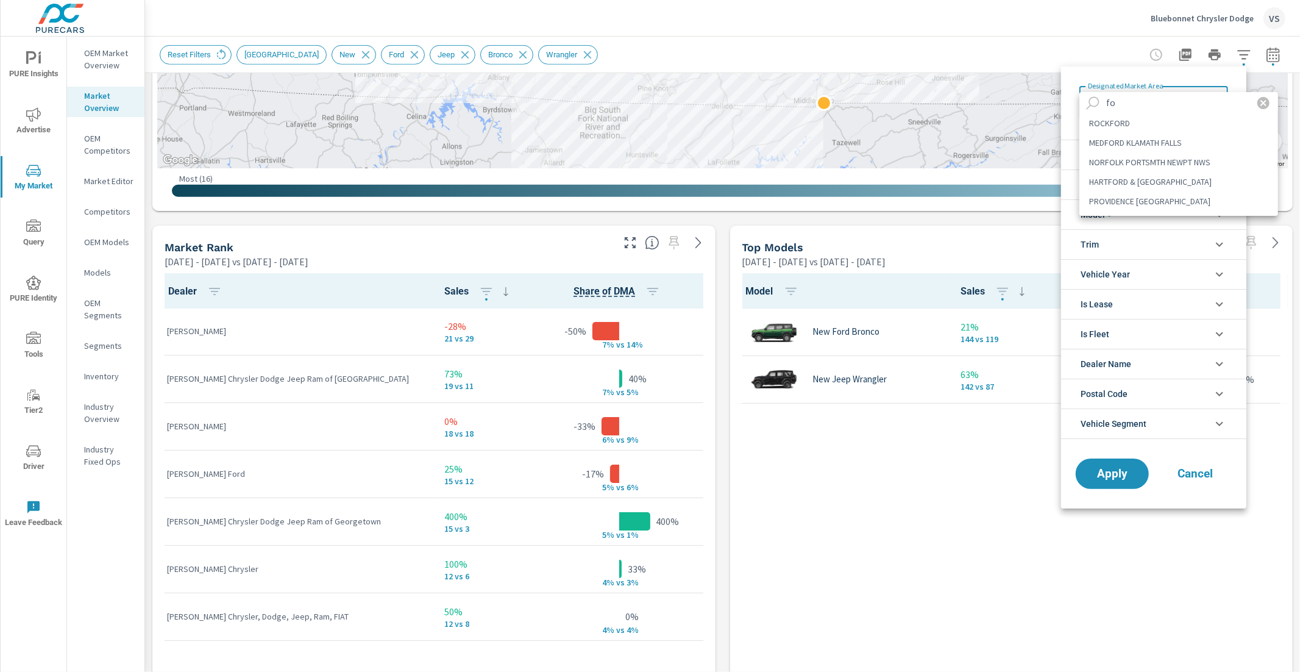
type input "f"
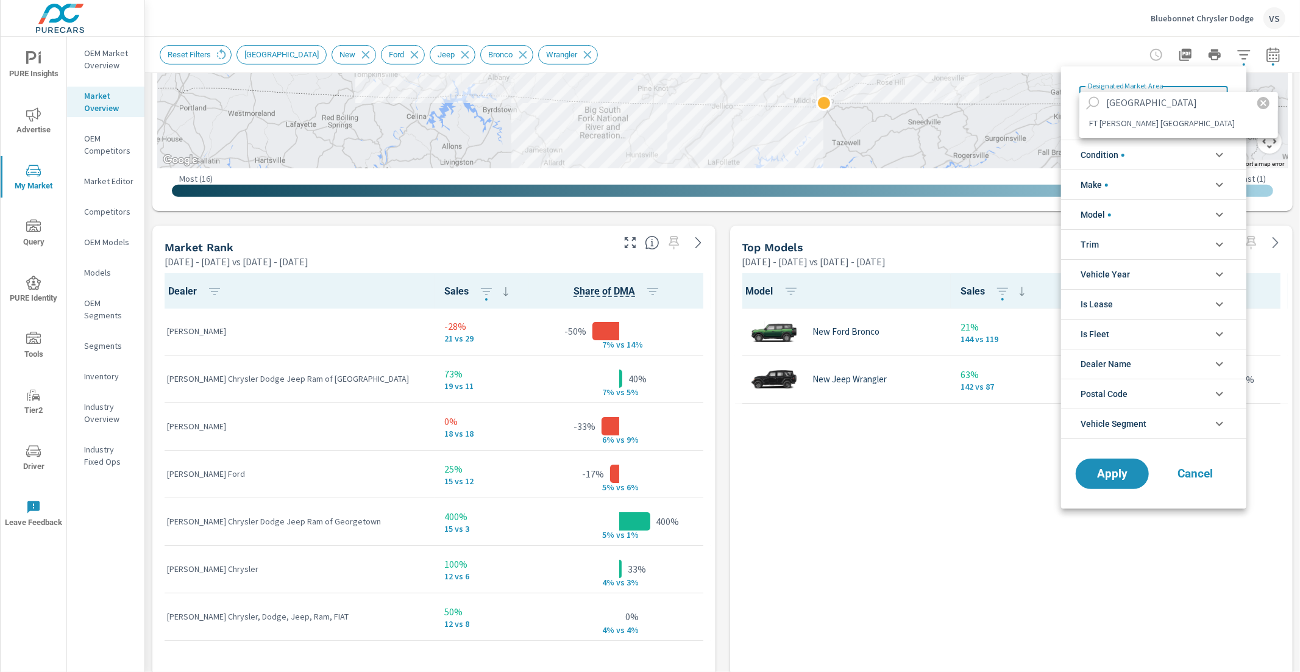
type input "[GEOGRAPHIC_DATA]"
click at [1155, 124] on li "FT [PERSON_NAME] [GEOGRAPHIC_DATA]" at bounding box center [1178, 123] width 199 height 20
type Area "FT [PERSON_NAME] [GEOGRAPHIC_DATA]"
click at [1095, 473] on span "Apply" at bounding box center [1112, 474] width 50 height 12
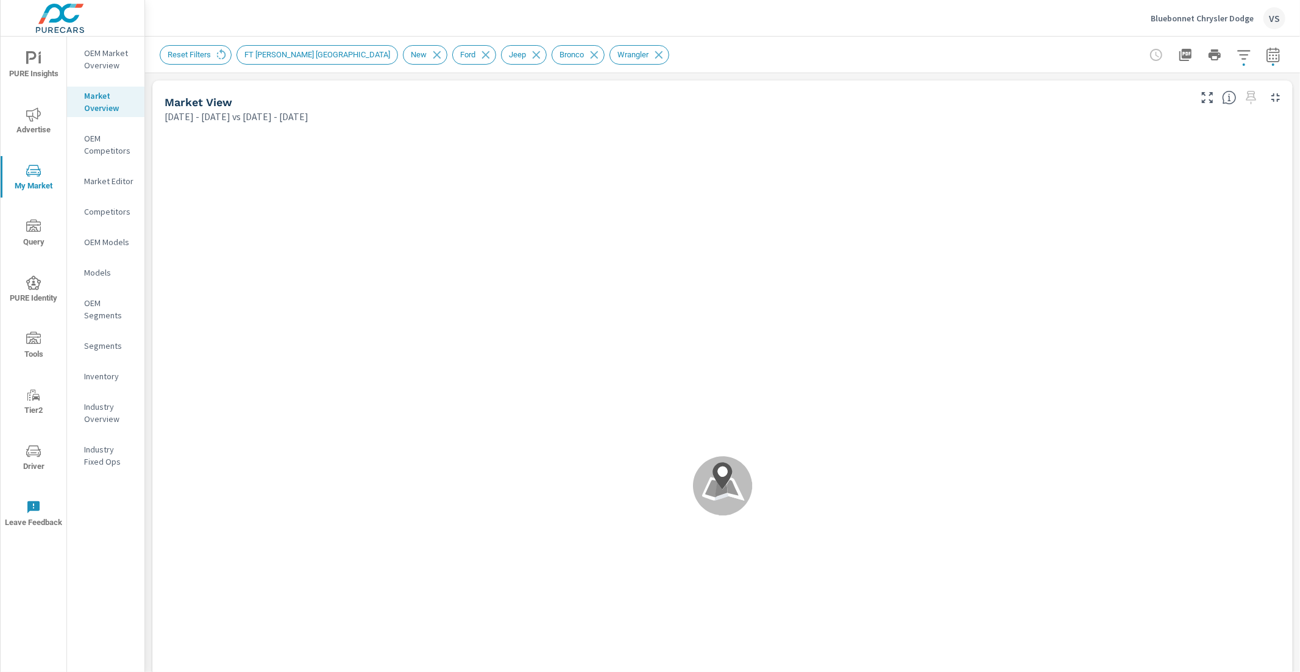
scroll to position [143, 0]
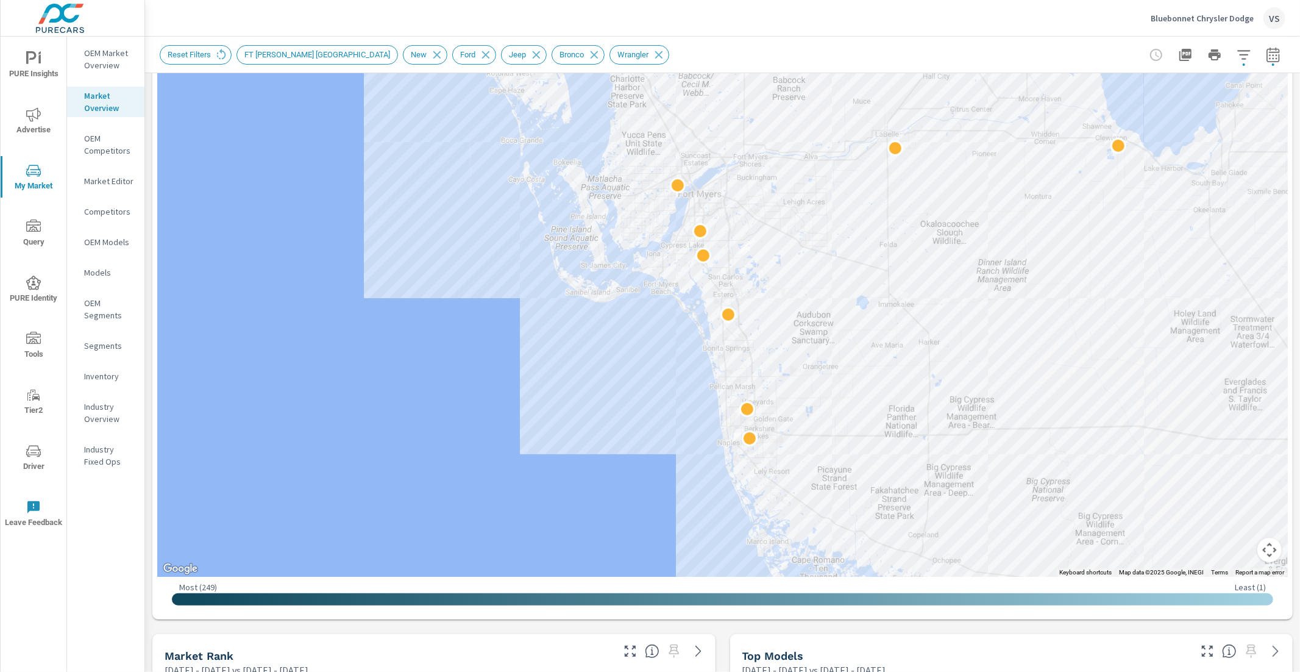
scroll to position [615, 0]
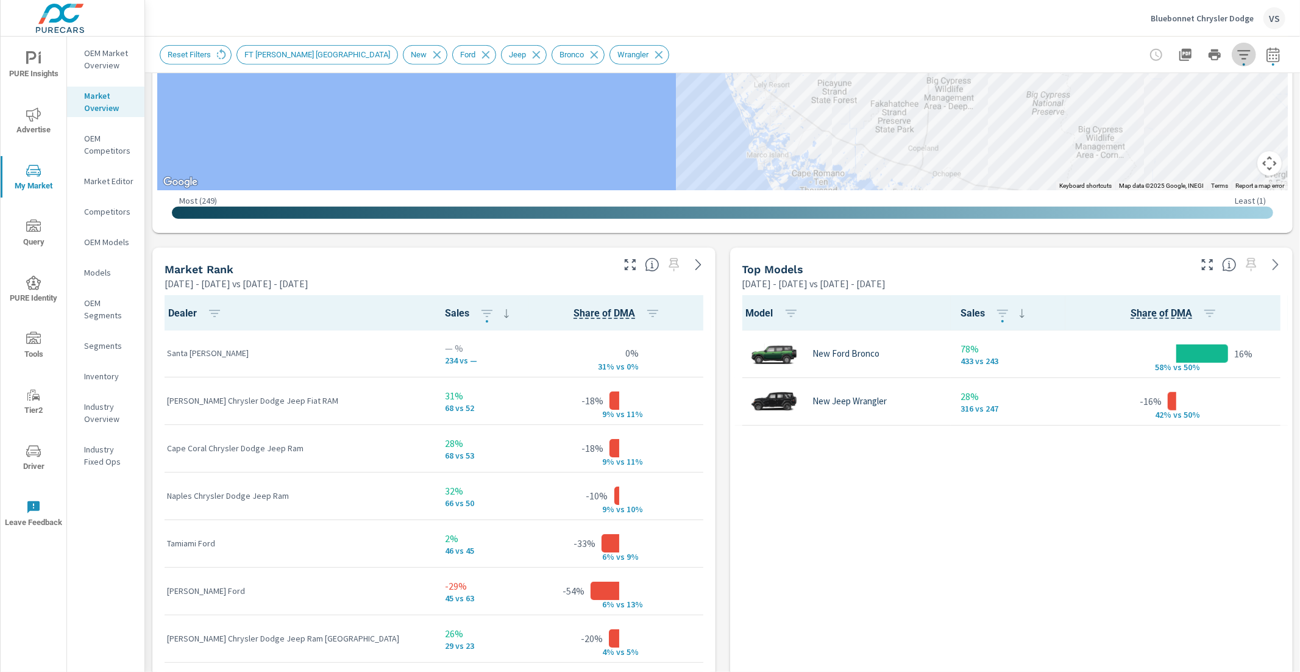
click at [1236, 59] on icon "button" at bounding box center [1243, 55] width 15 height 15
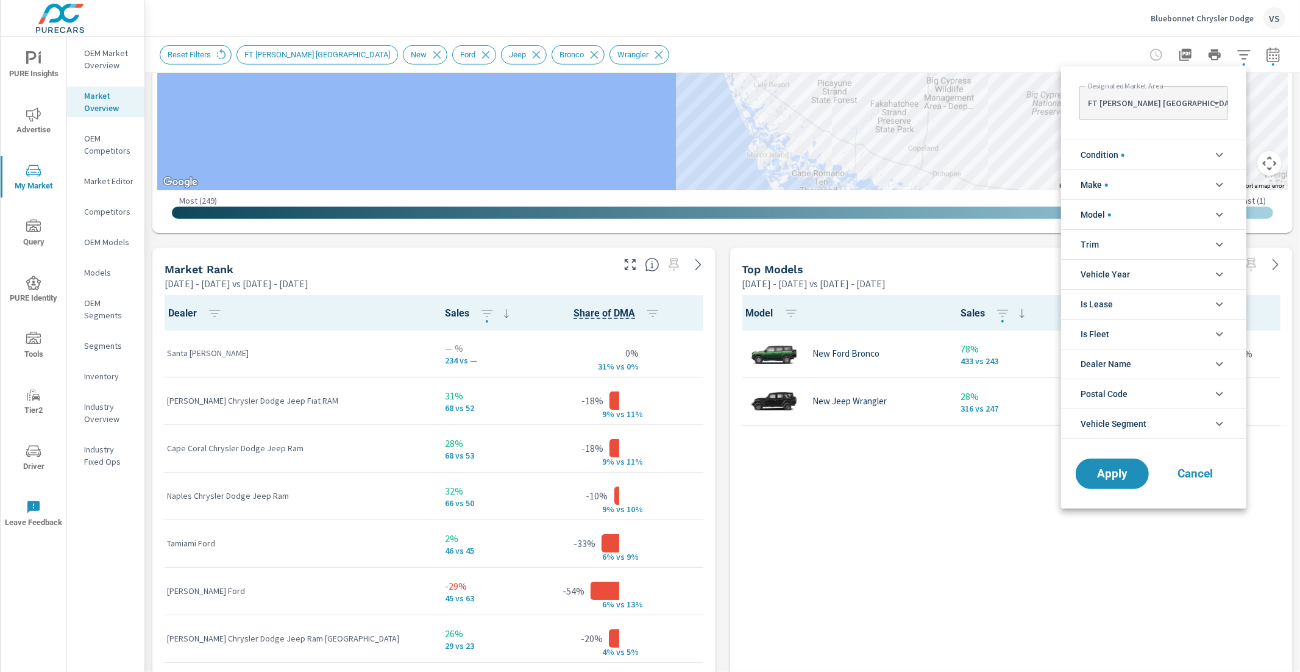
scroll to position [13, 0]
click at [1181, 99] on body "PURE Insights Advertise My Market Query PURE Identity Tools Tier2 Driver Leave …" at bounding box center [650, 336] width 1300 height 672
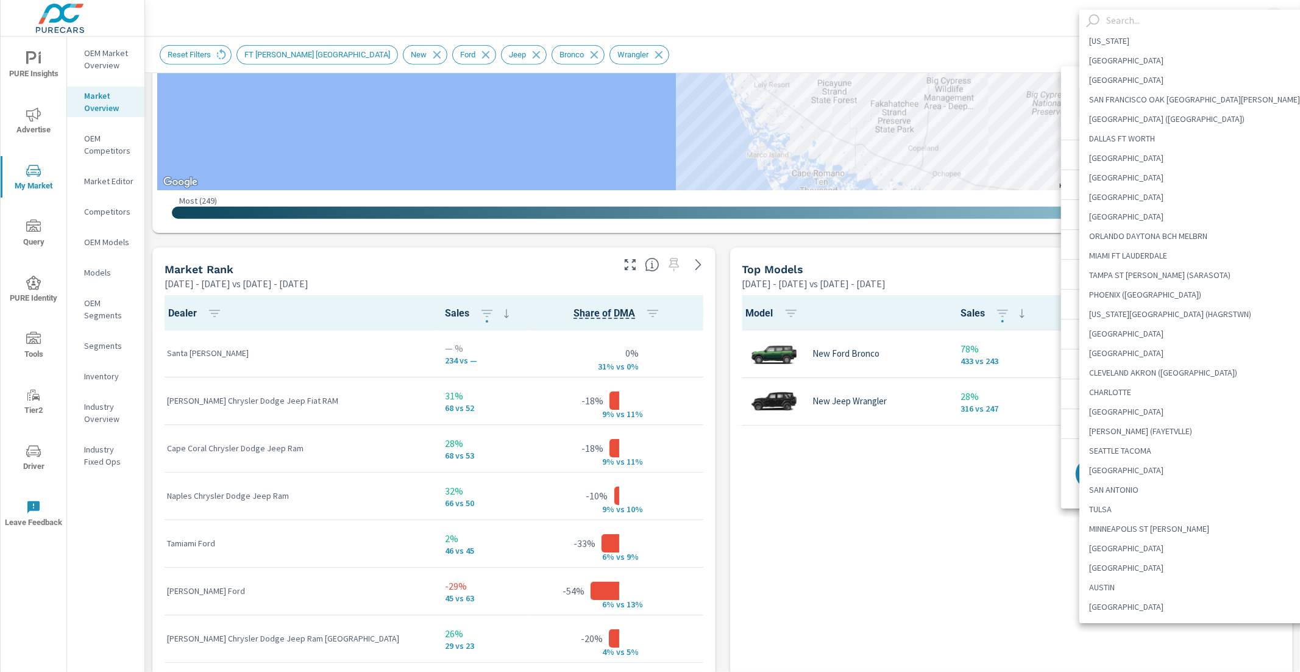
scroll to position [328, 0]
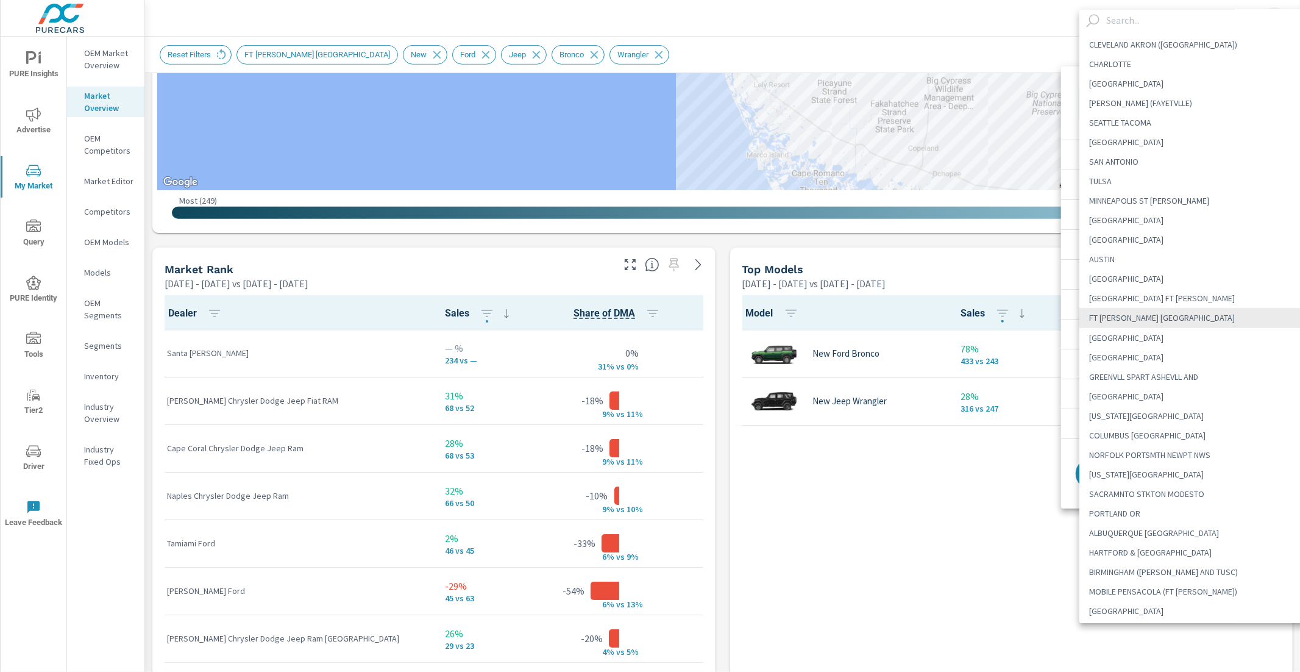
click at [1101, 603] on li "[GEOGRAPHIC_DATA]" at bounding box center [1199, 611] width 241 height 20
type Area "[GEOGRAPHIC_DATA]"
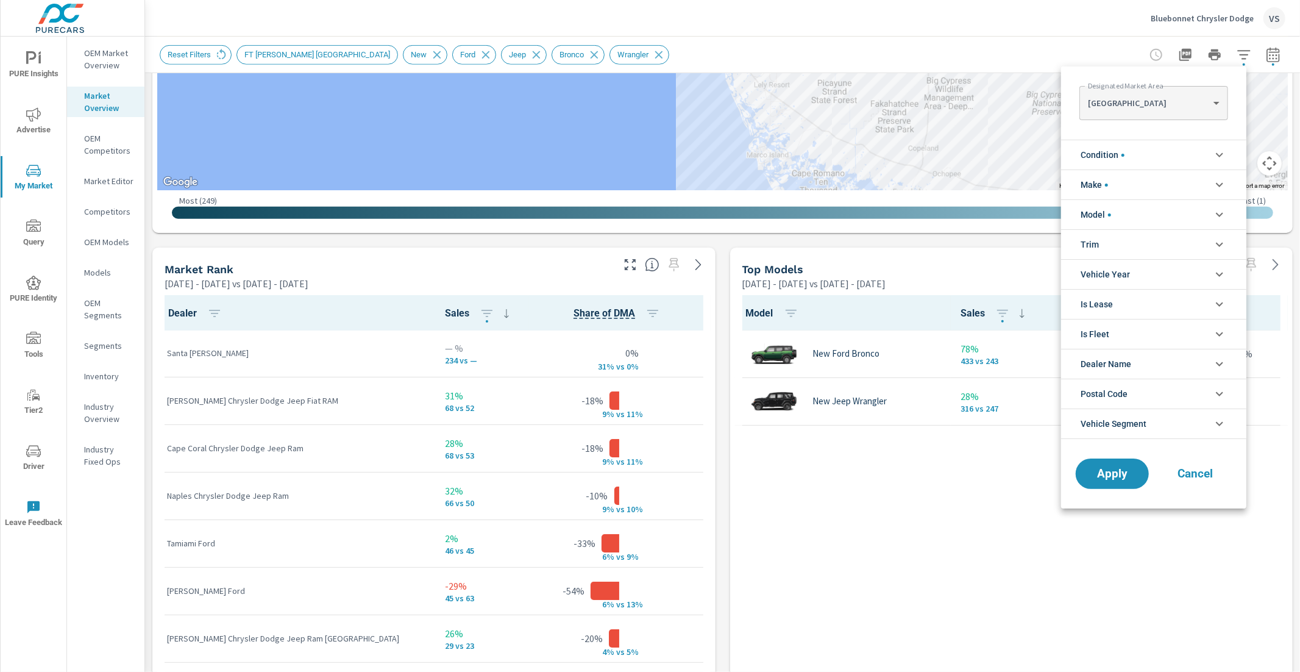
click at [963, 469] on div at bounding box center [650, 336] width 1300 height 672
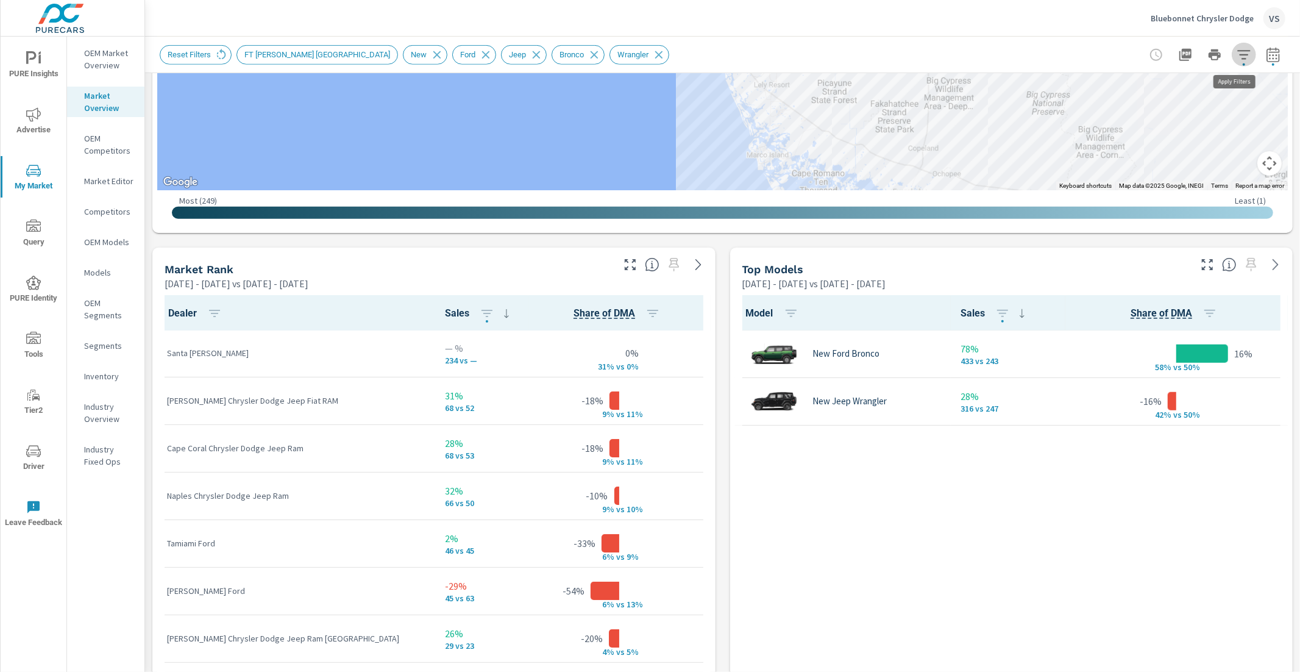
click at [1241, 52] on button "button" at bounding box center [1244, 55] width 24 height 24
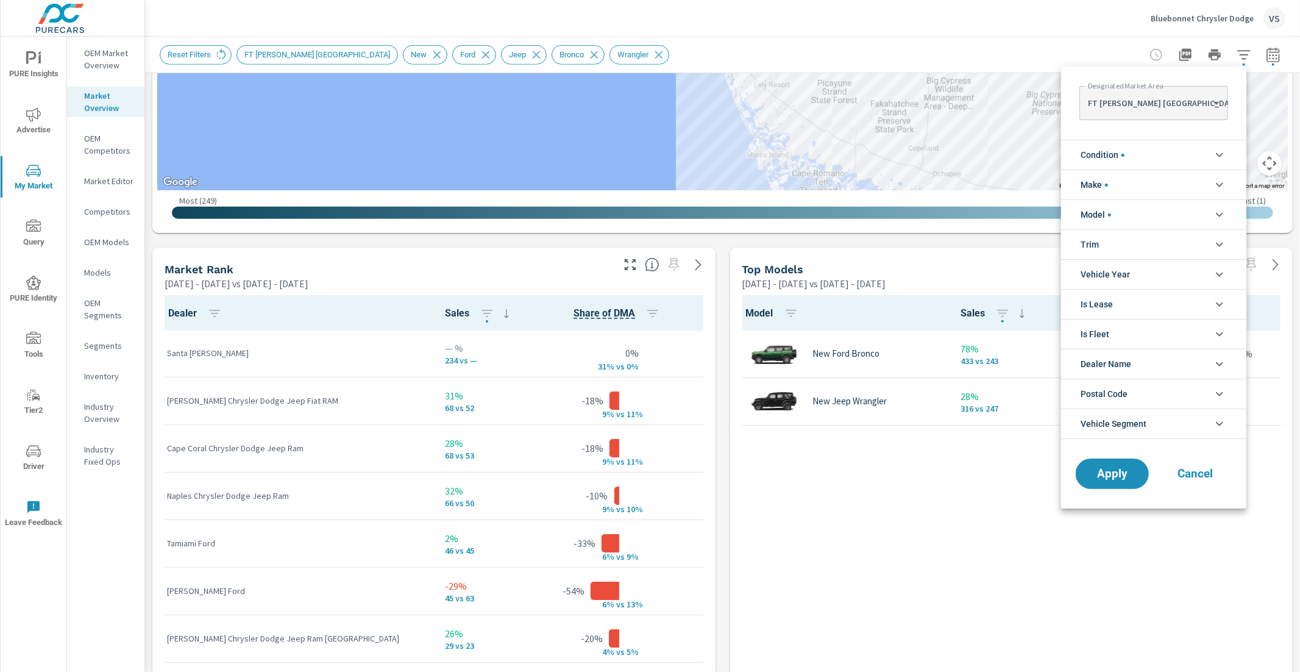
scroll to position [13, 0]
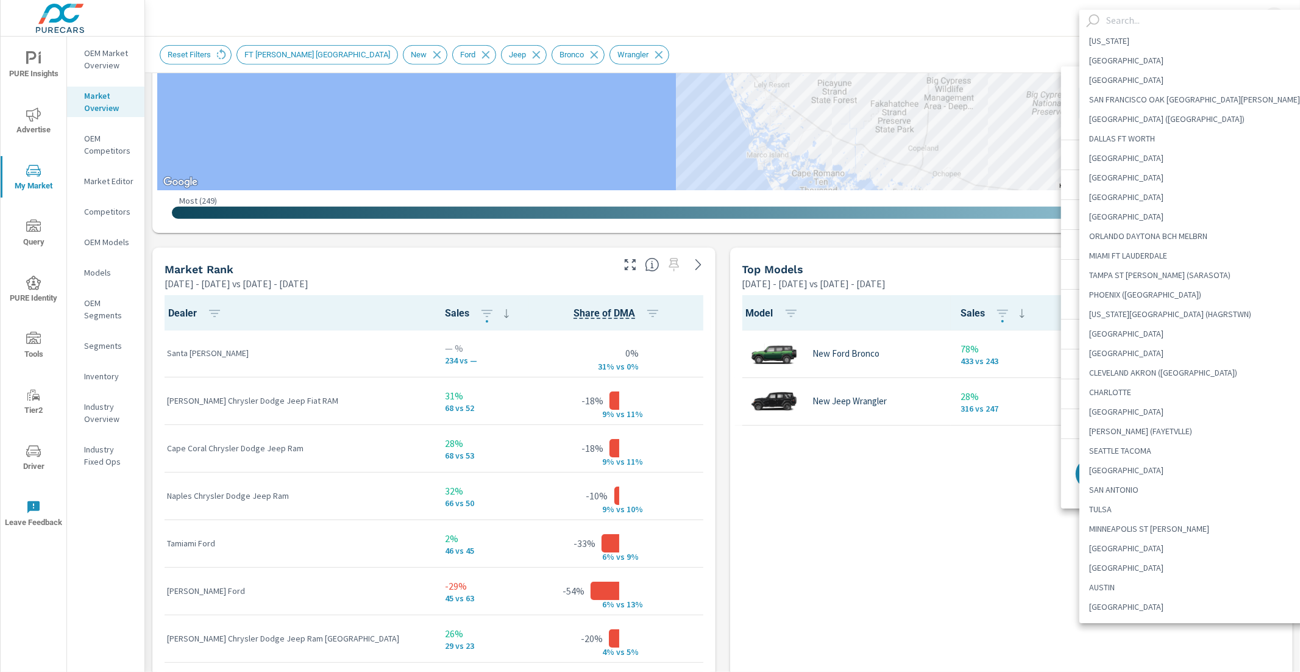
click at [1167, 99] on body "PURE Insights Advertise My Market Query PURE Identity Tools Tier2 Driver Leave …" at bounding box center [650, 336] width 1300 height 672
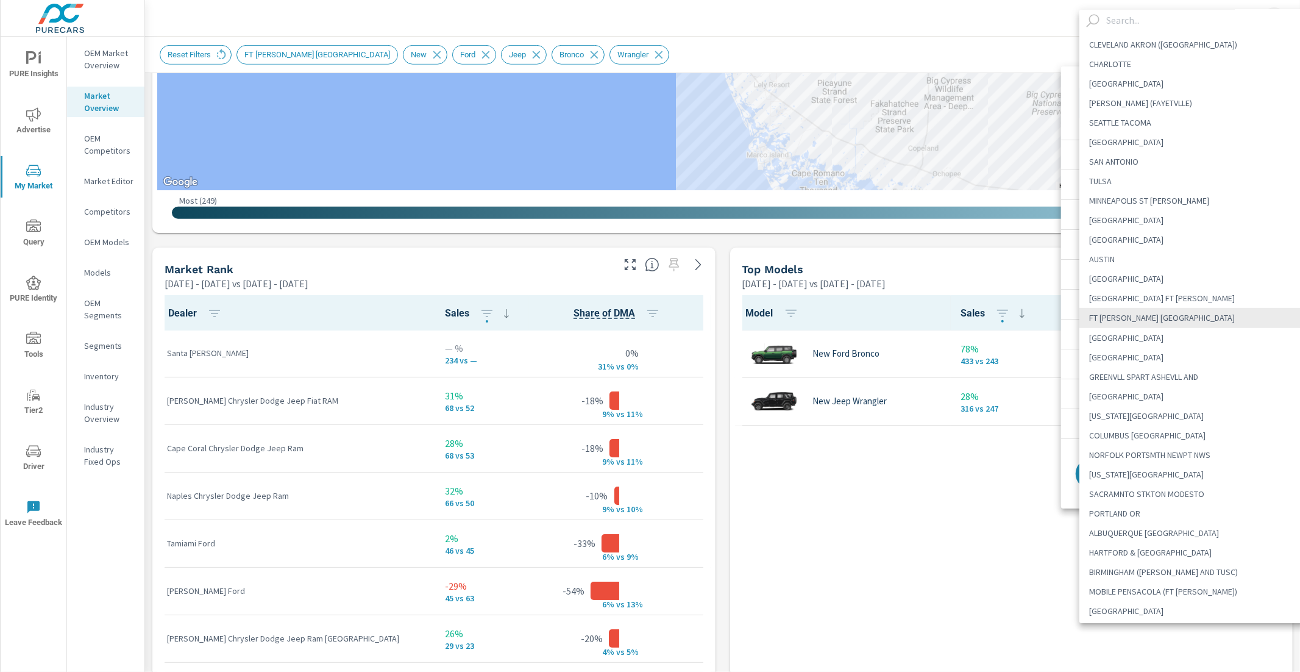
click at [1144, 28] on input "text" at bounding box center [1210, 20] width 219 height 21
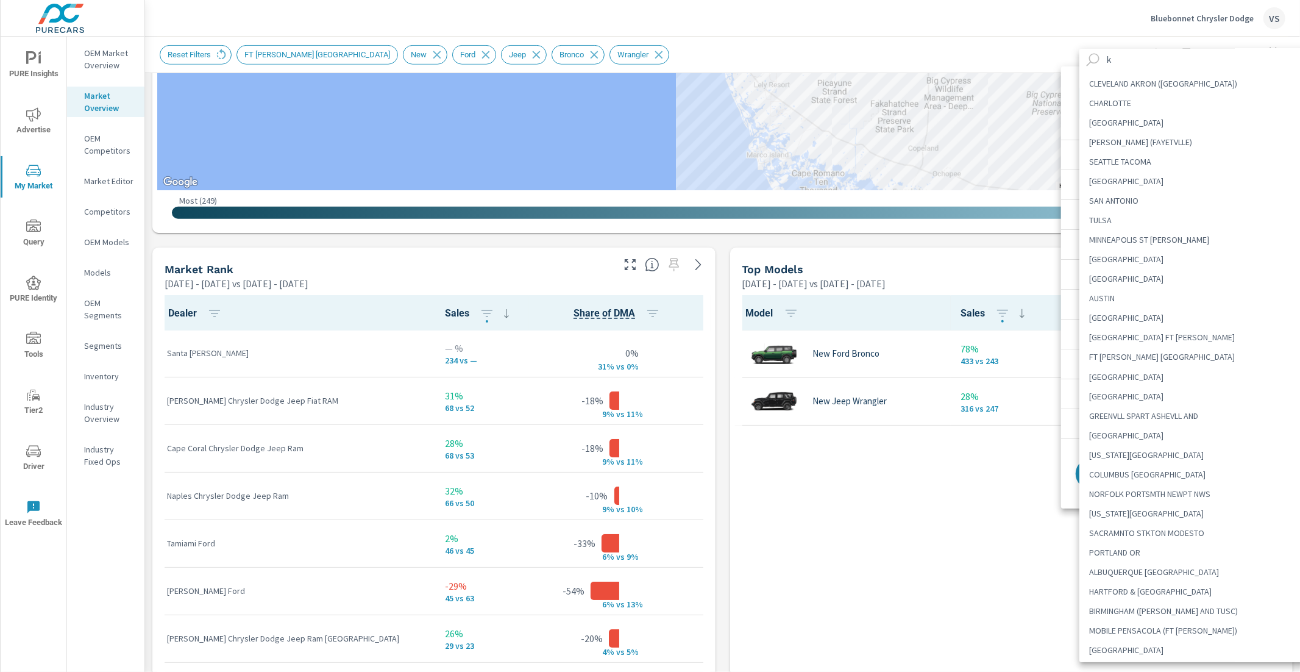
scroll to position [0, 0]
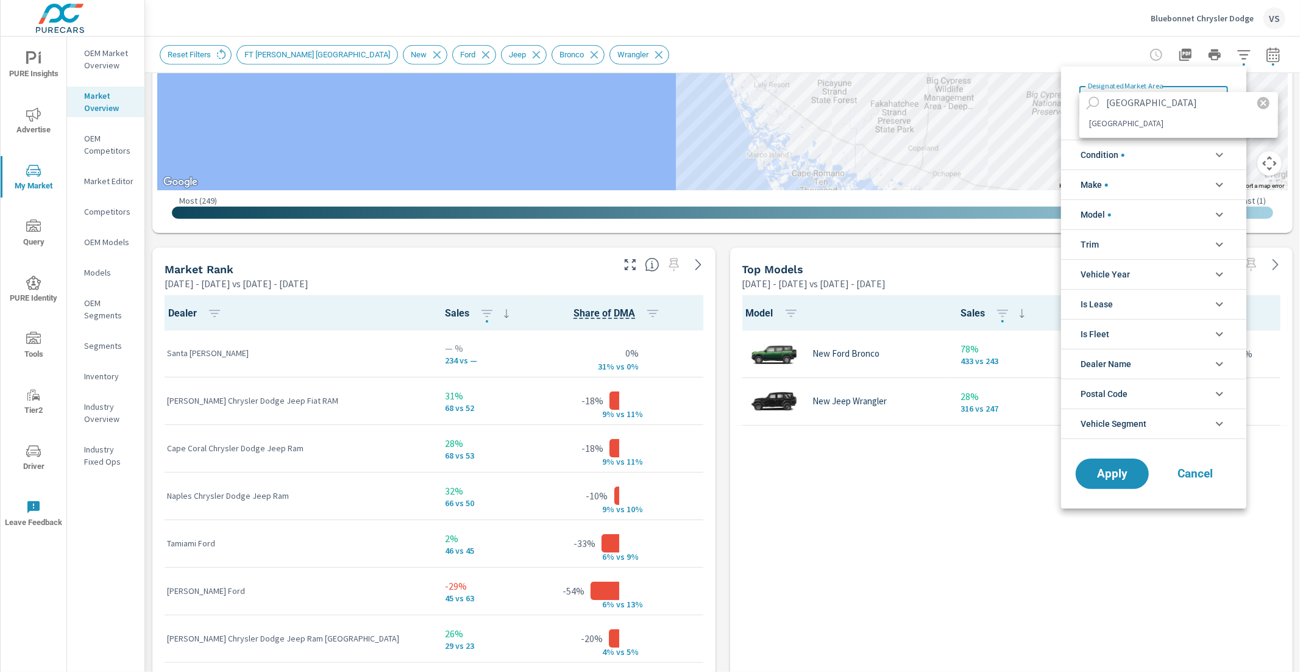
type input "[GEOGRAPHIC_DATA]"
click at [1121, 127] on li "[GEOGRAPHIC_DATA]" at bounding box center [1178, 123] width 199 height 20
type Area "[GEOGRAPHIC_DATA]"
click at [1107, 468] on span "Apply" at bounding box center [1112, 474] width 50 height 12
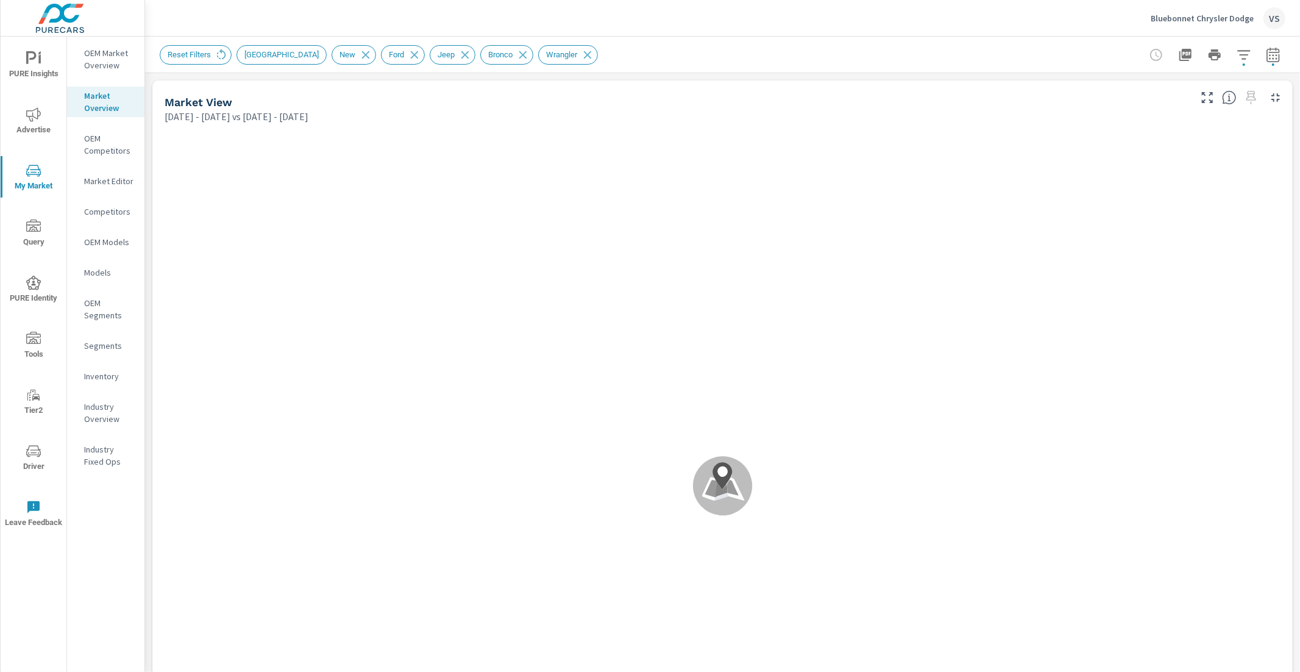
scroll to position [143, 0]
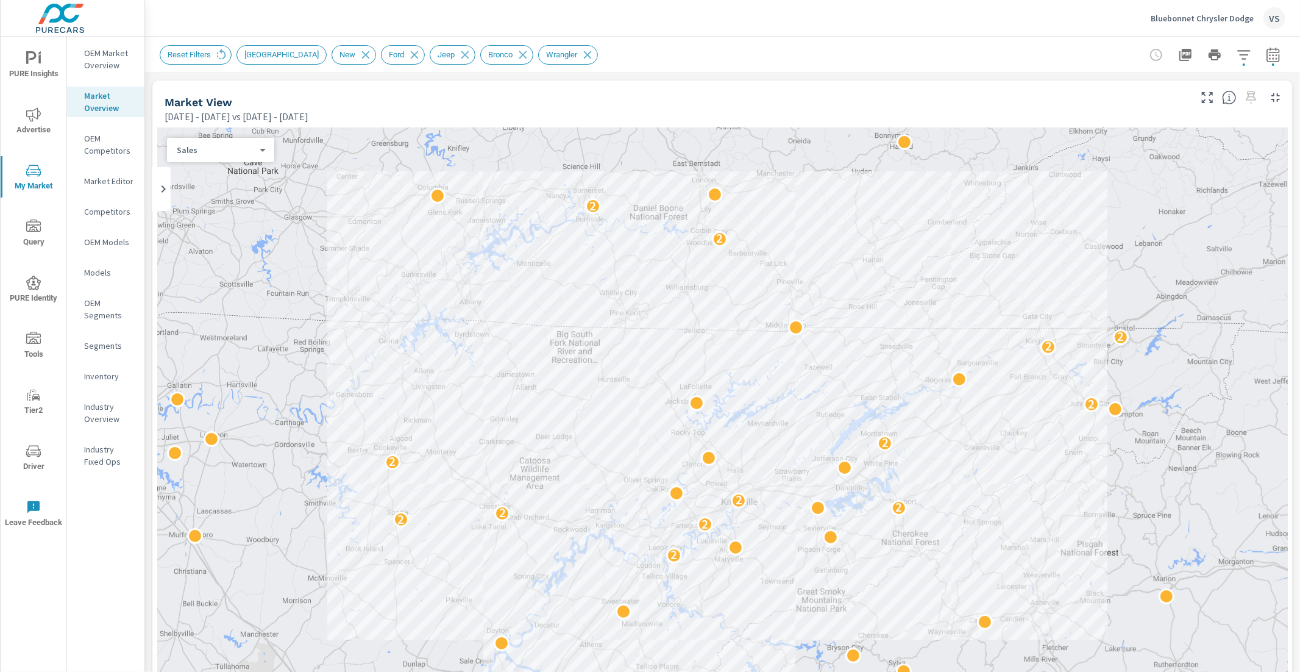
scroll to position [626, 0]
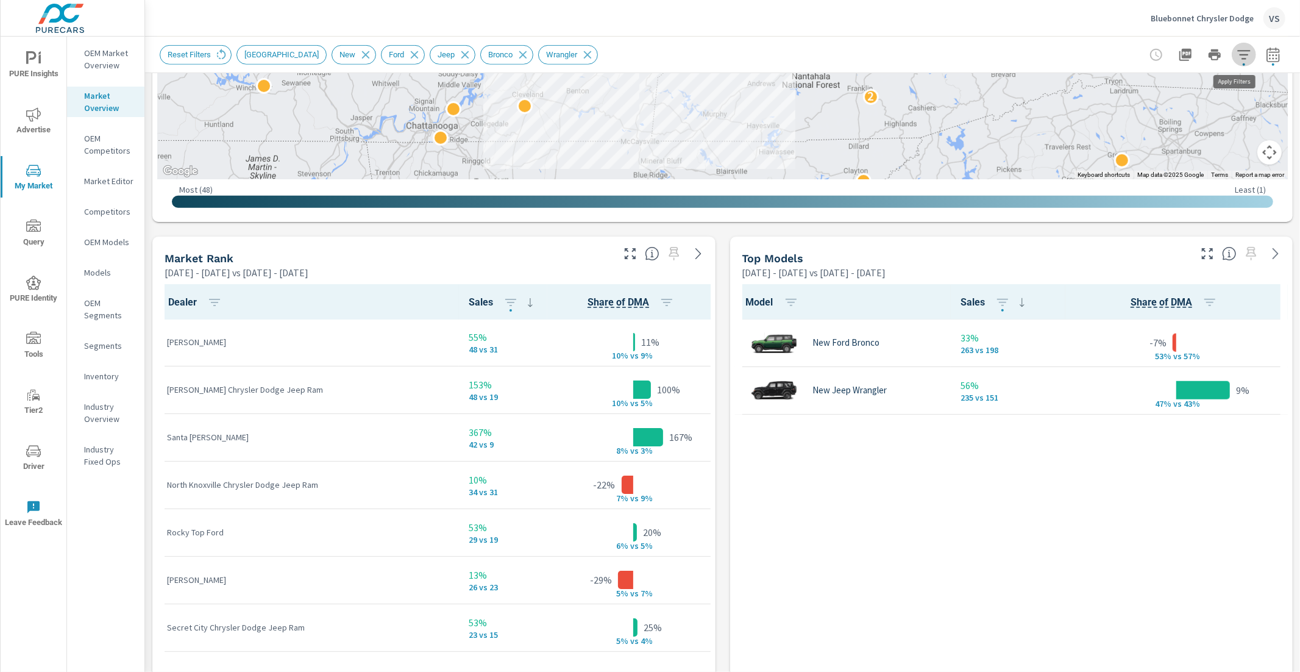
click at [1238, 56] on icon "button" at bounding box center [1243, 55] width 15 height 15
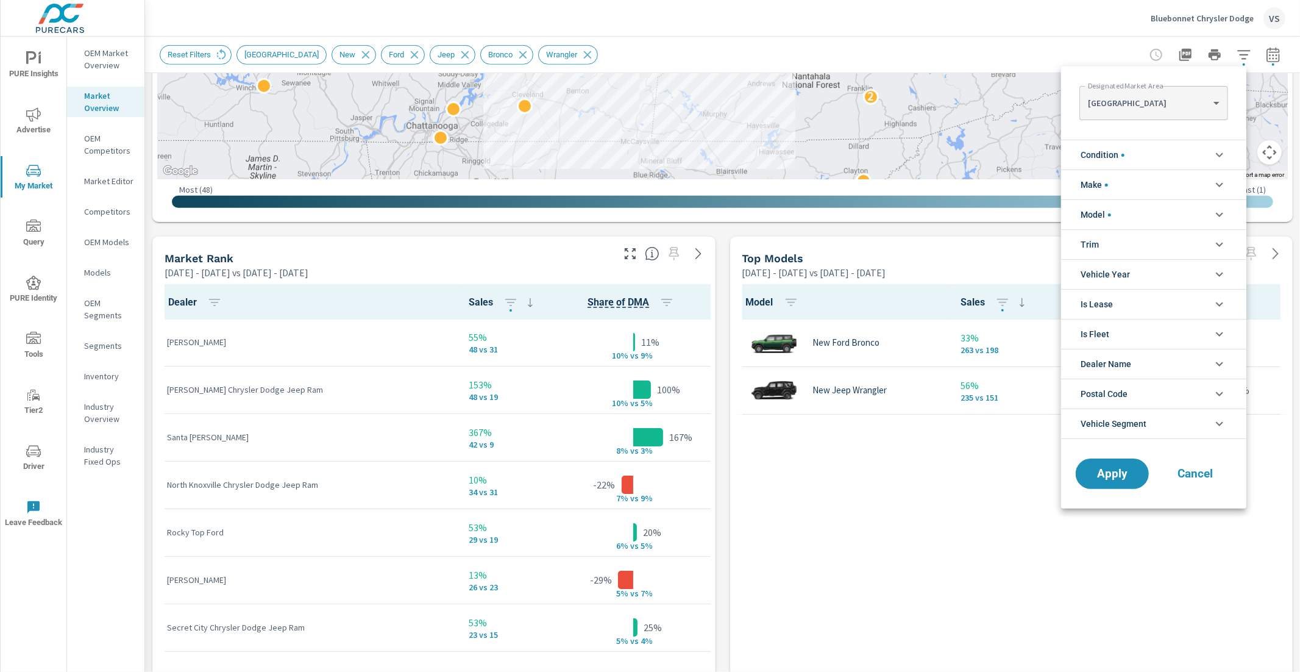
scroll to position [110, 0]
click at [1182, 96] on body "PURE Insights Advertise My Market Query PURE Identity Tools Tier2 Driver Leave …" at bounding box center [650, 336] width 1300 height 672
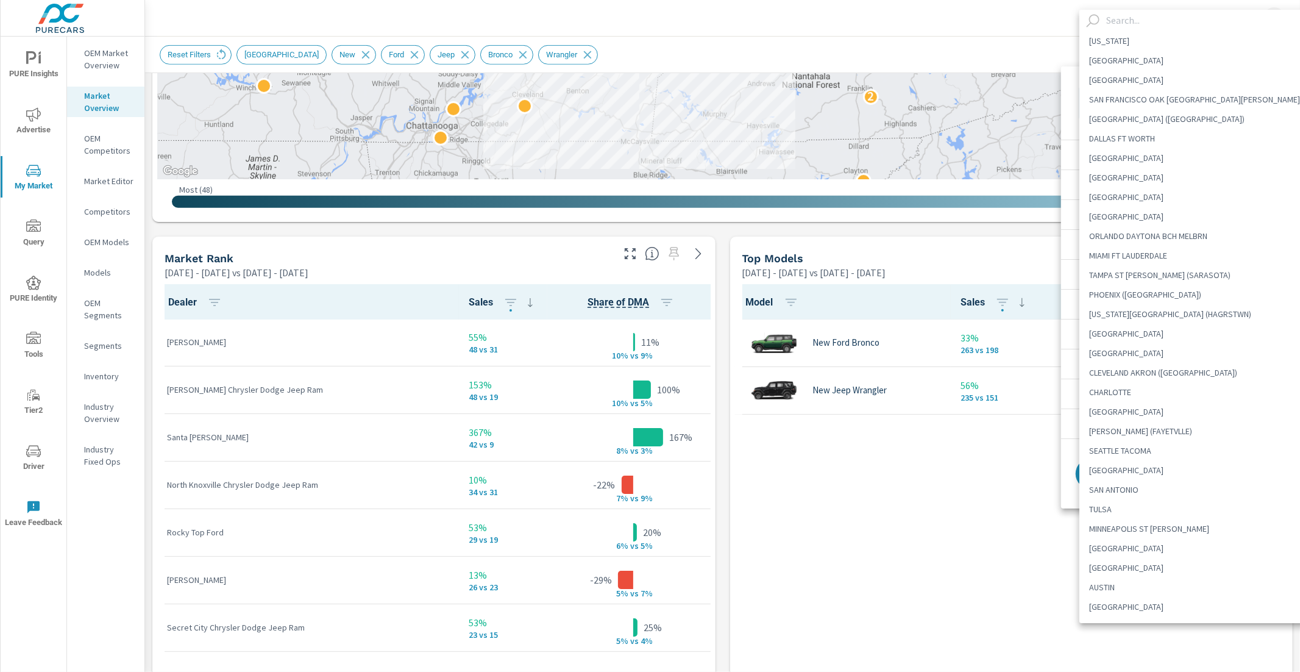
scroll to position [620, 0]
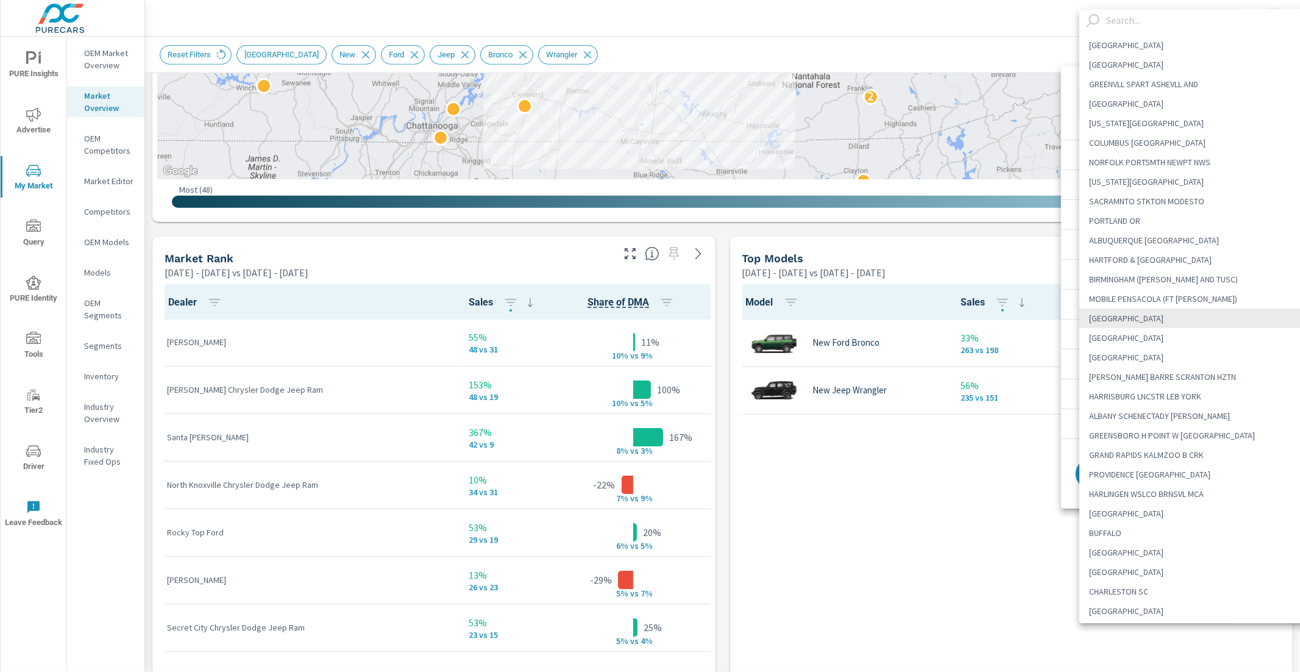
click at [1145, 28] on input "text" at bounding box center [1210, 20] width 219 height 21
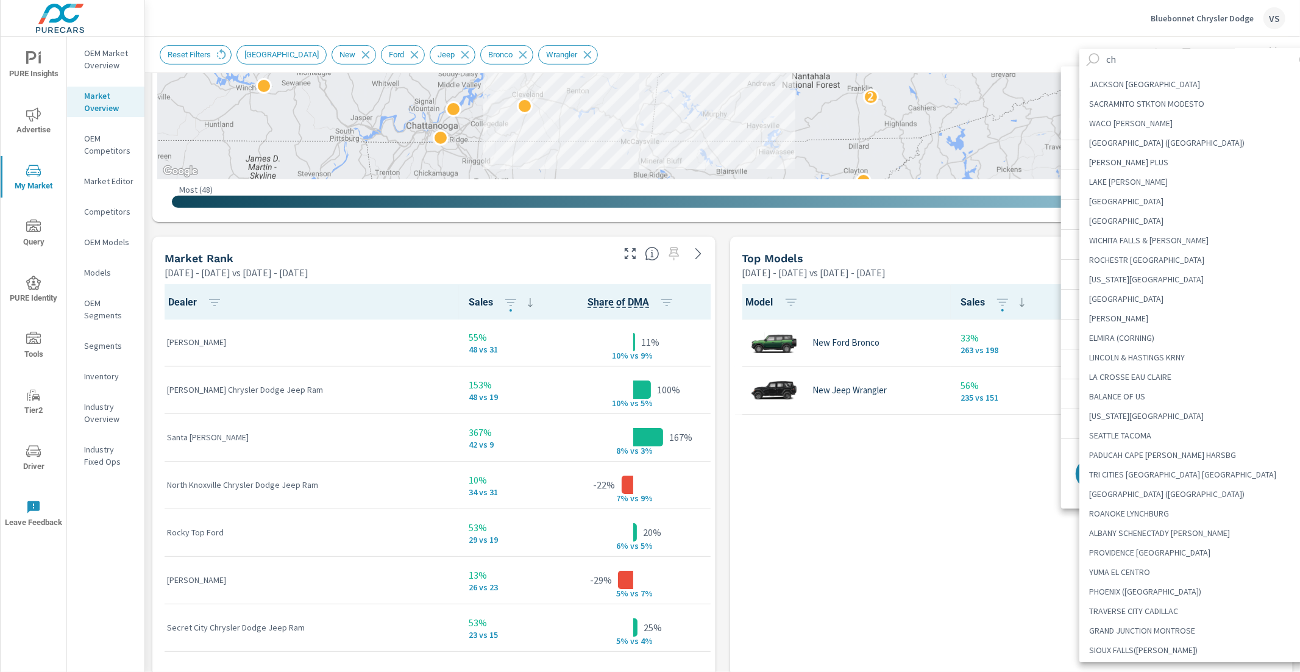
scroll to position [0, 0]
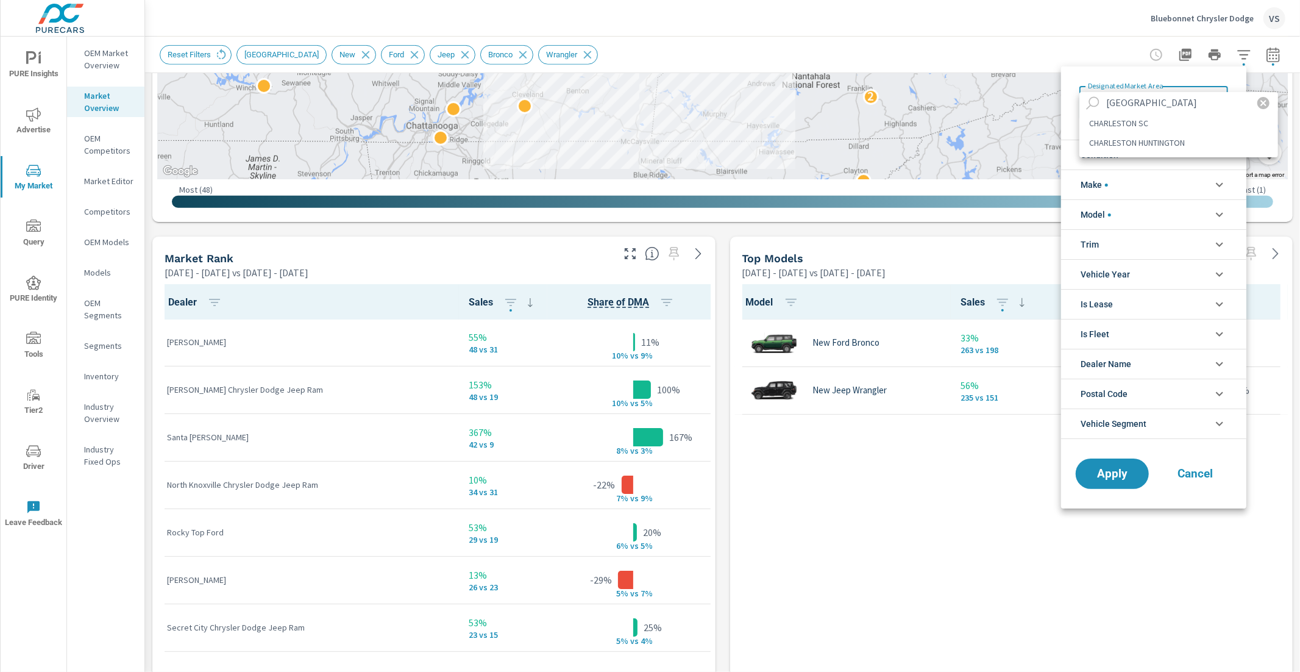
type input "[GEOGRAPHIC_DATA]"
click at [1158, 143] on li "CHARLESTON HUNTINGTON" at bounding box center [1178, 143] width 199 height 20
type Area "CHARLESTON HUNTINGTON"
click at [1121, 479] on span "Apply" at bounding box center [1112, 474] width 50 height 12
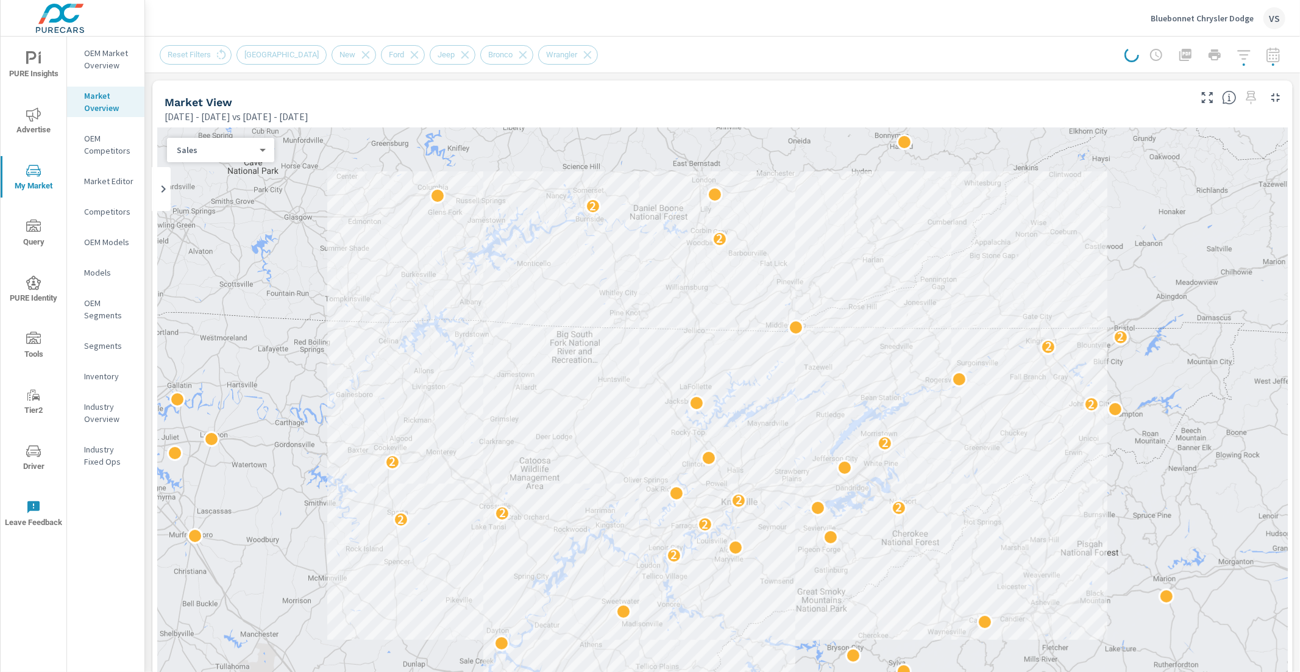
scroll to position [143, 0]
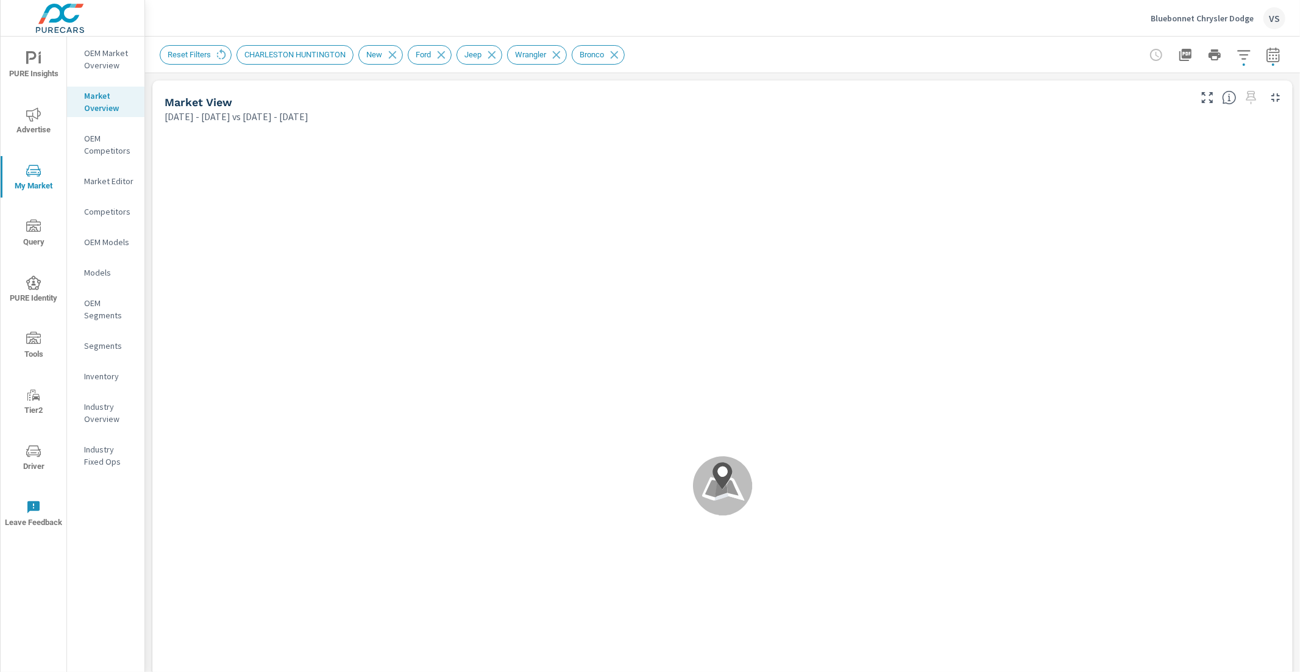
scroll to position [1, 0]
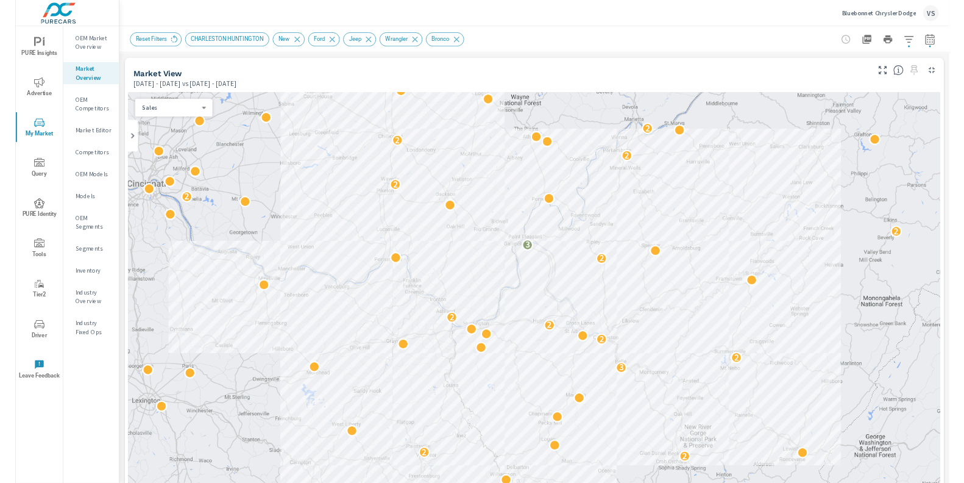
scroll to position [143, 0]
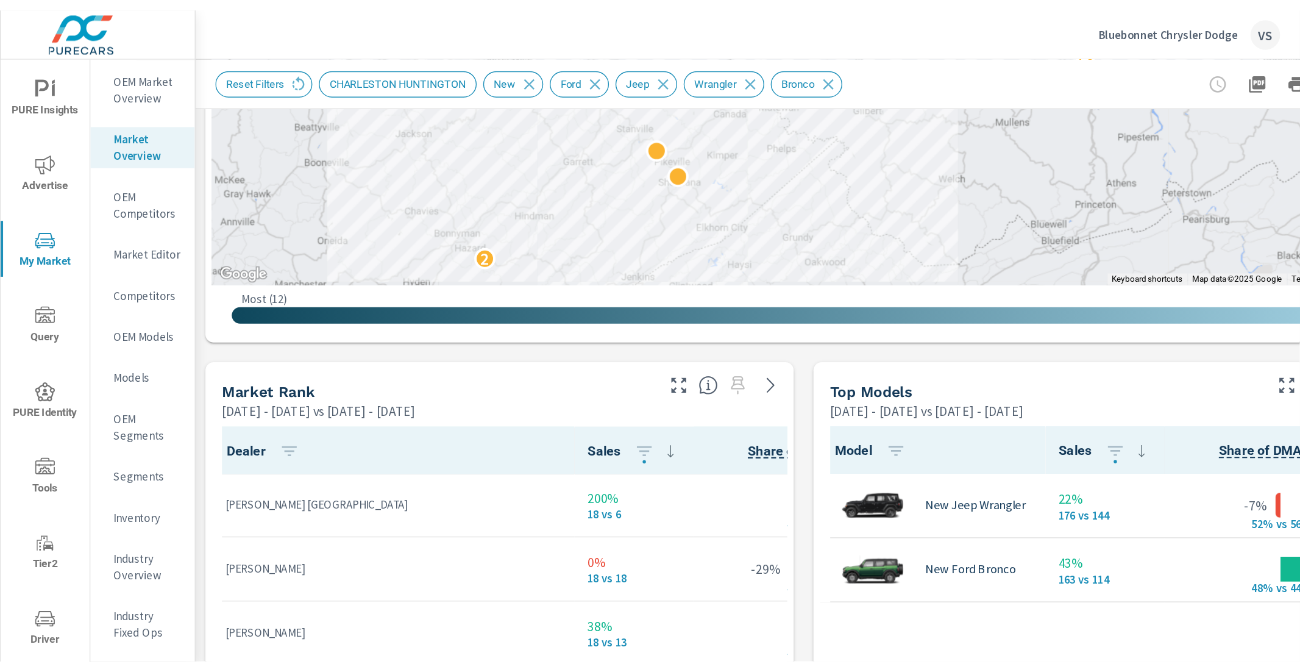
scroll to position [620, 0]
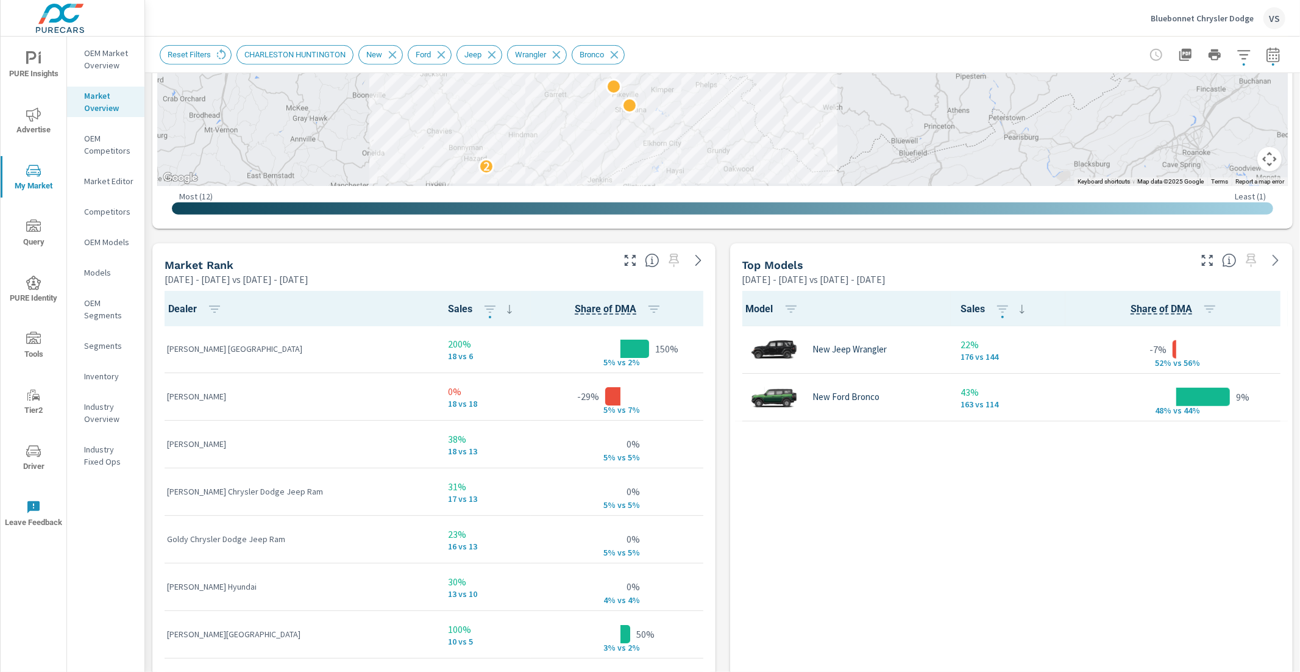
click at [1236, 55] on icon "button" at bounding box center [1243, 55] width 15 height 15
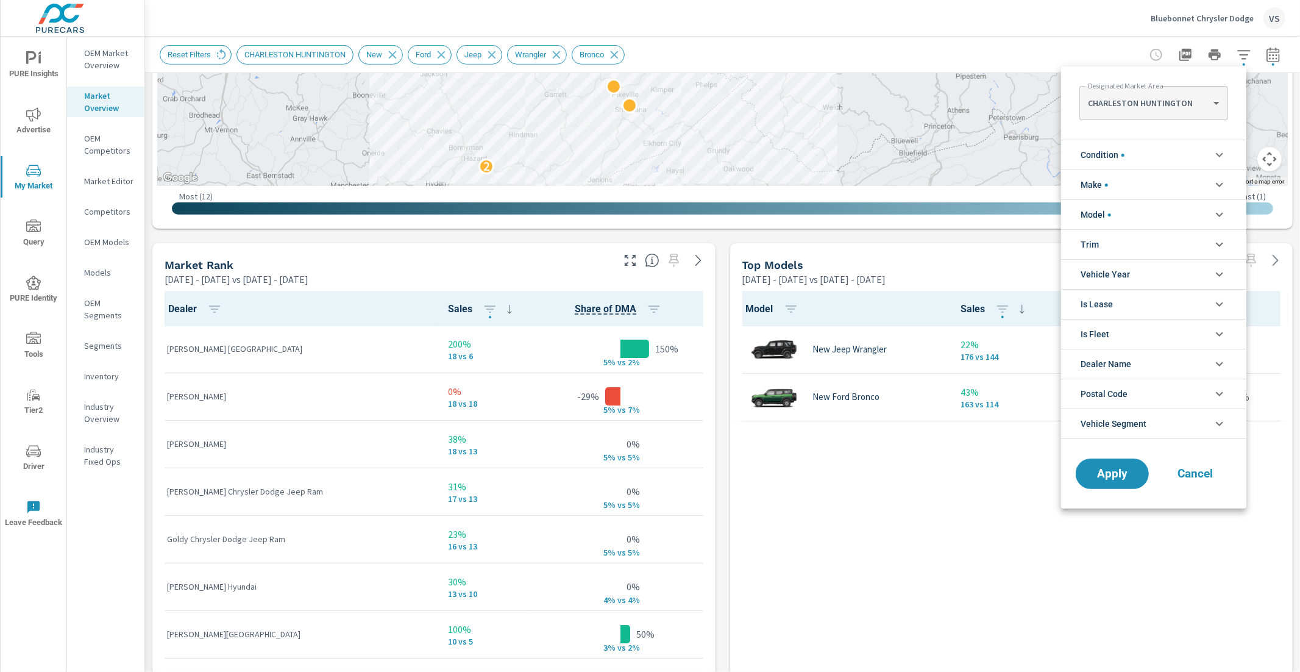
scroll to position [41, 0]
click at [1182, 104] on body "PURE Insights Advertise My Market Query PURE Identity Tools Tier2 Driver Leave …" at bounding box center [650, 336] width 1300 height 672
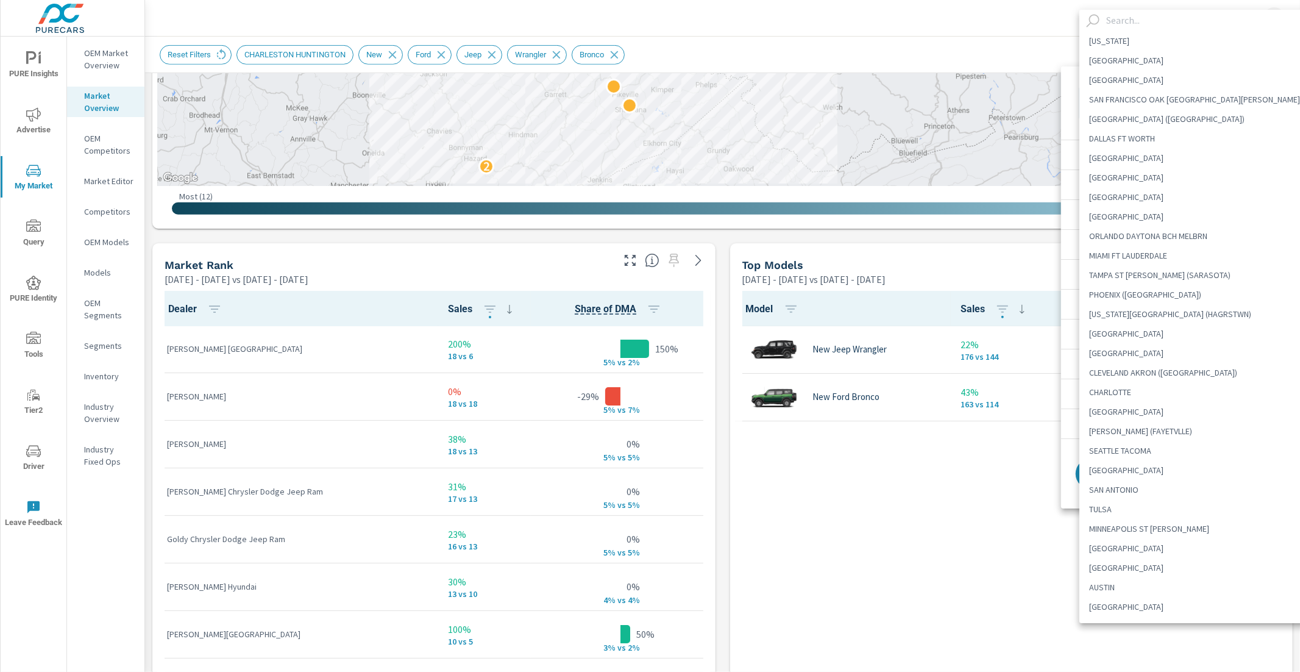
scroll to position [971, 0]
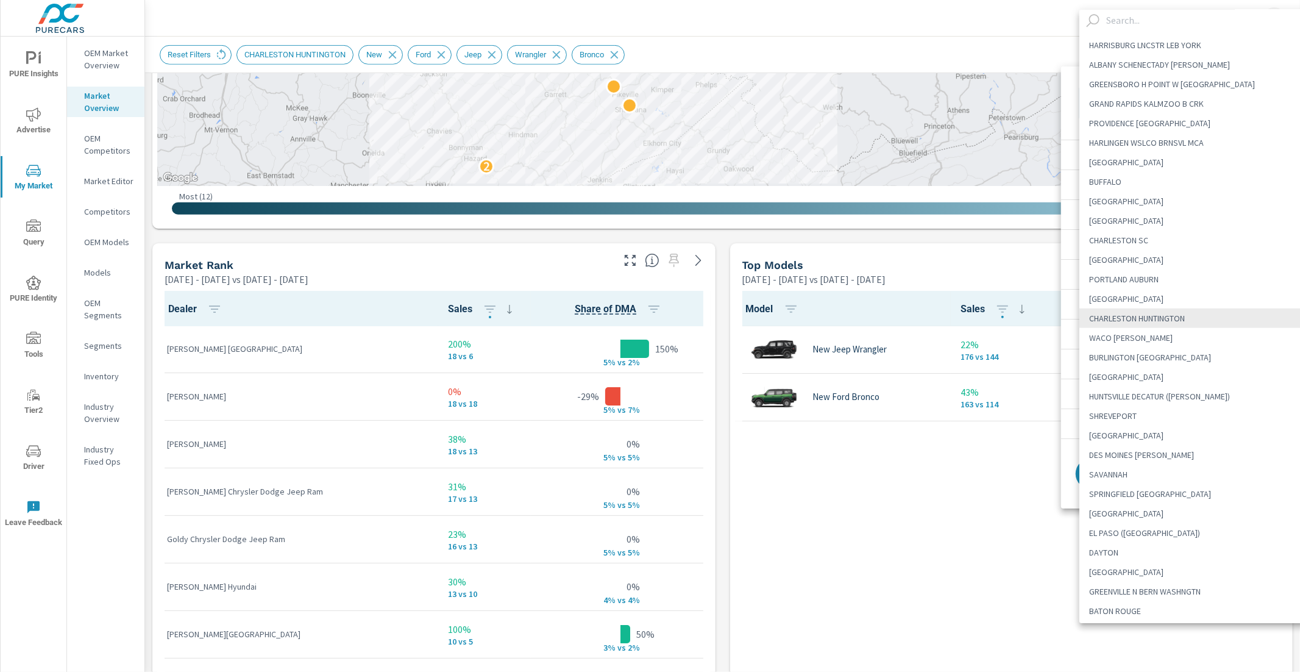
click at [1163, 25] on input "text" at bounding box center [1210, 20] width 219 height 21
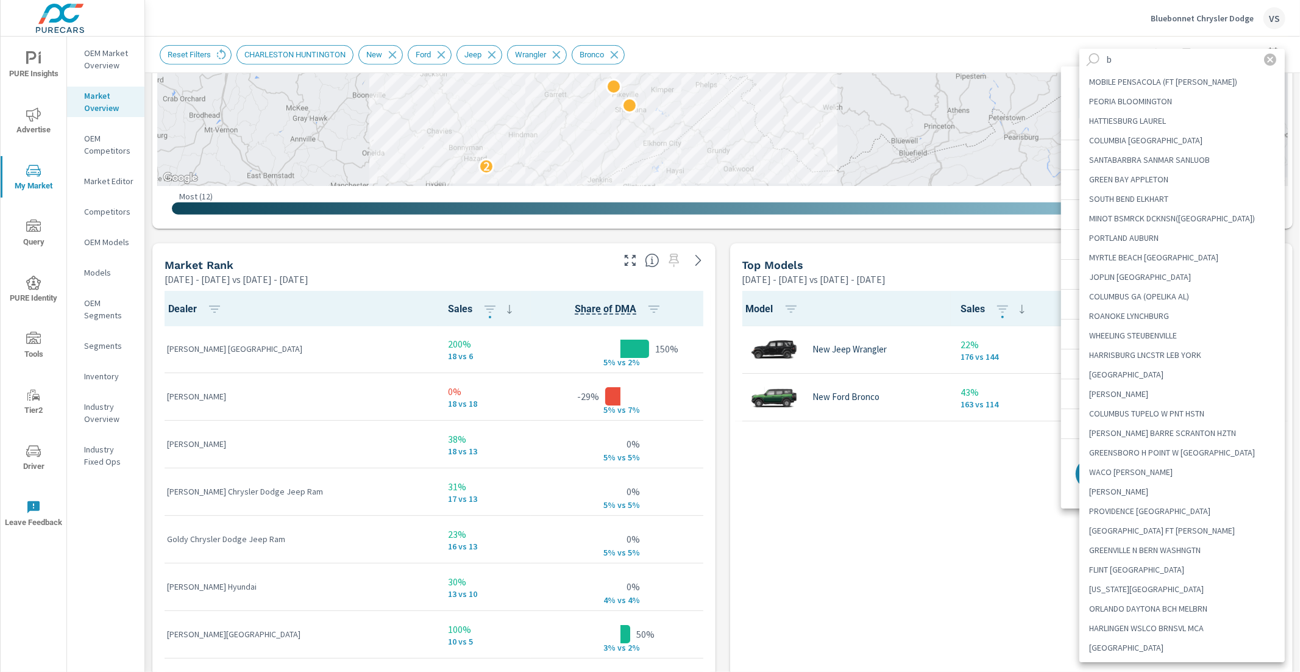
scroll to position [0, 0]
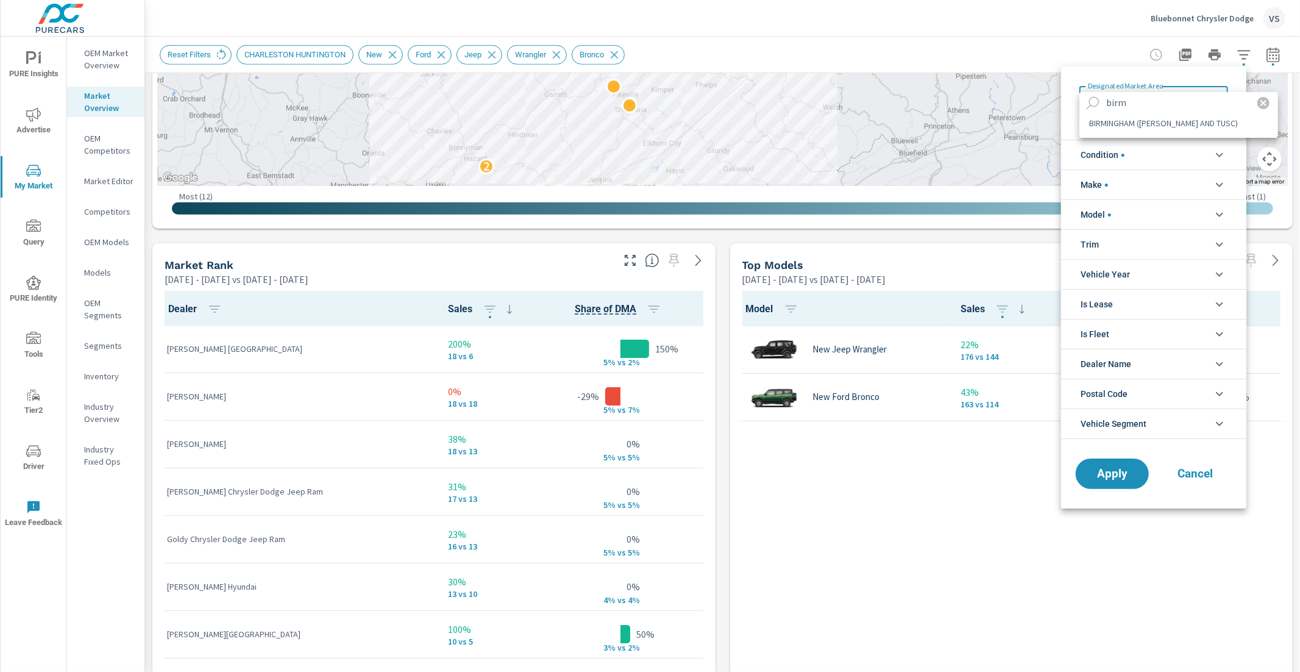
type input "birm"
click at [1160, 126] on li "BIRMINGHAM ([PERSON_NAME] AND TUSC)" at bounding box center [1178, 123] width 199 height 20
type Area "BIRMINGHAM ([PERSON_NAME] AND TUSC)"
click at [1093, 476] on span "Apply" at bounding box center [1112, 474] width 50 height 12
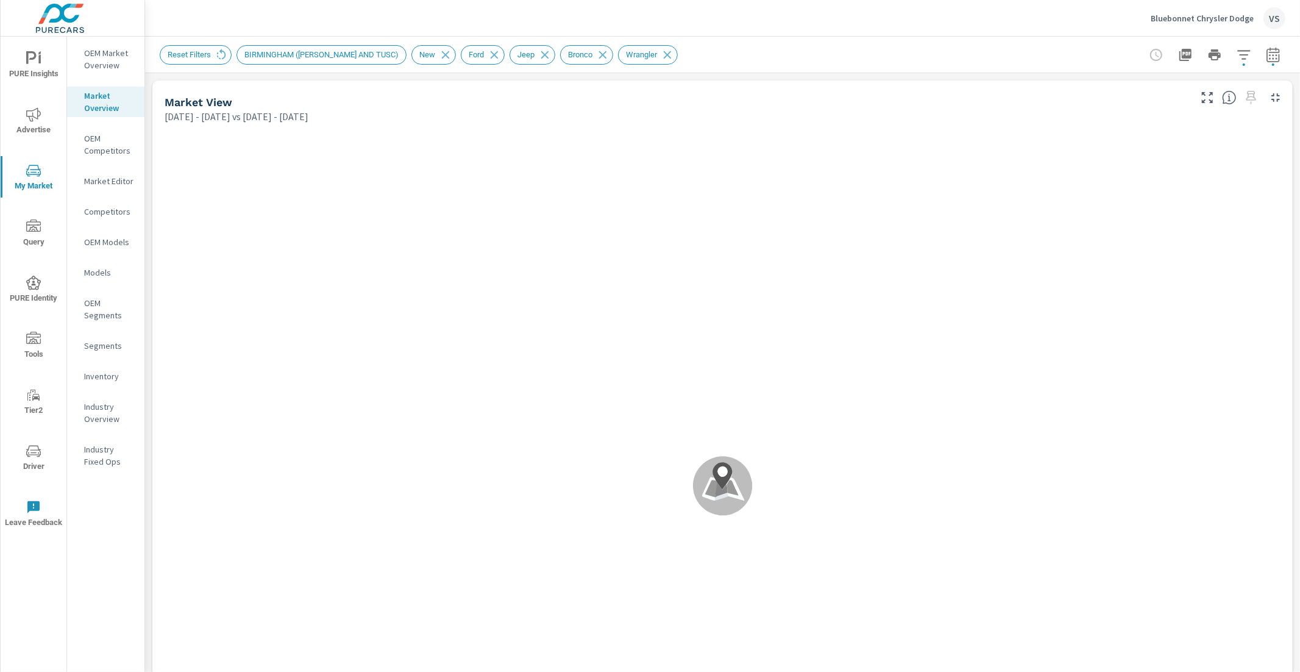
scroll to position [143, 0]
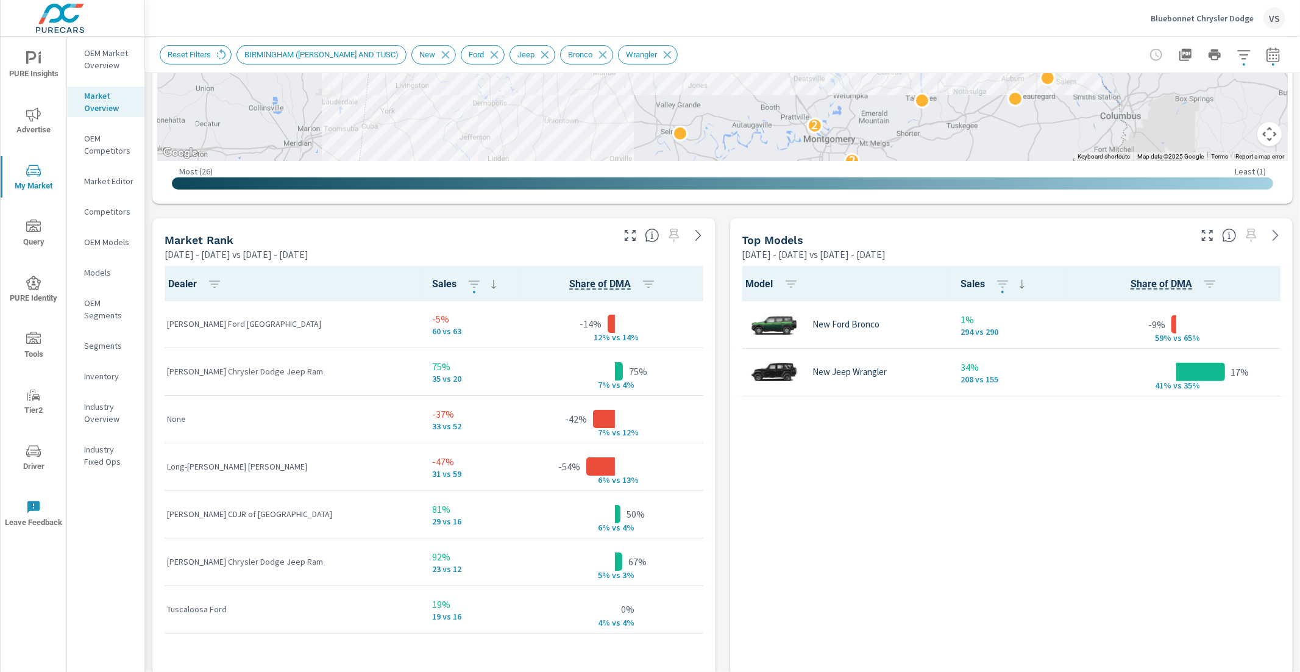
scroll to position [730, 0]
